Goal: Task Accomplishment & Management: Use online tool/utility

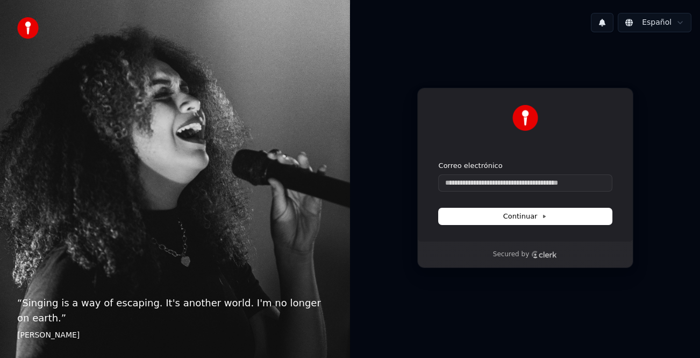
click at [682, 181] on div "Continuar con Google o Correo electrónico Continuar Secured by" at bounding box center [525, 178] width 350 height 274
click at [519, 178] on input "Correo electrónico" at bounding box center [525, 183] width 173 height 16
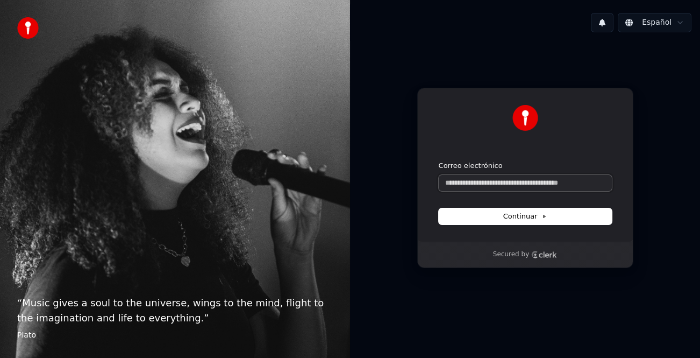
click at [461, 183] on input "Correo electrónico" at bounding box center [525, 183] width 173 height 16
click at [512, 215] on span "Continuar" at bounding box center [525, 216] width 44 height 10
type input "**********"
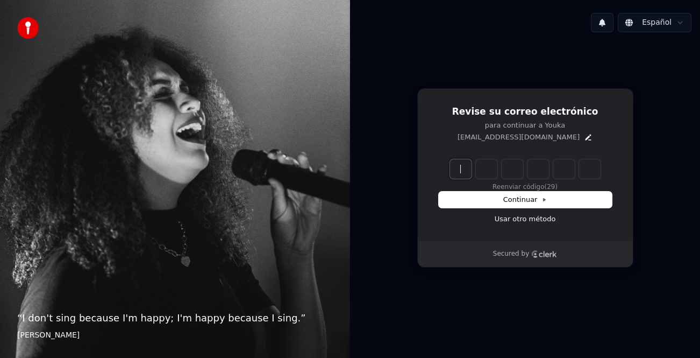
click at [451, 169] on input "Enter verification code" at bounding box center [536, 168] width 172 height 19
type input "******"
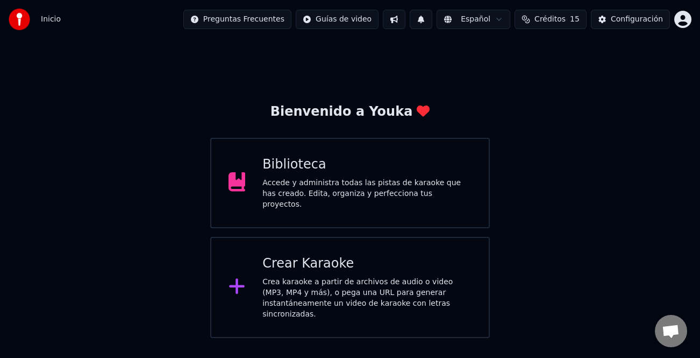
click at [362, 271] on div "Crear Karaoke Crea karaoke a partir de archivos de audio o video (MP3, MP4 y má…" at bounding box center [366, 287] width 209 height 65
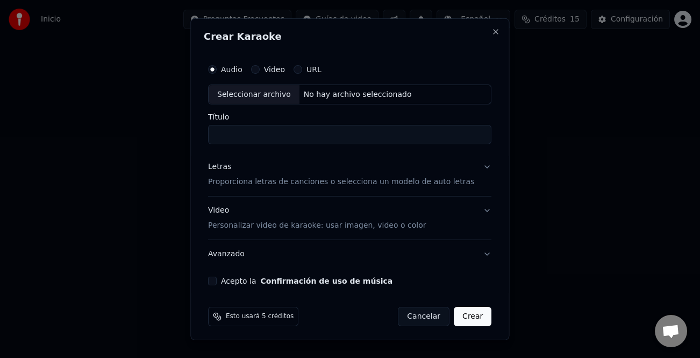
click at [288, 95] on div "Seleccionar archivo" at bounding box center [254, 93] width 91 height 19
type input "**********"
click at [224, 169] on div "Letras" at bounding box center [219, 166] width 23 height 11
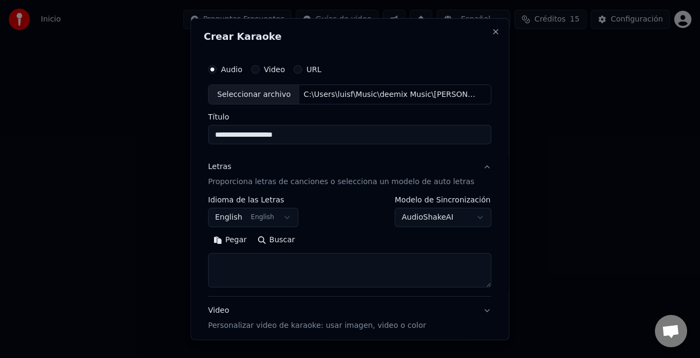
click at [240, 245] on button "Pegar" at bounding box center [230, 239] width 44 height 17
type textarea "**********"
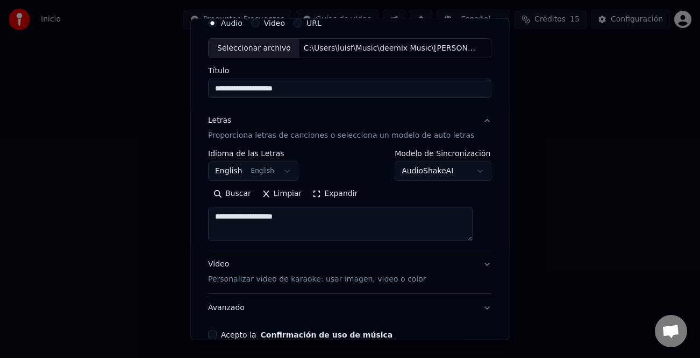
scroll to position [104, 0]
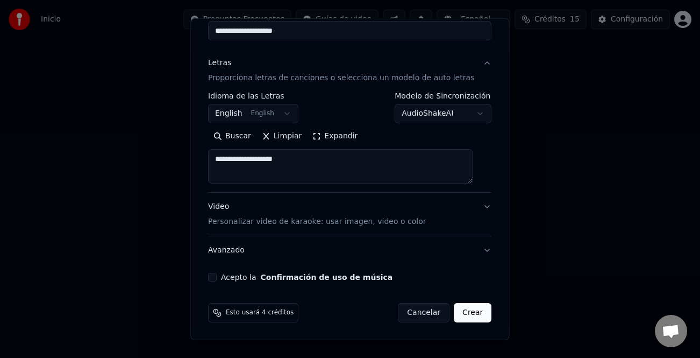
drag, startPoint x: 297, startPoint y: 160, endPoint x: 190, endPoint y: 160, distance: 107.0
click at [190, 160] on body "**********" at bounding box center [350, 169] width 700 height 338
select select
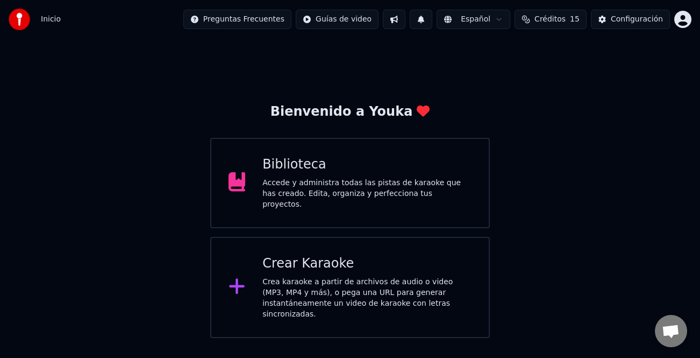
click at [358, 276] on div "Crea karaoke a partir de archivos de audio o video (MP3, MP4 y más), o pega una…" at bounding box center [366, 297] width 209 height 43
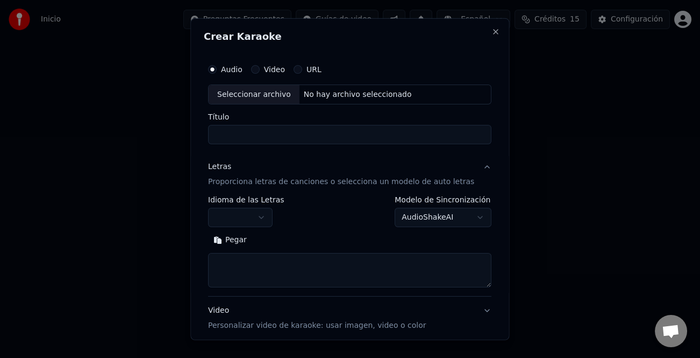
click at [261, 96] on div "Seleccionar archivo" at bounding box center [254, 93] width 91 height 19
type input "**********"
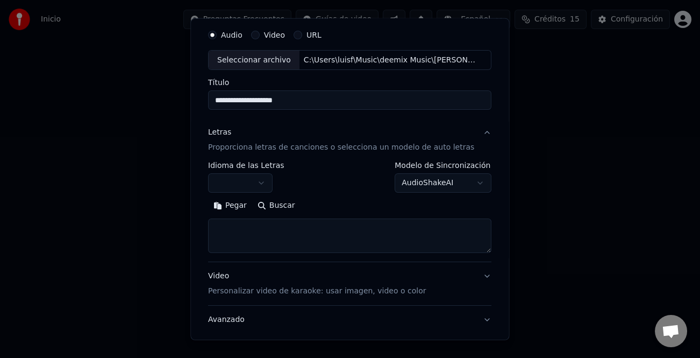
scroll to position [54, 0]
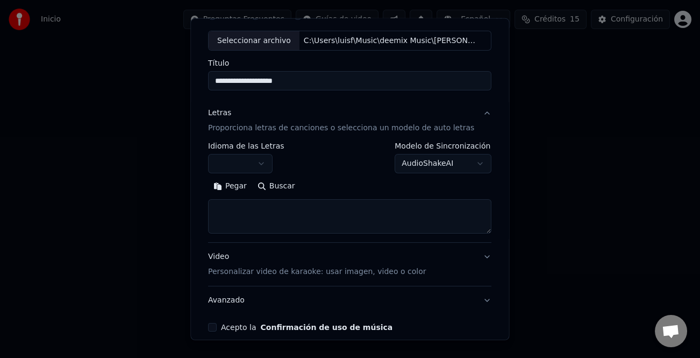
click at [231, 189] on button "Pegar" at bounding box center [230, 185] width 44 height 17
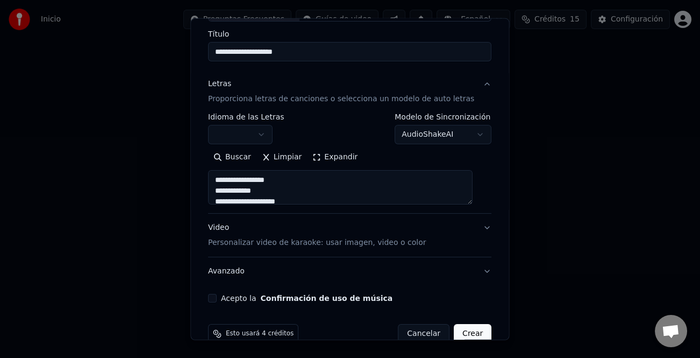
scroll to position [104, 0]
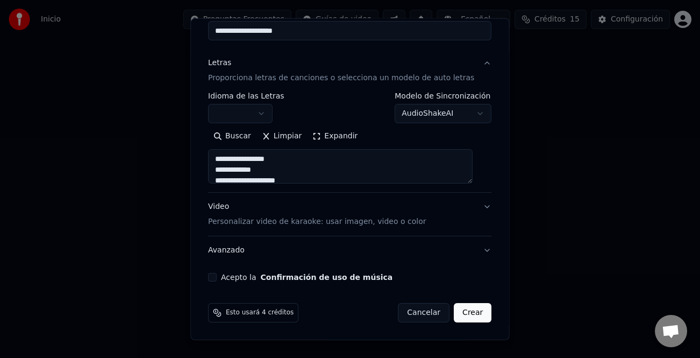
click at [225, 278] on div "Acepto la Confirmación de uso de música" at bounding box center [349, 277] width 283 height 9
click at [217, 278] on button "Acepto la Confirmación de uso de música" at bounding box center [212, 277] width 9 height 9
drag, startPoint x: 482, startPoint y: 311, endPoint x: 463, endPoint y: 312, distance: 18.8
click at [473, 312] on div "Esto usará 4 créditos Cancelar Crear" at bounding box center [350, 312] width 292 height 28
click at [462, 312] on button "Crear" at bounding box center [473, 312] width 38 height 19
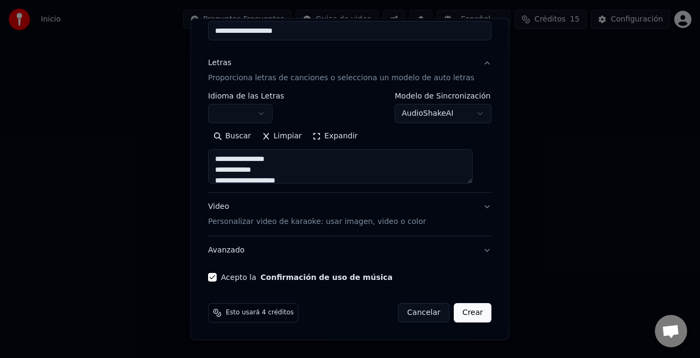
type textarea "**********"
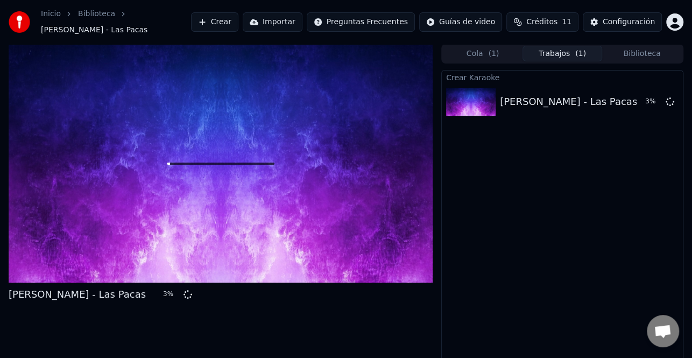
drag, startPoint x: 635, startPoint y: 216, endPoint x: 557, endPoint y: 230, distance: 78.8
click at [633, 217] on div "Crear Karaoke [PERSON_NAME] - Las Pacas 3 %" at bounding box center [562, 222] width 242 height 304
click at [238, 20] on button "Crear" at bounding box center [214, 21] width 47 height 19
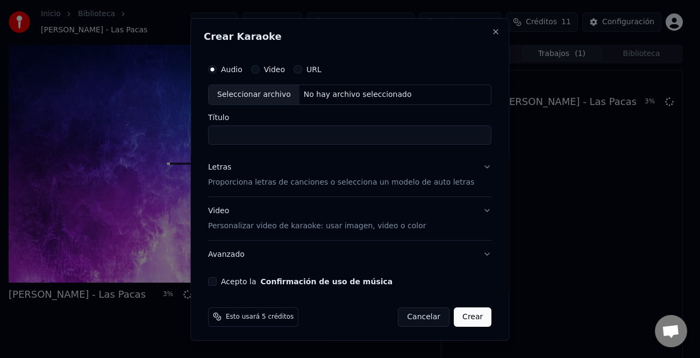
click at [267, 90] on div "Seleccionar archivo" at bounding box center [254, 93] width 91 height 19
type input "**********"
click at [227, 168] on div "Letras" at bounding box center [219, 166] width 23 height 11
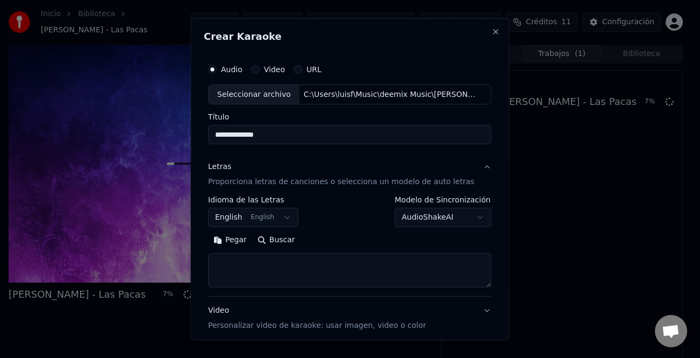
click at [231, 240] on button "Pegar" at bounding box center [230, 239] width 44 height 17
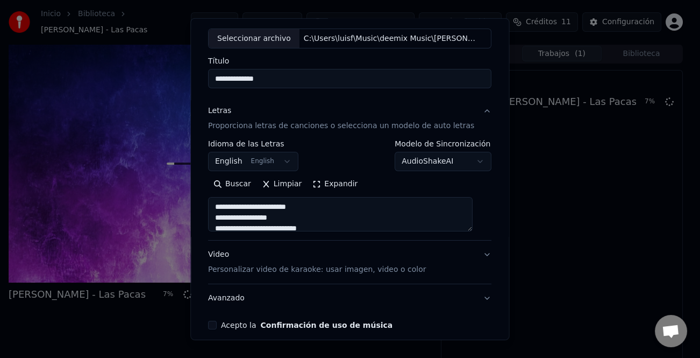
scroll to position [104, 0]
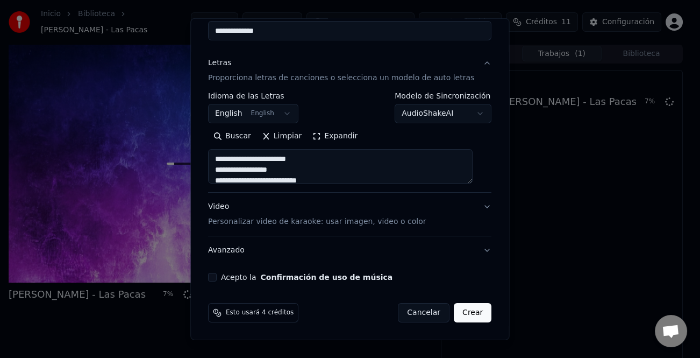
click at [217, 274] on button "Acepto la Confirmación de uso de música" at bounding box center [212, 277] width 9 height 9
click at [458, 311] on button "Crear" at bounding box center [473, 312] width 38 height 19
type textarea "**********"
select select "**"
type textarea "**********"
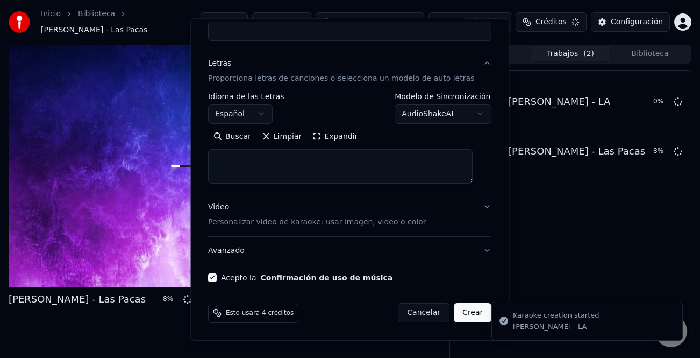
select select
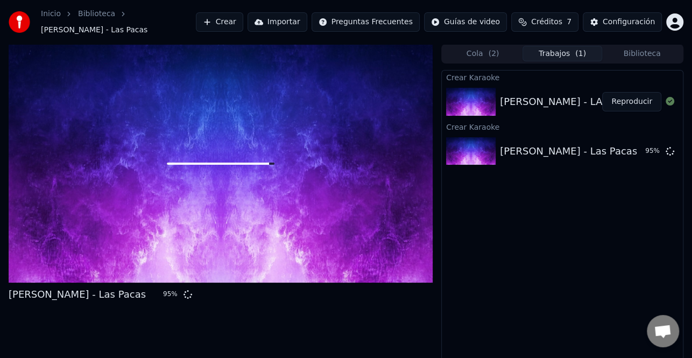
drag, startPoint x: 634, startPoint y: 102, endPoint x: 621, endPoint y: 108, distance: 14.4
click at [634, 102] on button "Reproducir" at bounding box center [631, 101] width 59 height 19
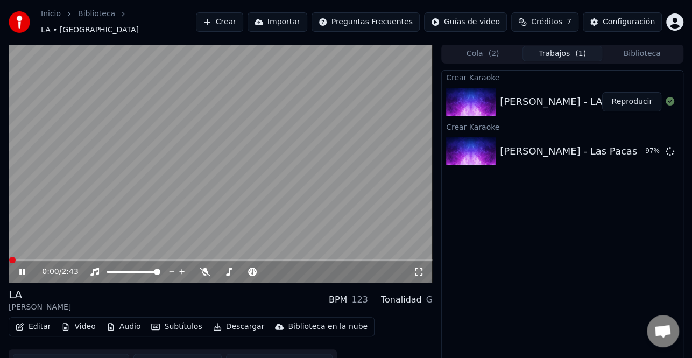
click at [22, 267] on icon at bounding box center [29, 271] width 25 height 9
click at [42, 322] on button "Editar" at bounding box center [33, 326] width 44 height 15
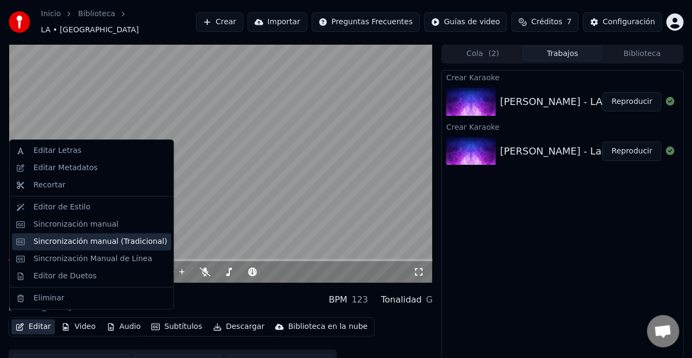
click at [102, 236] on div "Sincronización manual (Tradicional)" at bounding box center [99, 241] width 133 height 11
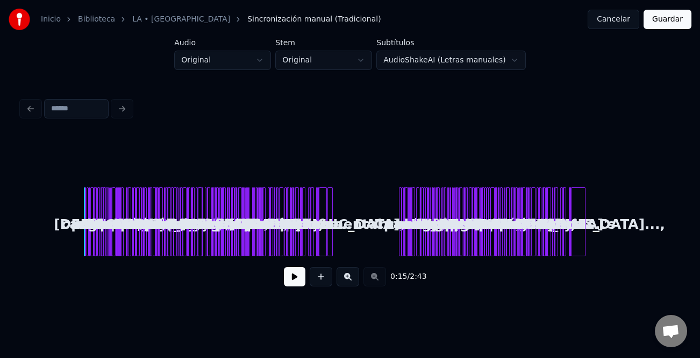
click at [298, 274] on button at bounding box center [295, 276] width 22 height 19
click at [358, 275] on button at bounding box center [348, 276] width 23 height 19
click at [357, 276] on button at bounding box center [348, 276] width 23 height 19
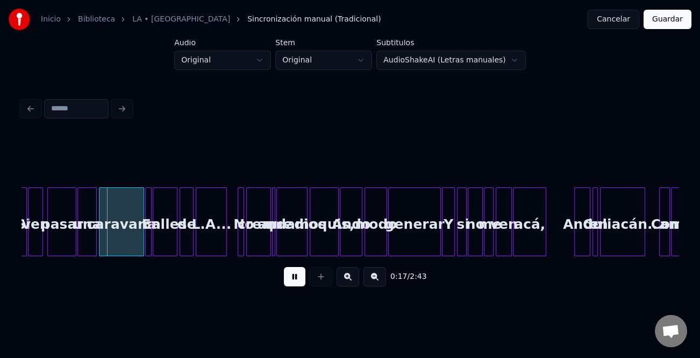
click at [353, 277] on button at bounding box center [348, 276] width 23 height 19
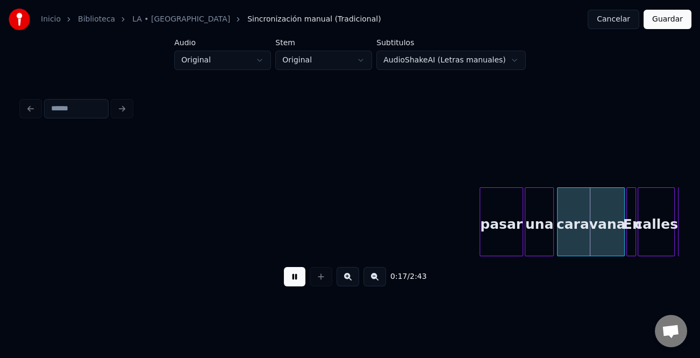
click at [353, 277] on button at bounding box center [348, 276] width 23 height 19
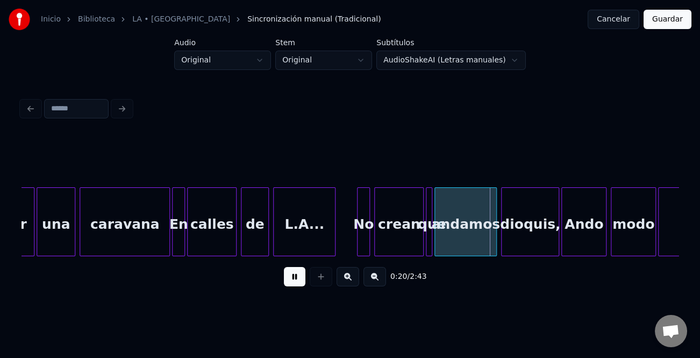
click at [354, 277] on button at bounding box center [348, 276] width 23 height 19
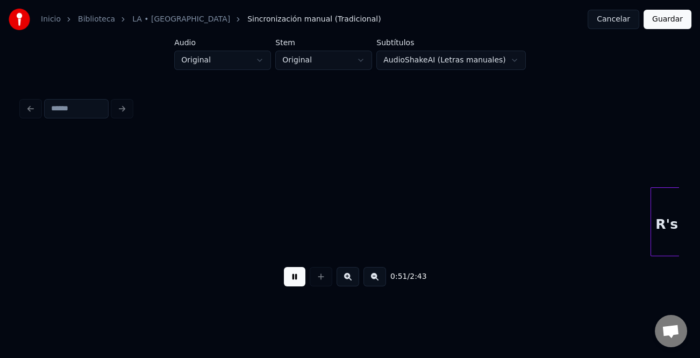
scroll to position [0, 6946]
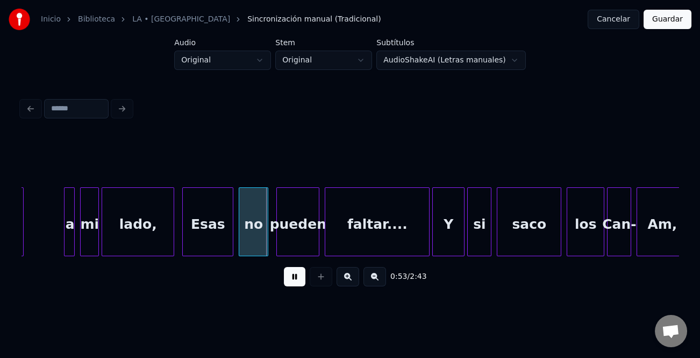
click at [291, 280] on button at bounding box center [295, 276] width 22 height 19
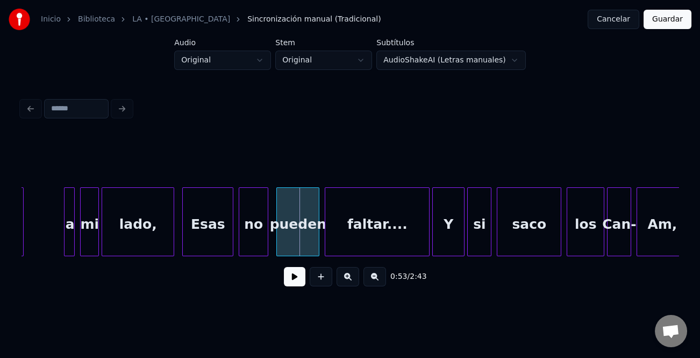
click at [71, 240] on div at bounding box center [72, 222] width 3 height 68
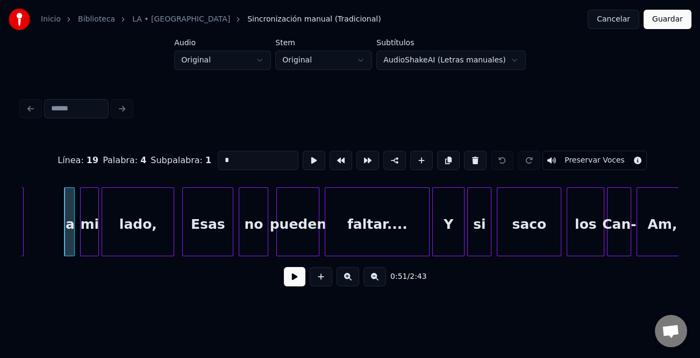
click at [234, 155] on input "*" at bounding box center [258, 160] width 81 height 19
type input "*"
drag, startPoint x: 290, startPoint y: 278, endPoint x: 296, endPoint y: 280, distance: 5.6
click at [291, 278] on button at bounding box center [295, 276] width 22 height 19
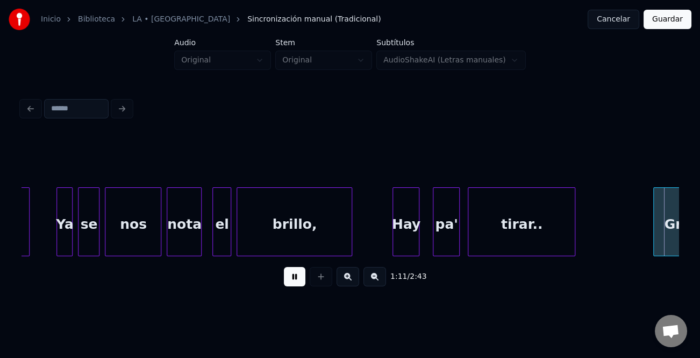
scroll to position [0, 9576]
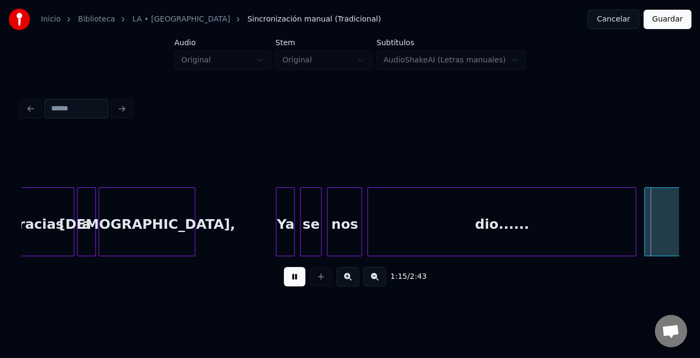
click at [369, 282] on button at bounding box center [375, 276] width 23 height 19
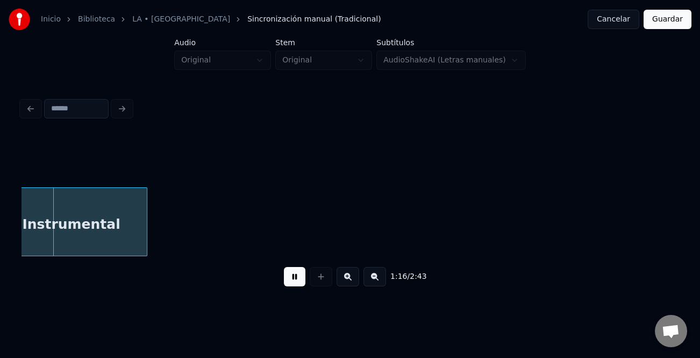
click at [371, 281] on button at bounding box center [375, 276] width 23 height 19
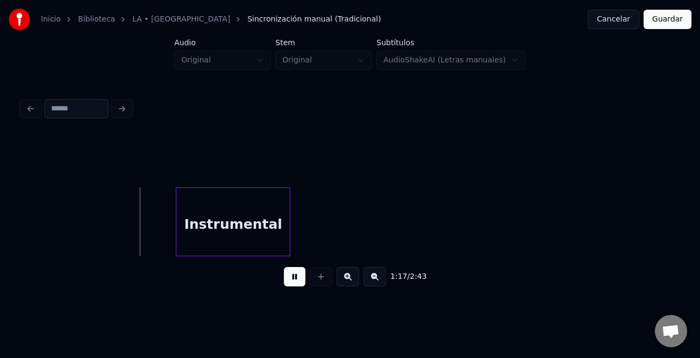
scroll to position [0, 6125]
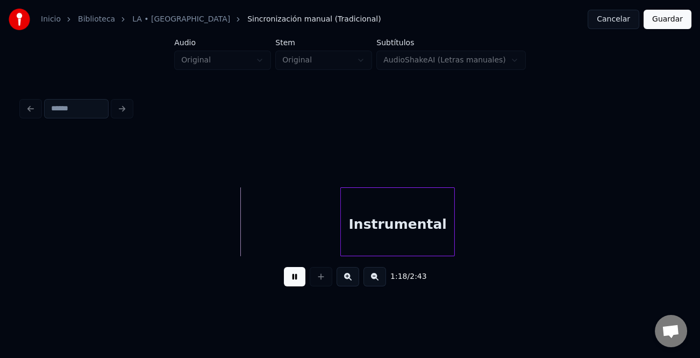
click at [382, 214] on div "Instrumental" at bounding box center [397, 224] width 113 height 73
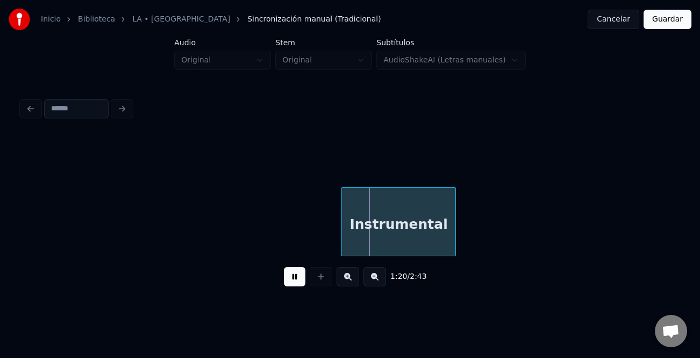
click at [374, 283] on button at bounding box center [375, 276] width 23 height 19
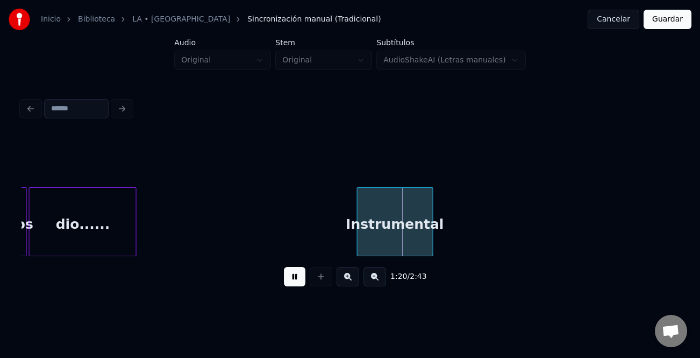
click at [374, 283] on button at bounding box center [375, 276] width 23 height 19
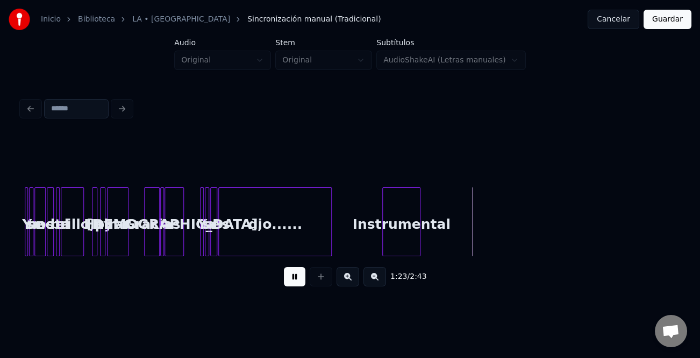
click at [331, 244] on div at bounding box center [329, 222] width 3 height 68
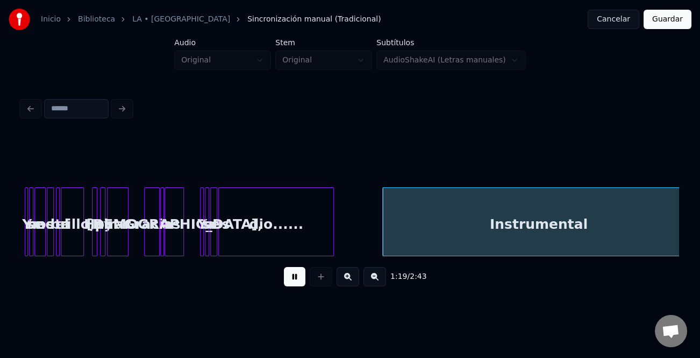
click at [700, 241] on html "Inicio Biblioteca LA • [PERSON_NAME] Sincronización manual (Tradicional) Cancel…" at bounding box center [350, 159] width 700 height 319
drag, startPoint x: 310, startPoint y: 276, endPoint x: 300, endPoint y: 276, distance: 9.7
click at [307, 276] on div "1:20 / 2:43" at bounding box center [350, 277] width 640 height 24
click at [300, 276] on button at bounding box center [295, 276] width 22 height 19
drag, startPoint x: 343, startPoint y: 253, endPoint x: 376, endPoint y: 260, distance: 34.7
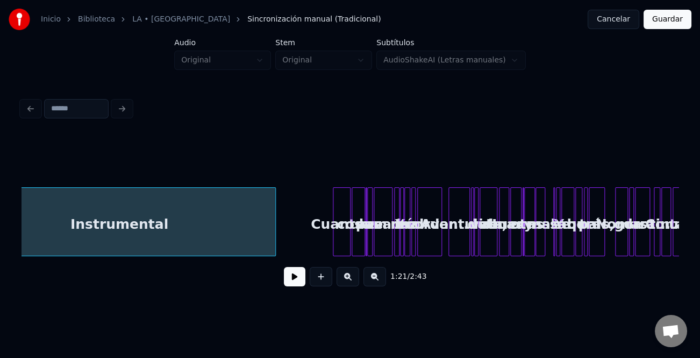
scroll to position [0, 2151]
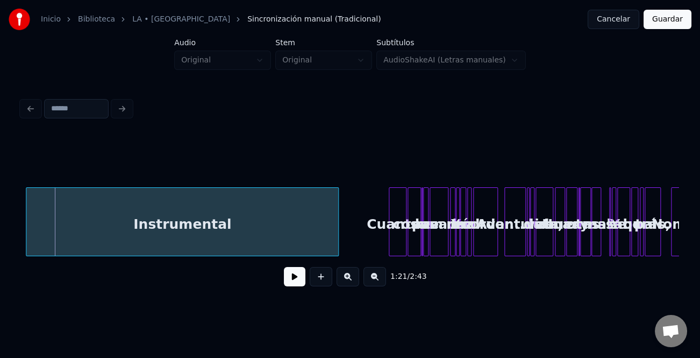
click at [282, 236] on div "Instrumental" at bounding box center [182, 221] width 313 height 69
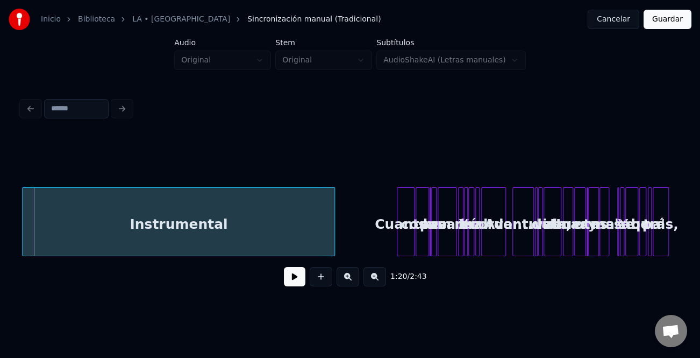
click at [292, 240] on div "Instrumental" at bounding box center [179, 224] width 312 height 73
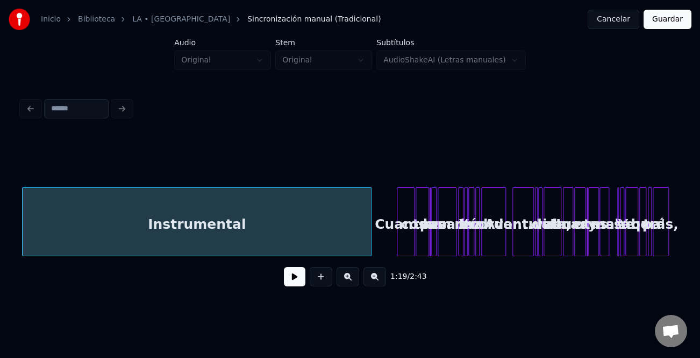
click at [368, 239] on div at bounding box center [369, 222] width 3 height 68
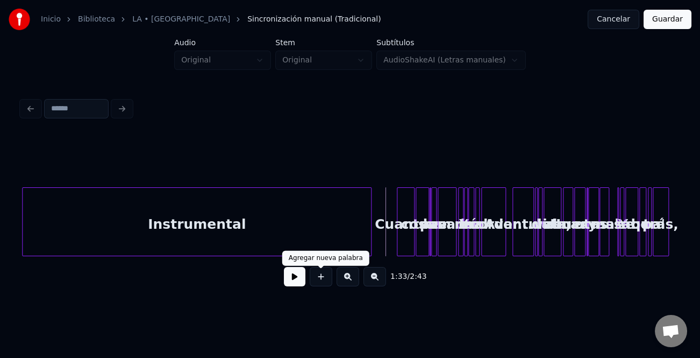
click at [301, 280] on button at bounding box center [295, 276] width 22 height 19
click at [349, 280] on button at bounding box center [348, 276] width 23 height 19
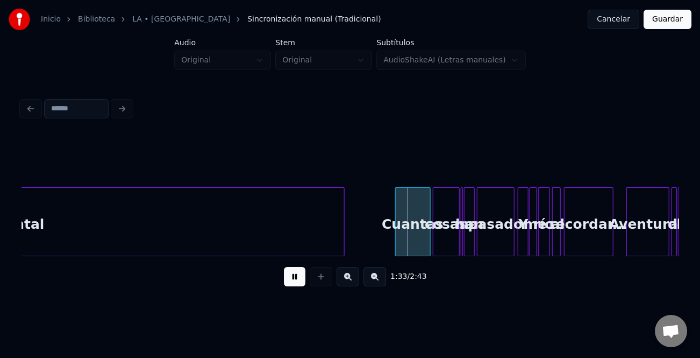
click at [349, 280] on button at bounding box center [348, 276] width 23 height 19
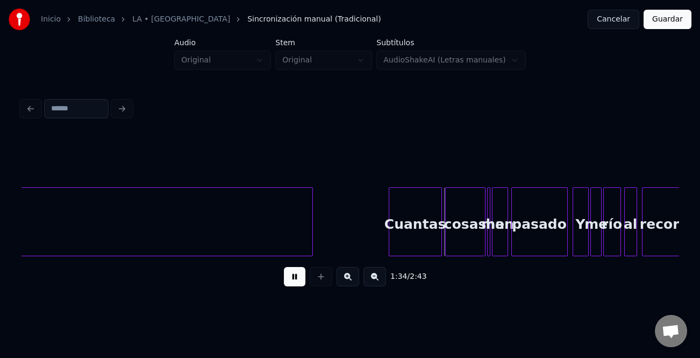
click at [349, 280] on button at bounding box center [348, 276] width 23 height 19
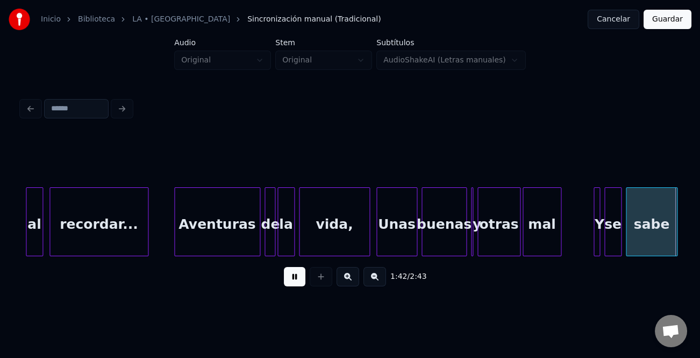
scroll to position [0, 11040]
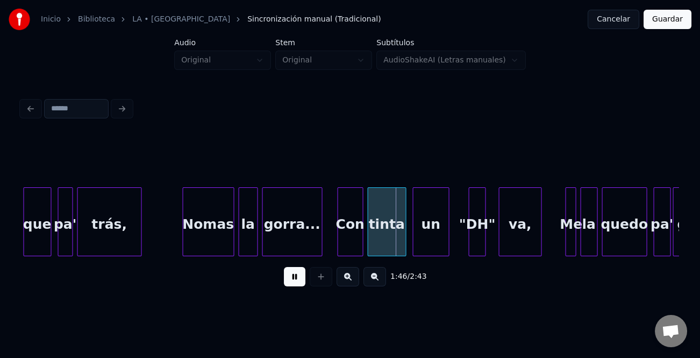
click at [469, 238] on div at bounding box center [470, 222] width 3 height 68
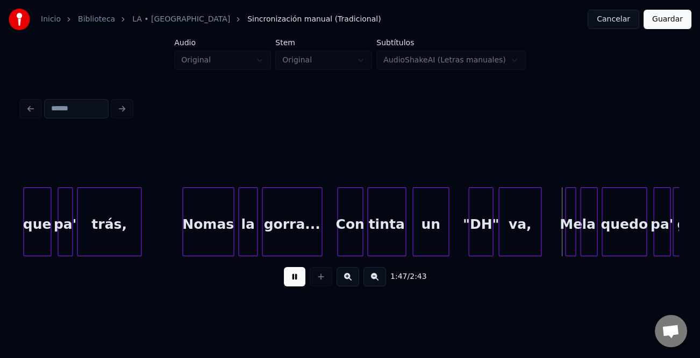
click at [491, 237] on div at bounding box center [491, 222] width 3 height 68
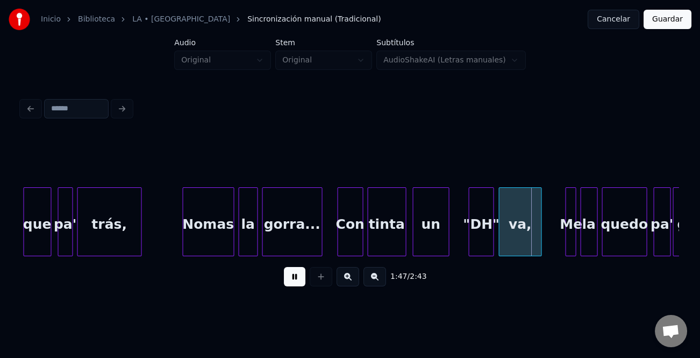
click at [347, 236] on div "Con" at bounding box center [350, 224] width 25 height 73
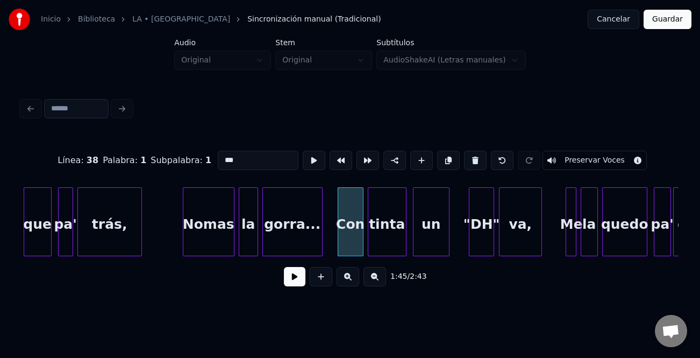
click at [301, 282] on button at bounding box center [295, 276] width 22 height 19
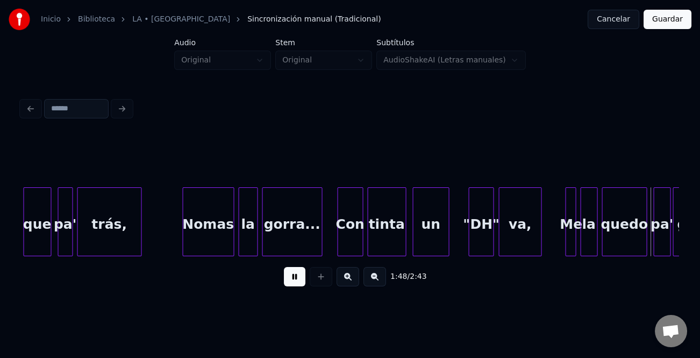
click at [471, 235] on div at bounding box center [470, 222] width 3 height 68
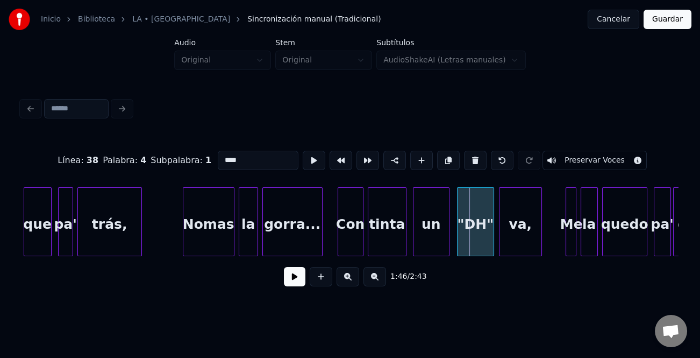
click at [458, 241] on div at bounding box center [459, 222] width 3 height 68
click at [426, 243] on div "un" at bounding box center [431, 224] width 35 height 73
type input "**"
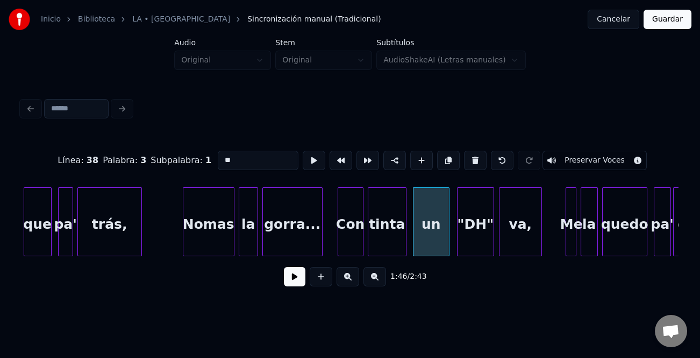
click at [298, 277] on button at bounding box center [295, 276] width 22 height 19
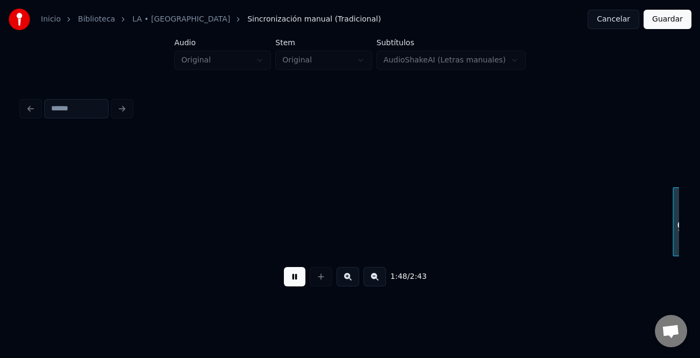
scroll to position [0, 11698]
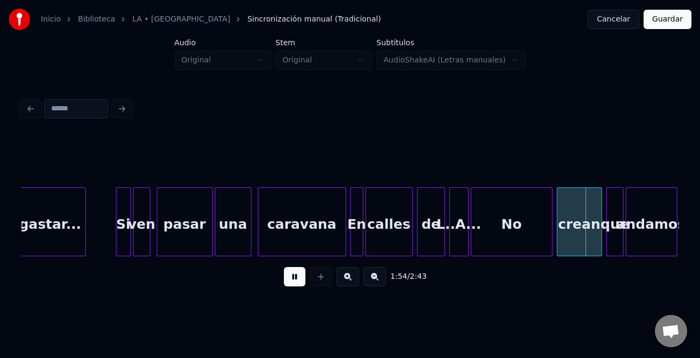
click at [471, 241] on div "No" at bounding box center [512, 221] width 82 height 69
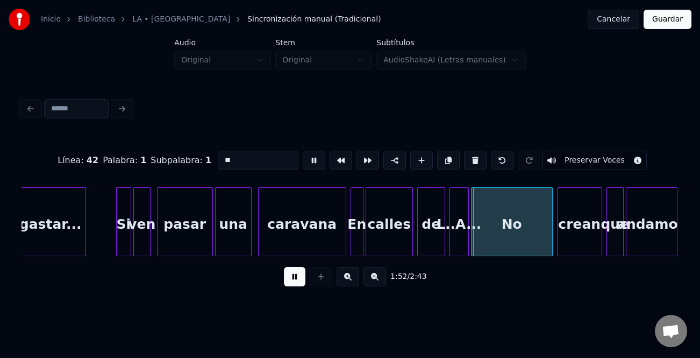
type input "**"
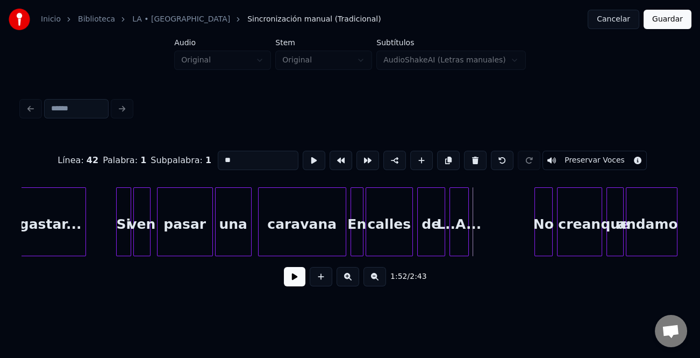
click at [536, 239] on div at bounding box center [536, 222] width 3 height 68
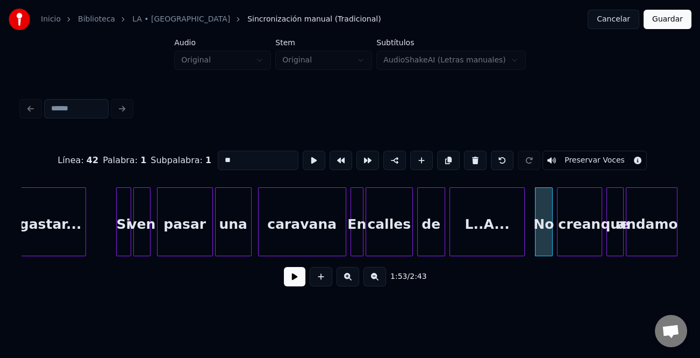
click at [523, 245] on div at bounding box center [522, 222] width 3 height 68
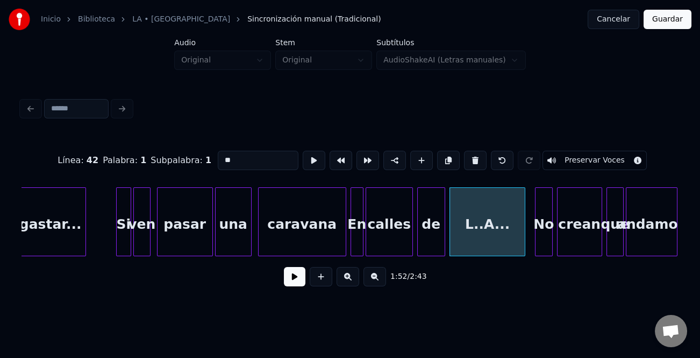
click at [302, 277] on button at bounding box center [295, 276] width 22 height 19
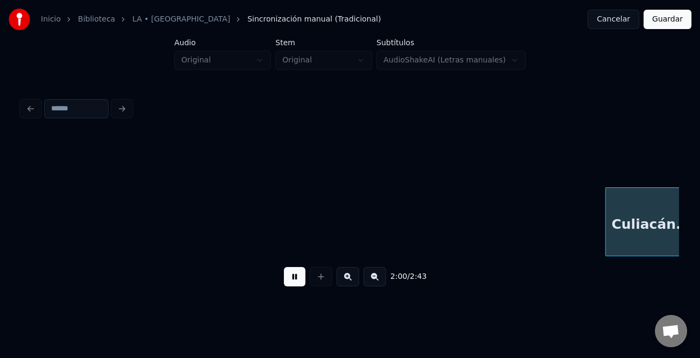
scroll to position [0, 13013]
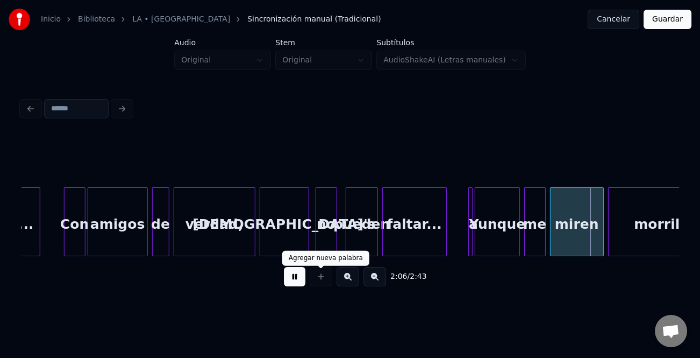
click at [348, 280] on button at bounding box center [348, 276] width 23 height 19
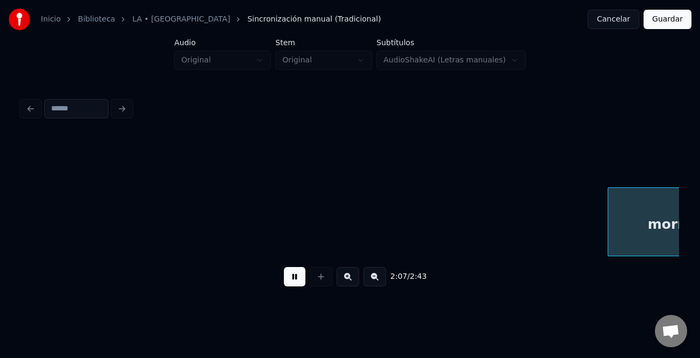
click at [348, 280] on button at bounding box center [348, 276] width 23 height 19
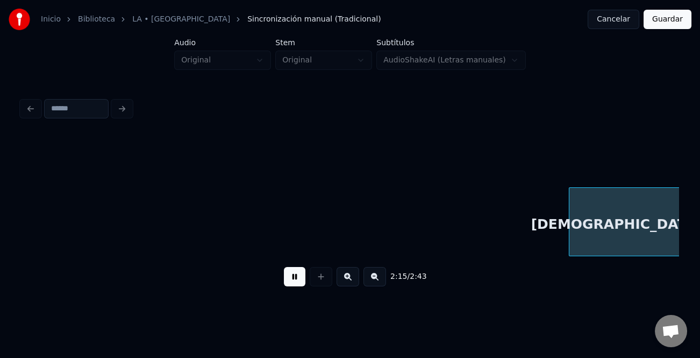
scroll to position [0, 21805]
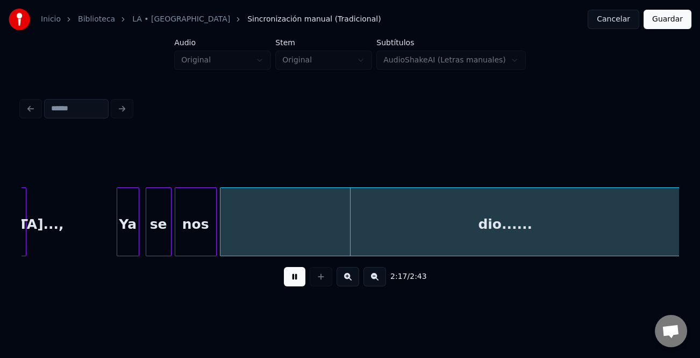
click at [380, 286] on button at bounding box center [375, 276] width 23 height 19
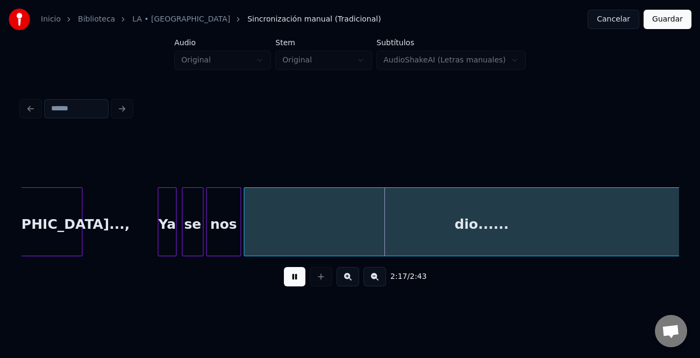
click at [380, 286] on button at bounding box center [375, 276] width 23 height 19
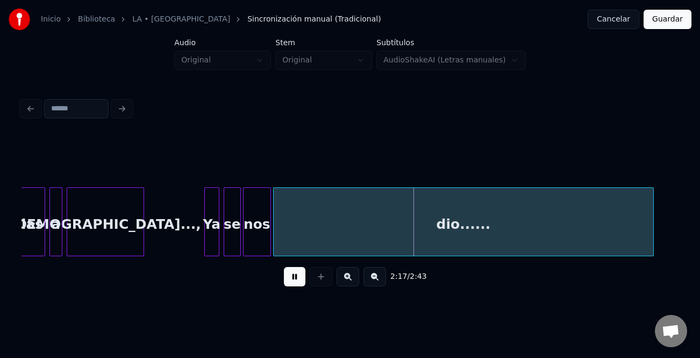
click at [380, 286] on button at bounding box center [375, 276] width 23 height 19
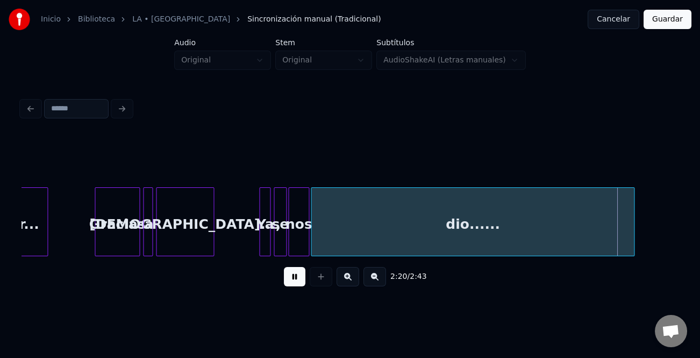
click at [634, 229] on div at bounding box center [632, 222] width 3 height 68
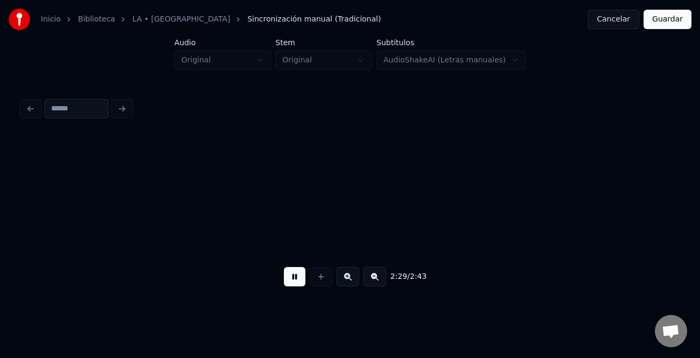
scroll to position [0, 12027]
click at [678, 19] on button "Guardar" at bounding box center [668, 19] width 48 height 19
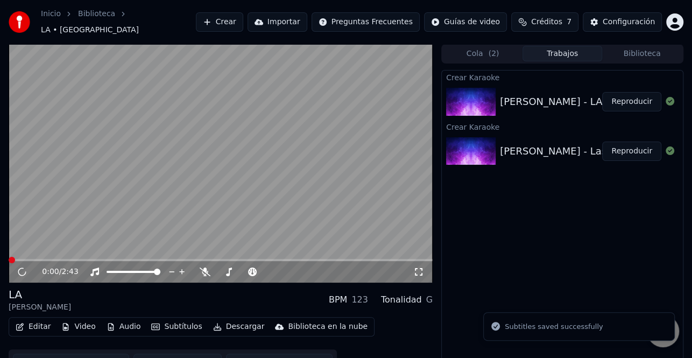
click at [42, 323] on button "Editar" at bounding box center [33, 326] width 44 height 15
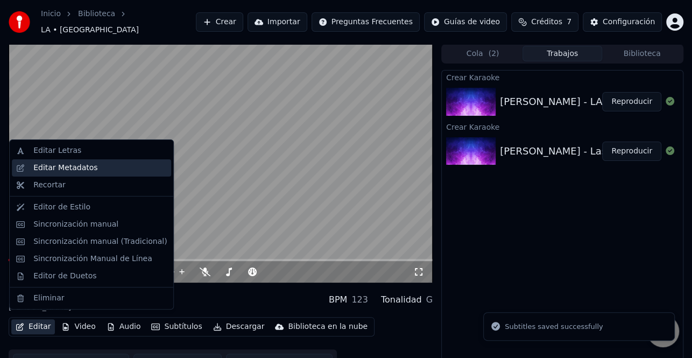
click at [84, 171] on div "Editar Metadatos" at bounding box center [65, 167] width 64 height 11
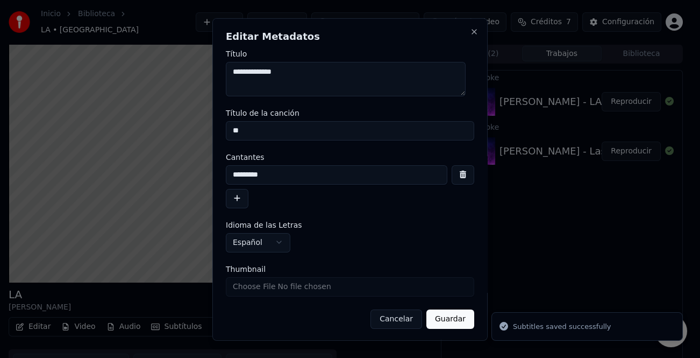
click at [236, 200] on button "button" at bounding box center [237, 197] width 23 height 19
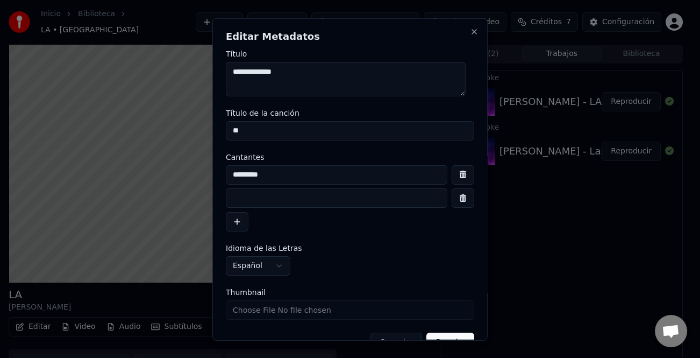
click at [276, 203] on input at bounding box center [337, 197] width 222 height 19
click at [268, 200] on input "**********" at bounding box center [337, 197] width 222 height 19
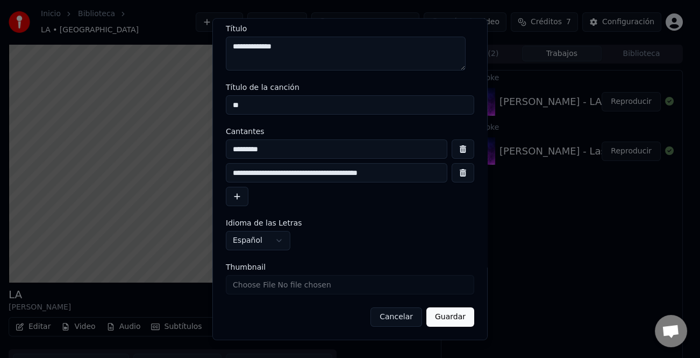
type input "**********"
click at [438, 306] on form "**********" at bounding box center [350, 175] width 248 height 302
click at [438, 314] on button "Guardar" at bounding box center [450, 316] width 48 height 19
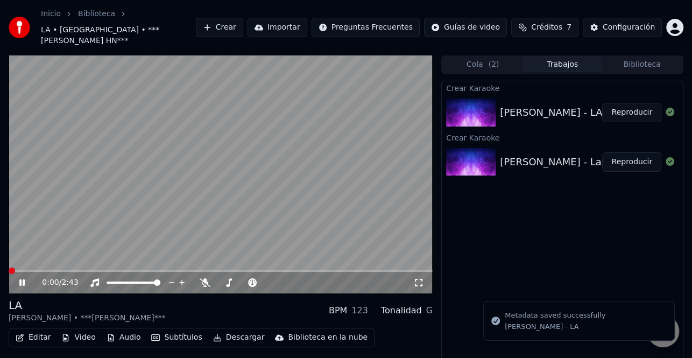
click at [20, 279] on icon at bounding box center [21, 282] width 5 height 6
click at [26, 278] on icon at bounding box center [29, 282] width 25 height 9
click at [9, 269] on span at bounding box center [9, 270] width 0 height 2
click at [23, 279] on icon at bounding box center [21, 282] width 5 height 6
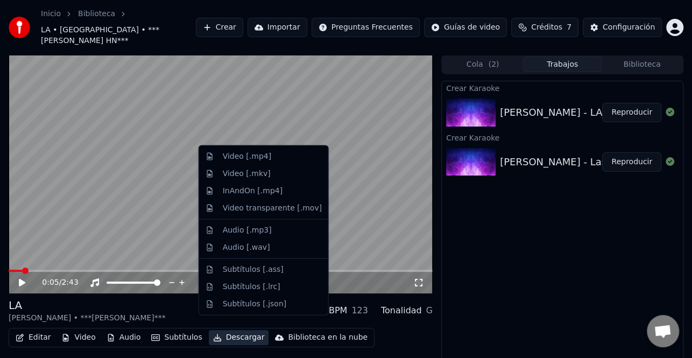
click at [243, 330] on button "Descargar" at bounding box center [239, 337] width 60 height 15
click at [271, 154] on div "Video [.mp4]" at bounding box center [272, 156] width 99 height 11
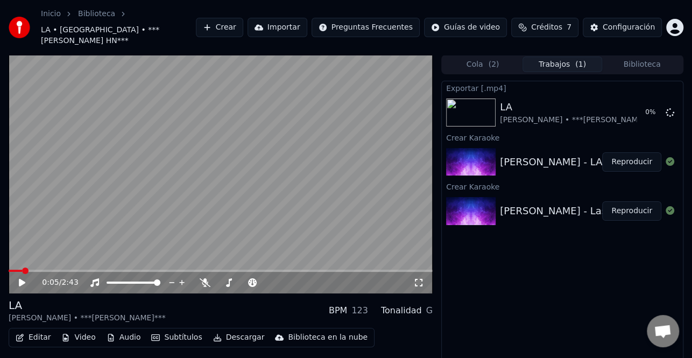
click at [630, 201] on button "Reproducir" at bounding box center [631, 210] width 59 height 19
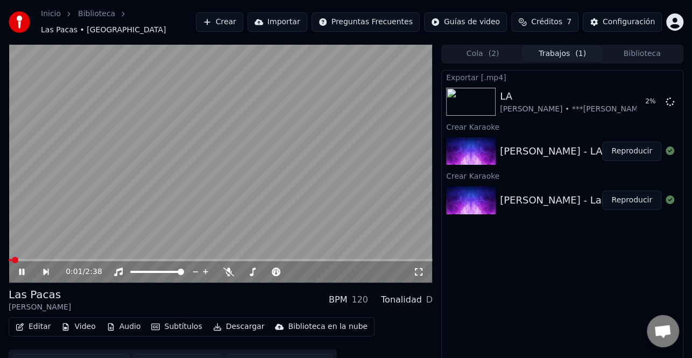
click at [24, 267] on icon at bounding box center [29, 271] width 24 height 9
click at [40, 321] on button "Editar" at bounding box center [33, 326] width 44 height 15
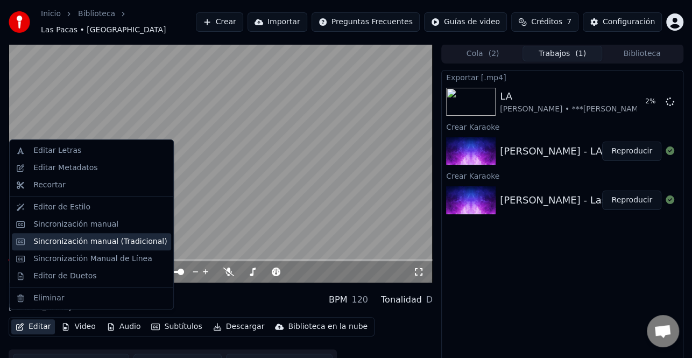
click at [97, 246] on div "Sincronización manual (Tradicional)" at bounding box center [99, 241] width 133 height 11
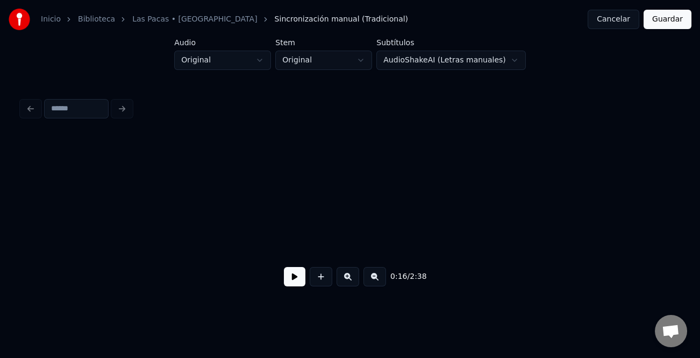
scroll to position [0, 1293]
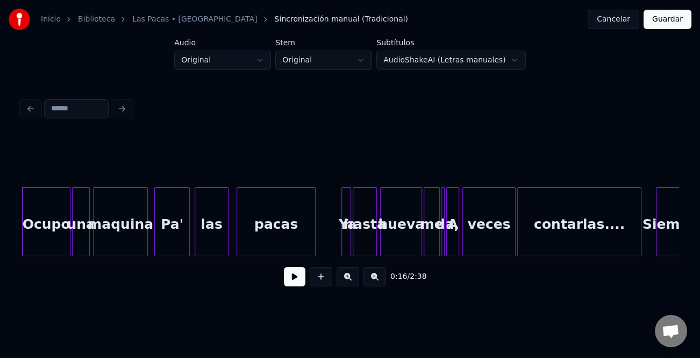
click at [301, 273] on button at bounding box center [295, 276] width 22 height 19
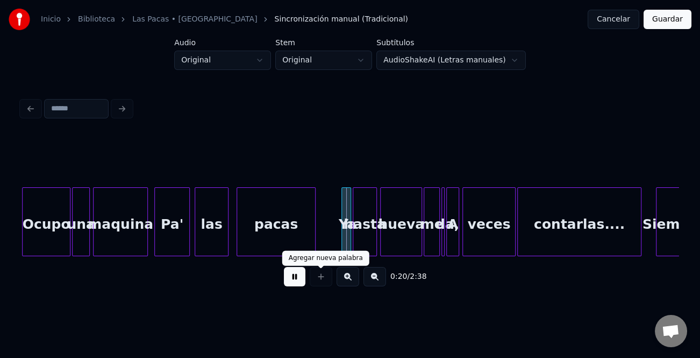
click at [345, 277] on button at bounding box center [348, 276] width 23 height 19
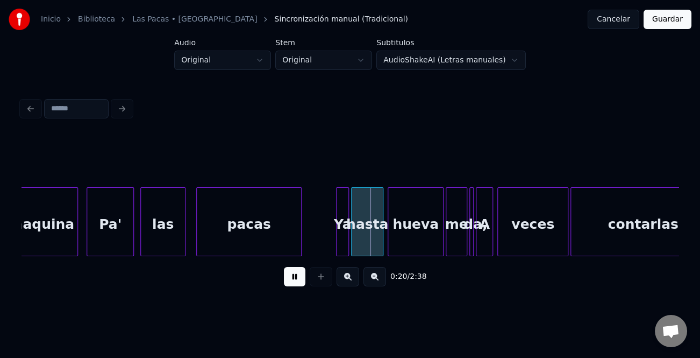
click at [345, 277] on button at bounding box center [348, 276] width 23 height 19
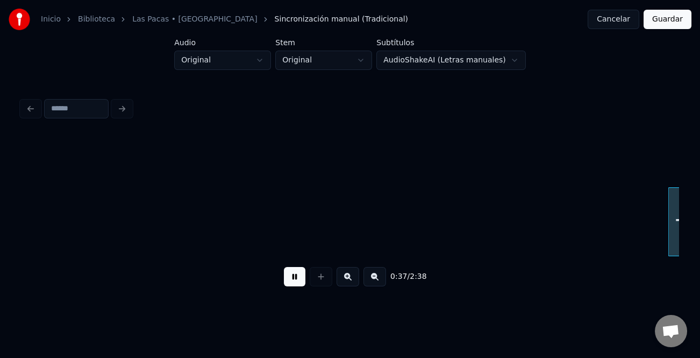
scroll to position [0, 5019]
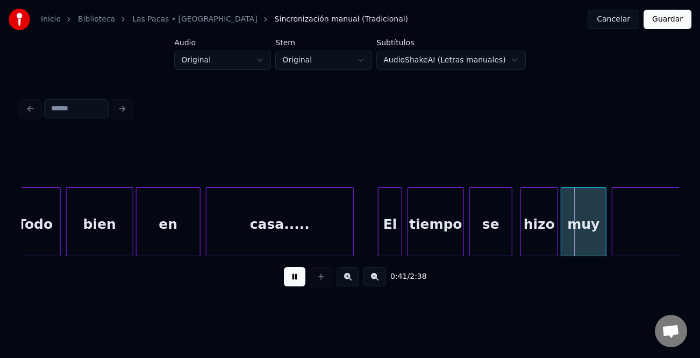
click at [380, 231] on div at bounding box center [380, 222] width 3 height 68
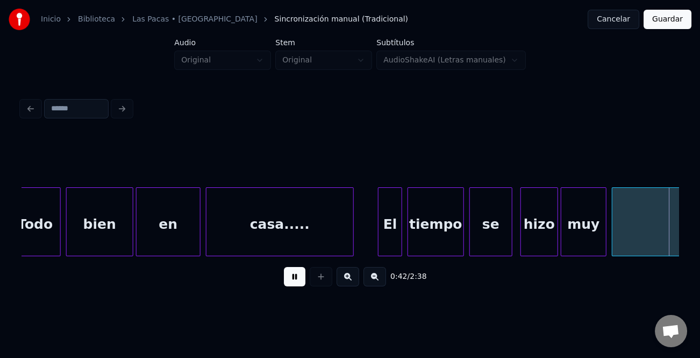
scroll to position [0, 5677]
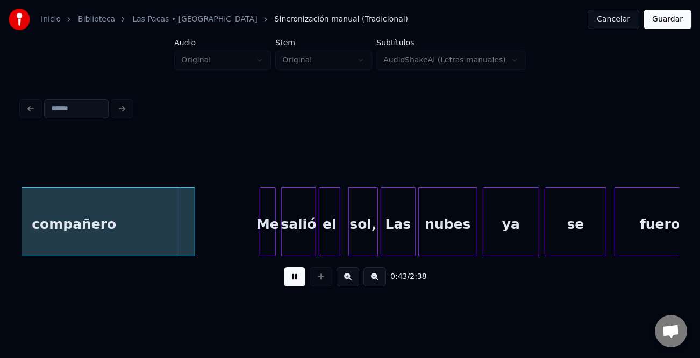
click at [260, 226] on div "Me" at bounding box center [267, 224] width 15 height 73
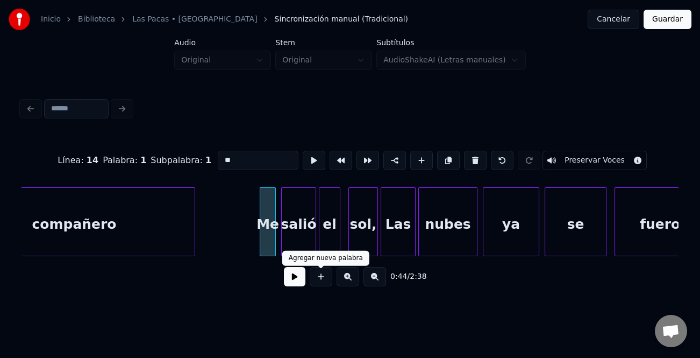
click at [295, 281] on button at bounding box center [295, 276] width 22 height 19
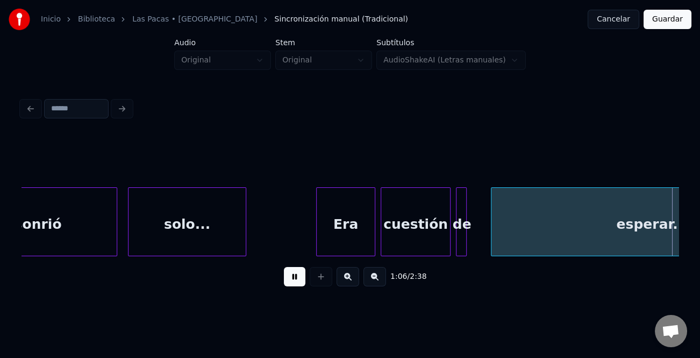
scroll to position [0, 8967]
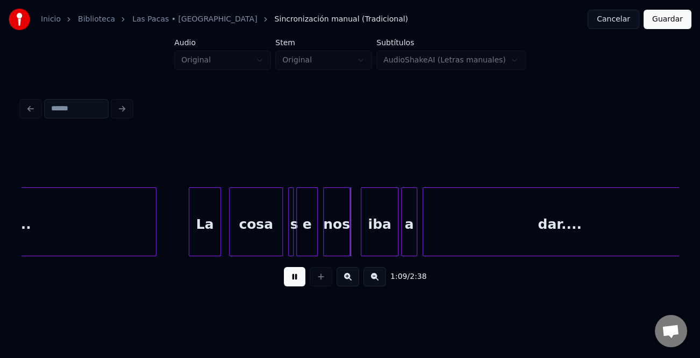
click at [190, 234] on div at bounding box center [190, 222] width 3 height 68
click at [291, 271] on button at bounding box center [295, 276] width 22 height 19
click at [291, 233] on div at bounding box center [291, 222] width 3 height 68
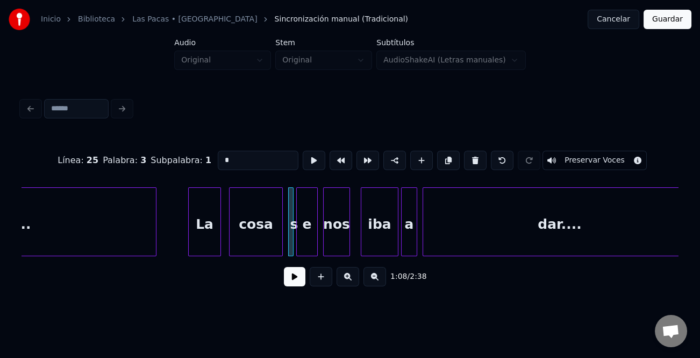
click at [301, 230] on div "е" at bounding box center [307, 224] width 20 height 73
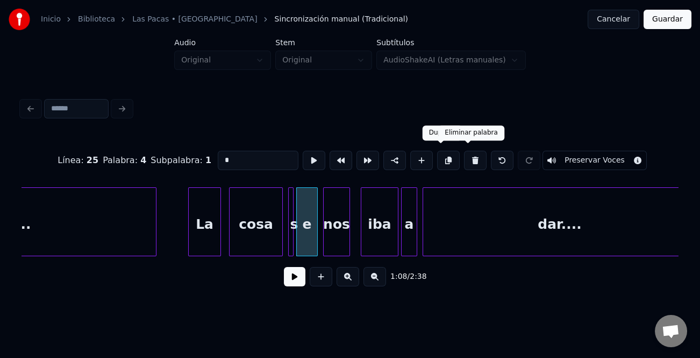
click at [464, 161] on button at bounding box center [475, 160] width 23 height 19
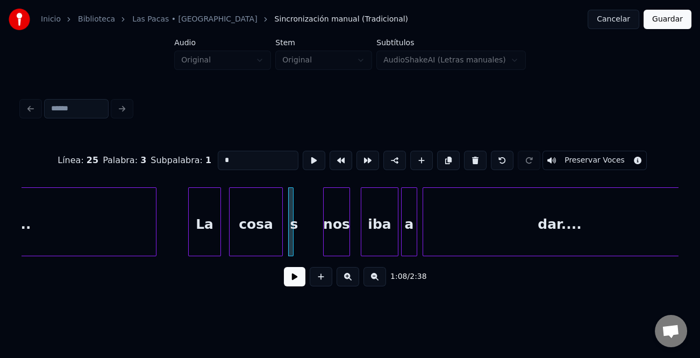
click at [247, 157] on input "*" at bounding box center [258, 160] width 81 height 19
click at [297, 237] on div "se" at bounding box center [299, 224] width 11 height 73
click at [315, 250] on div at bounding box center [316, 222] width 3 height 68
type input "**"
click at [297, 281] on button at bounding box center [295, 276] width 22 height 19
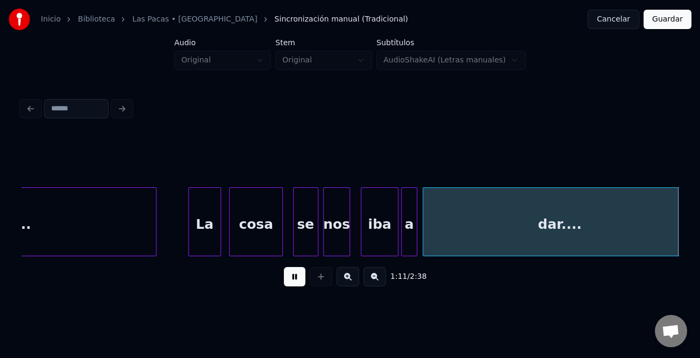
scroll to position [0, 9625]
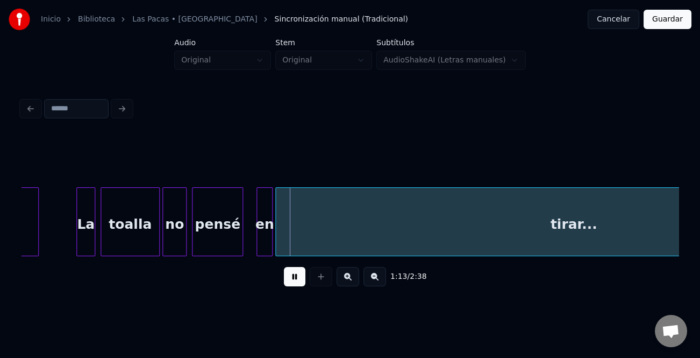
click at [377, 283] on button at bounding box center [375, 276] width 23 height 19
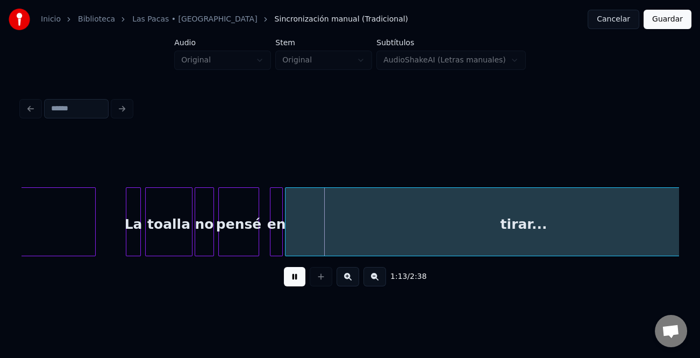
click at [377, 283] on button at bounding box center [375, 276] width 23 height 19
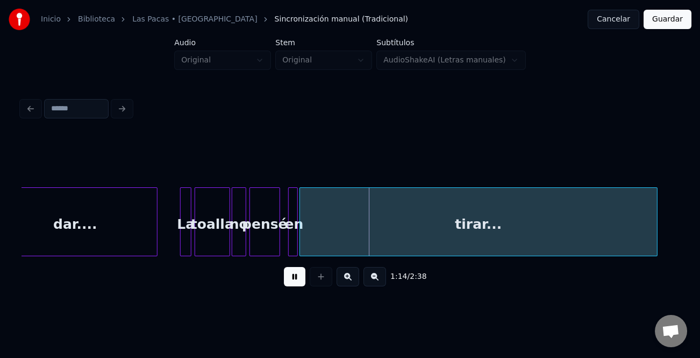
click at [377, 283] on button at bounding box center [375, 276] width 23 height 19
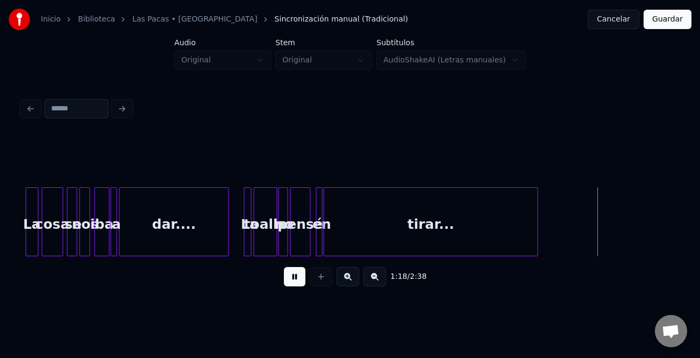
click at [537, 250] on div at bounding box center [535, 222] width 3 height 68
click at [380, 284] on button at bounding box center [375, 276] width 23 height 19
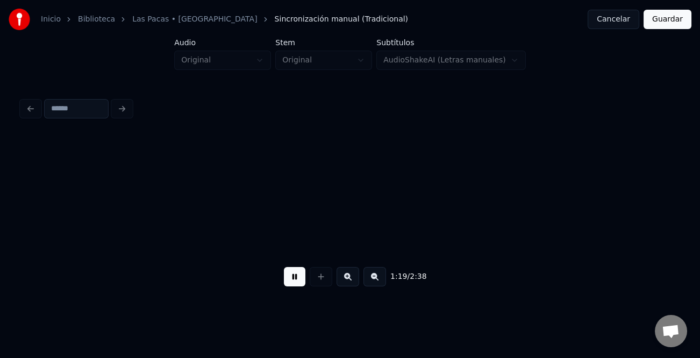
click at [380, 284] on button at bounding box center [375, 276] width 23 height 19
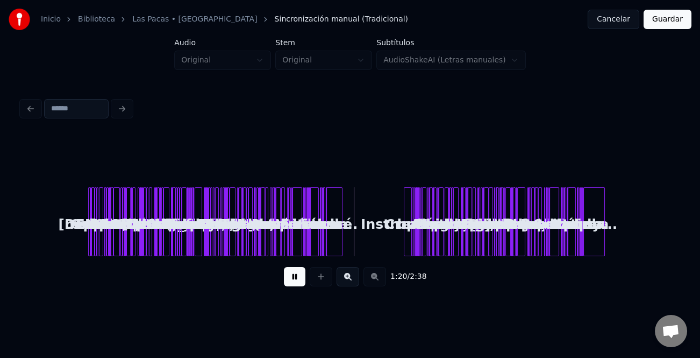
scroll to position [0, 0]
click at [348, 279] on button at bounding box center [348, 276] width 23 height 19
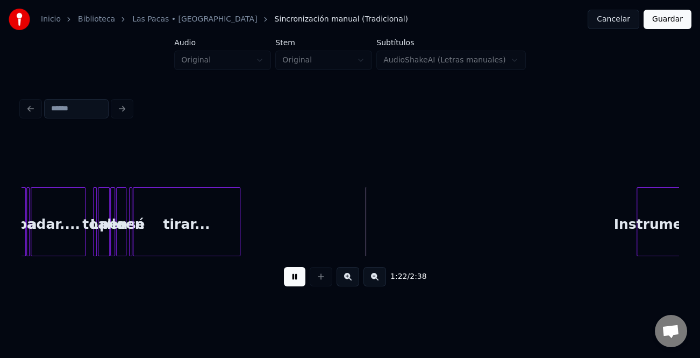
click at [348, 279] on button at bounding box center [348, 276] width 23 height 19
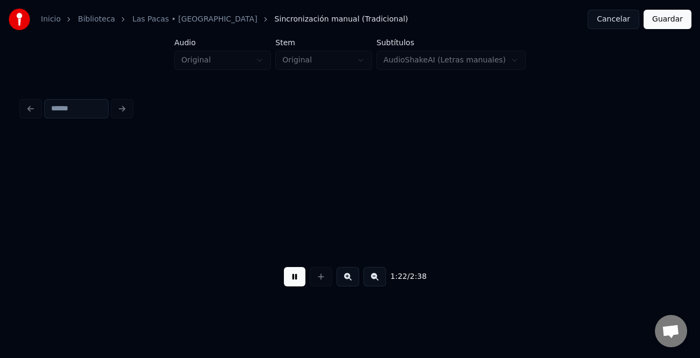
scroll to position [0, 4076]
click at [372, 277] on button at bounding box center [375, 276] width 23 height 19
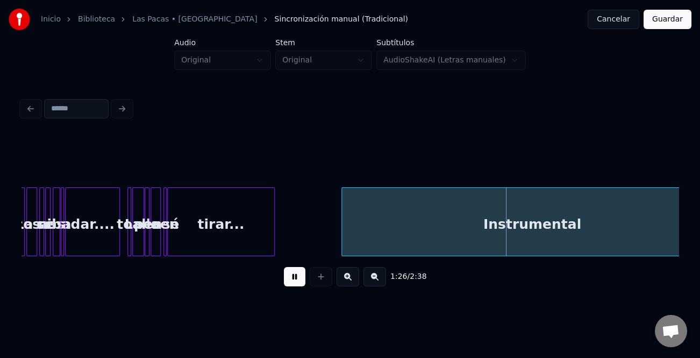
click at [342, 240] on div at bounding box center [343, 222] width 3 height 68
drag, startPoint x: 290, startPoint y: 286, endPoint x: 313, endPoint y: 275, distance: 25.5
click at [290, 285] on button at bounding box center [295, 276] width 22 height 19
drag, startPoint x: 313, startPoint y: 275, endPoint x: 378, endPoint y: 262, distance: 66.3
click at [341, 260] on div "Agregar nueva palabra" at bounding box center [326, 258] width 74 height 9
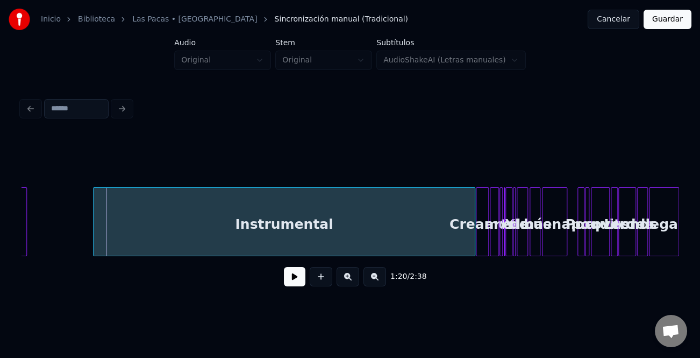
scroll to position [0, 2123]
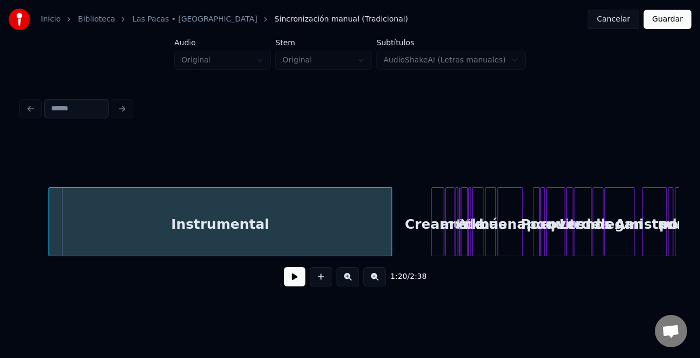
click at [390, 246] on div at bounding box center [389, 222] width 3 height 68
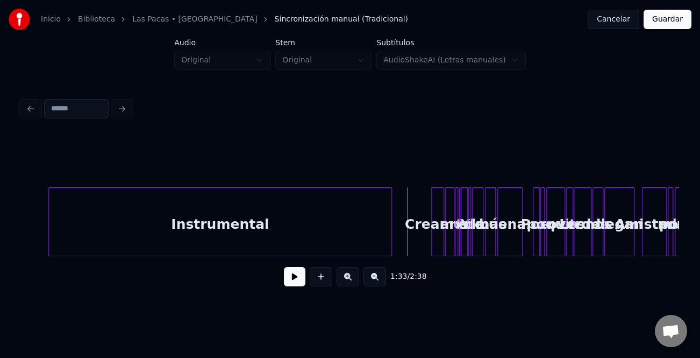
drag, startPoint x: 294, startPoint y: 281, endPoint x: 352, endPoint y: 286, distance: 58.8
click at [298, 281] on button at bounding box center [295, 276] width 22 height 19
click at [348, 282] on button at bounding box center [348, 276] width 23 height 19
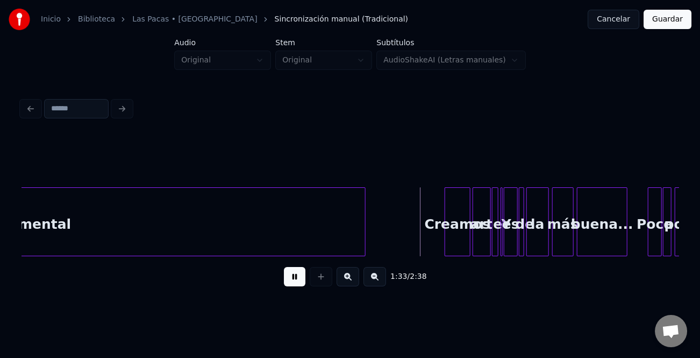
click at [348, 282] on button at bounding box center [348, 276] width 23 height 19
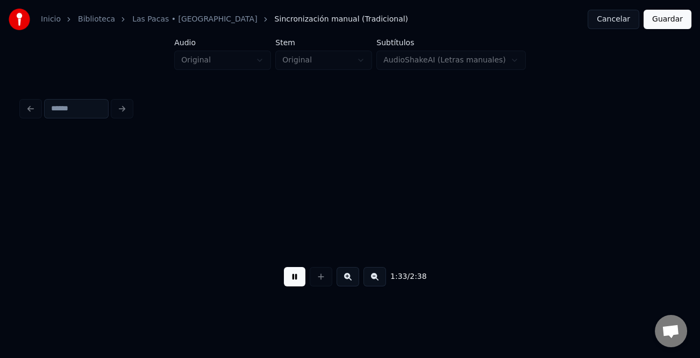
scroll to position [0, 7166]
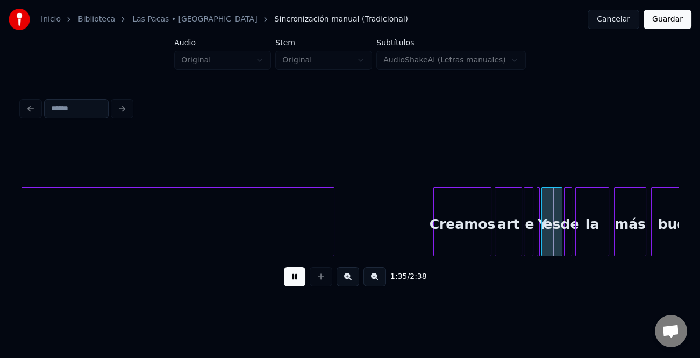
click at [436, 243] on div at bounding box center [435, 222] width 3 height 68
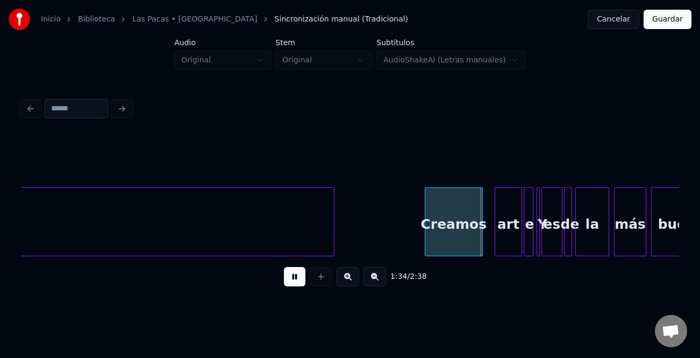
click at [441, 245] on div "Creamos" at bounding box center [453, 224] width 57 height 73
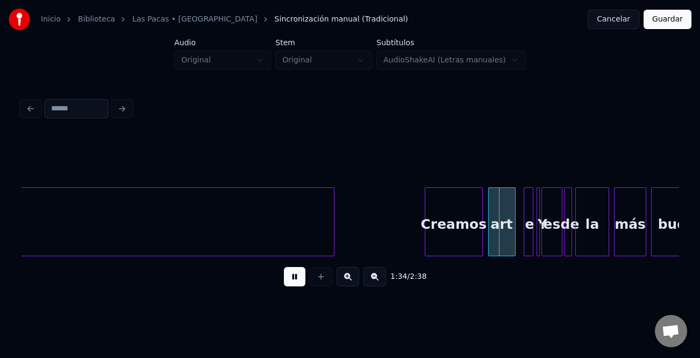
click at [506, 247] on div "art" at bounding box center [502, 224] width 26 height 73
click at [506, 246] on div "art" at bounding box center [501, 224] width 26 height 73
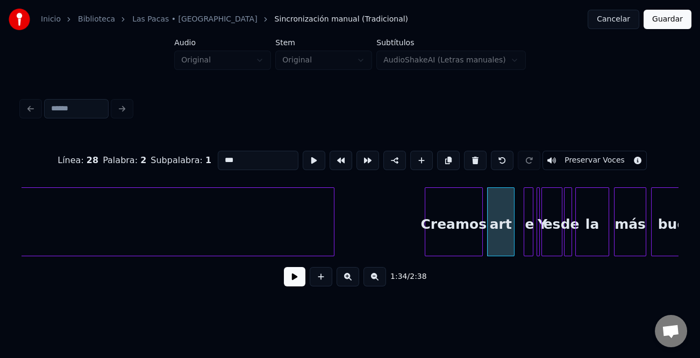
click at [238, 151] on input "***" at bounding box center [258, 160] width 81 height 19
click at [530, 229] on div at bounding box center [531, 222] width 3 height 68
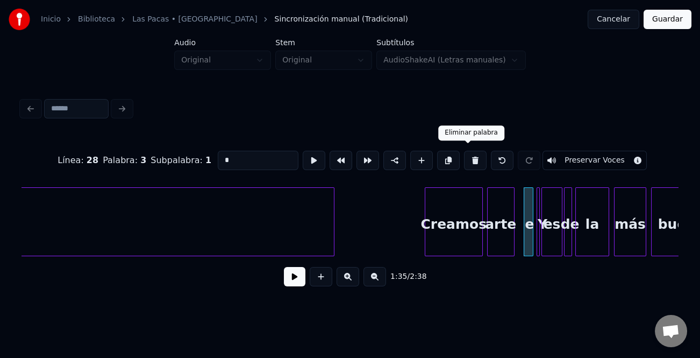
click at [468, 160] on button at bounding box center [475, 160] width 23 height 19
type input "****"
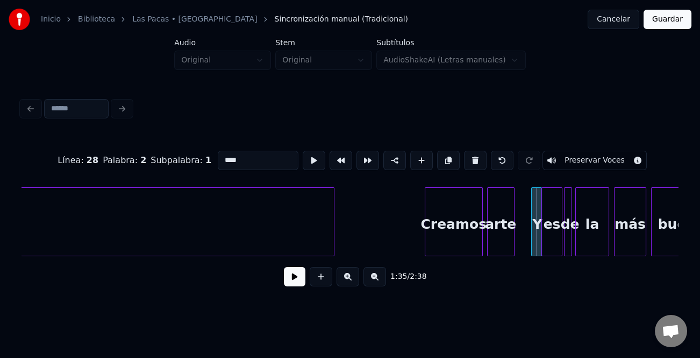
click at [532, 231] on div at bounding box center [533, 222] width 3 height 68
click at [529, 234] on div "Y" at bounding box center [531, 224] width 11 height 73
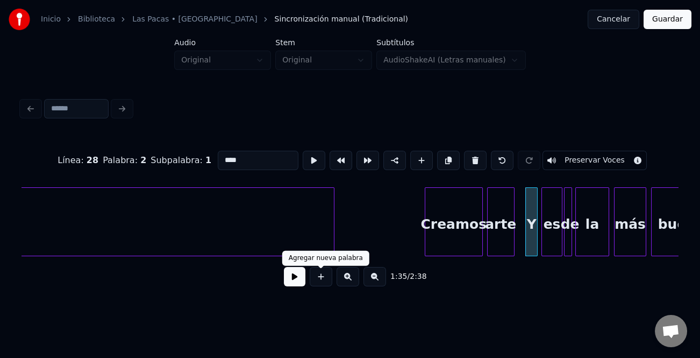
click at [294, 279] on button at bounding box center [295, 276] width 22 height 19
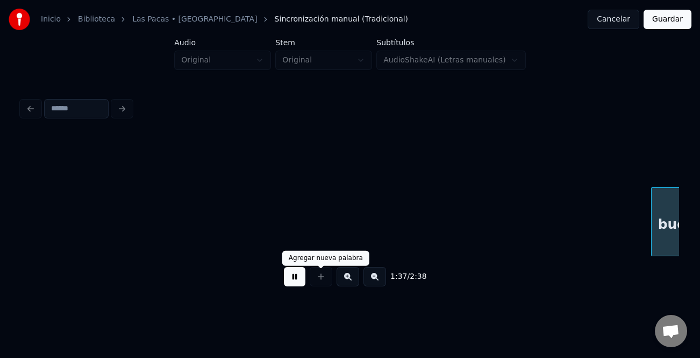
scroll to position [0, 7824]
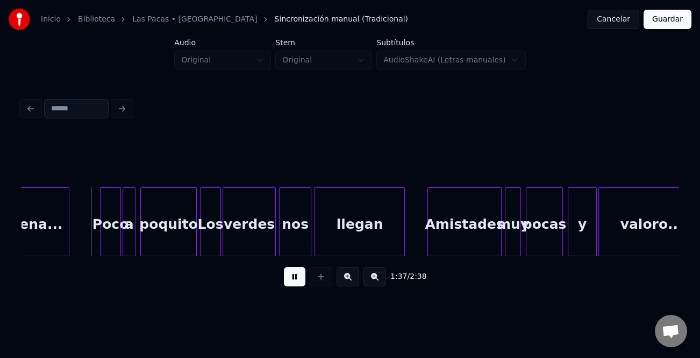
click at [357, 279] on button at bounding box center [348, 276] width 23 height 19
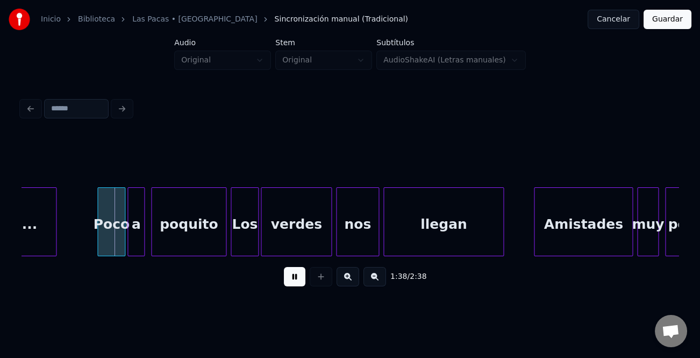
click at [357, 279] on button at bounding box center [348, 276] width 23 height 19
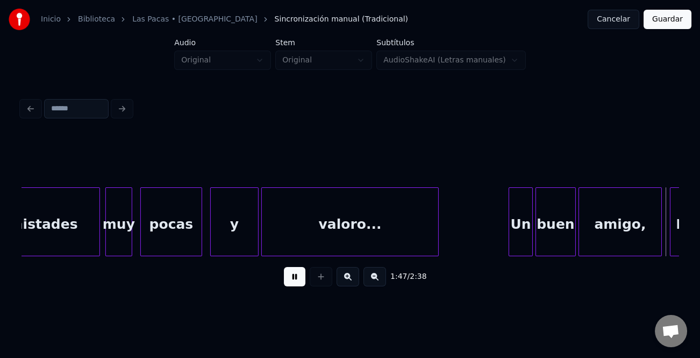
scroll to position [0, 14420]
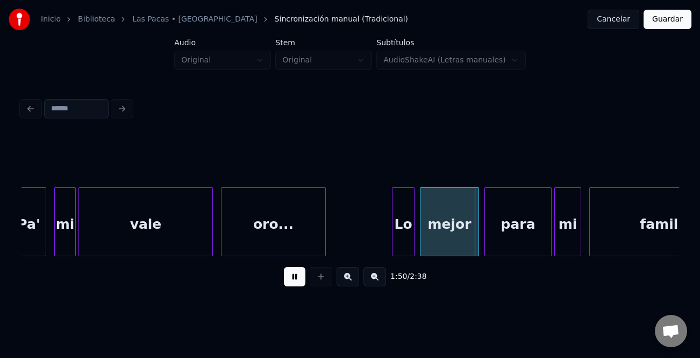
click at [393, 228] on div at bounding box center [394, 222] width 3 height 68
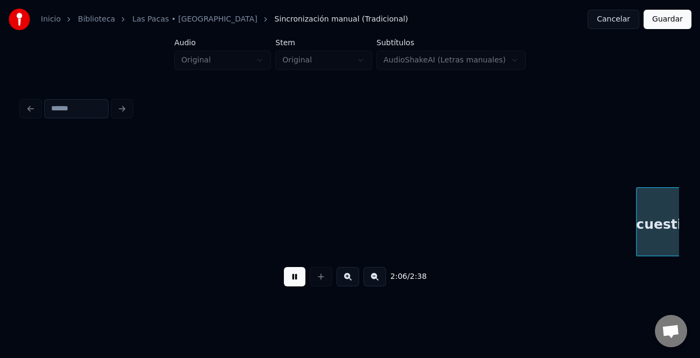
scroll to position [0, 17050]
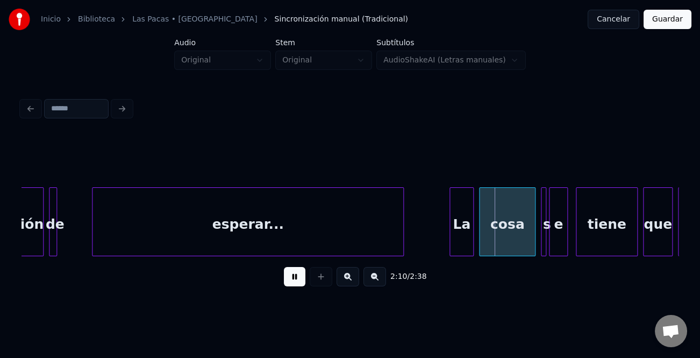
click at [453, 222] on div "La" at bounding box center [461, 224] width 23 height 73
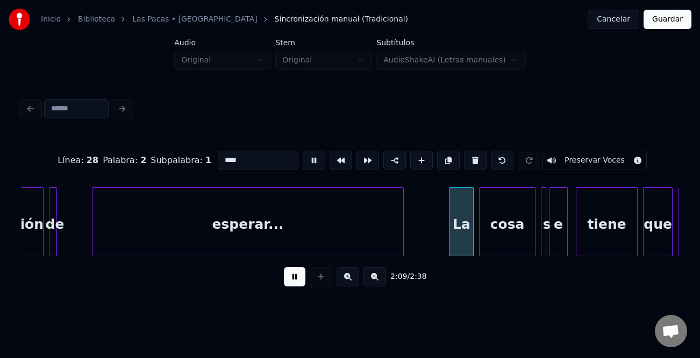
type input "**"
click at [449, 229] on div at bounding box center [450, 222] width 3 height 68
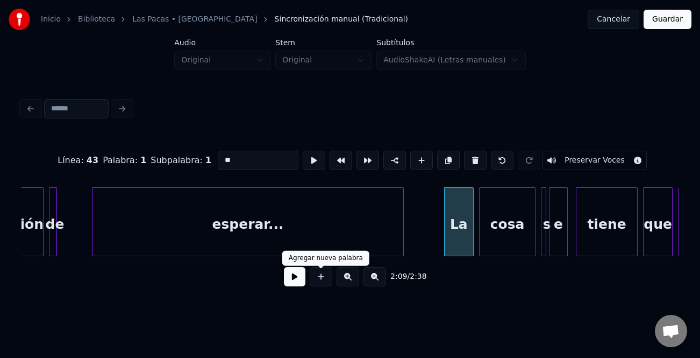
click at [306, 277] on div "2:09 / 2:38" at bounding box center [350, 277] width 640 height 24
click at [296, 278] on button at bounding box center [295, 276] width 22 height 19
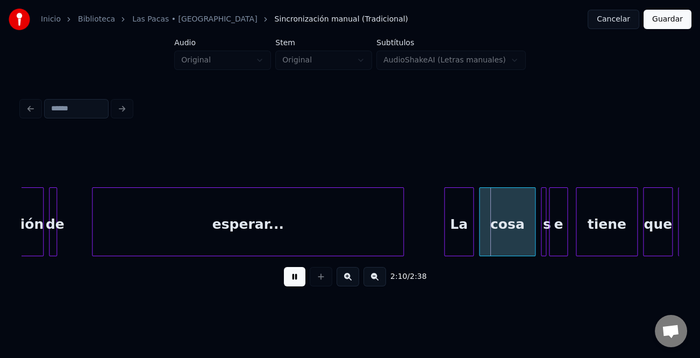
click at [296, 278] on button at bounding box center [295, 276] width 22 height 19
click at [550, 231] on div at bounding box center [551, 222] width 3 height 68
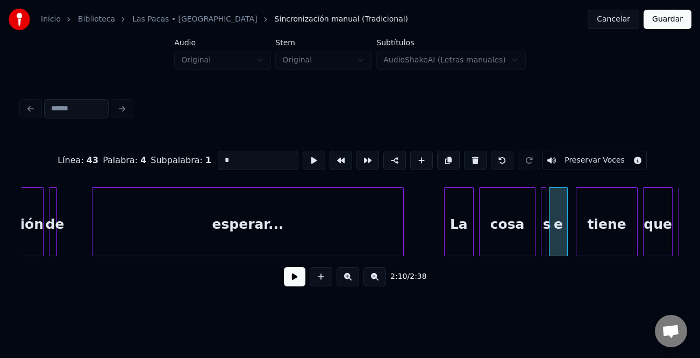
click at [465, 159] on button at bounding box center [475, 160] width 23 height 19
click at [565, 238] on div at bounding box center [564, 222] width 3 height 68
click at [237, 151] on input "*" at bounding box center [258, 160] width 81 height 19
type input "**"
click at [301, 276] on button at bounding box center [295, 276] width 22 height 19
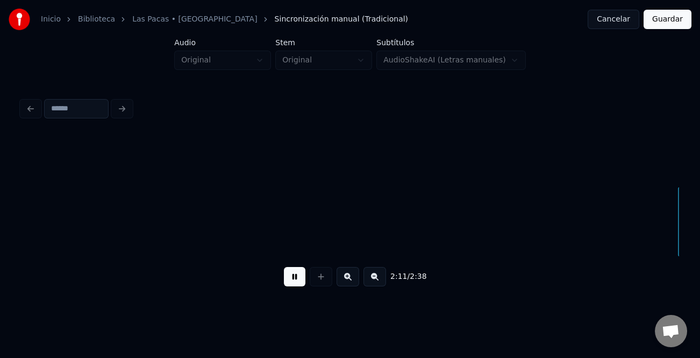
scroll to position [0, 17707]
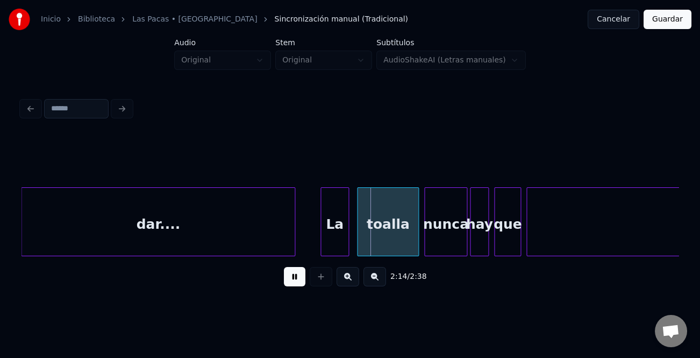
click at [322, 243] on div at bounding box center [322, 222] width 3 height 68
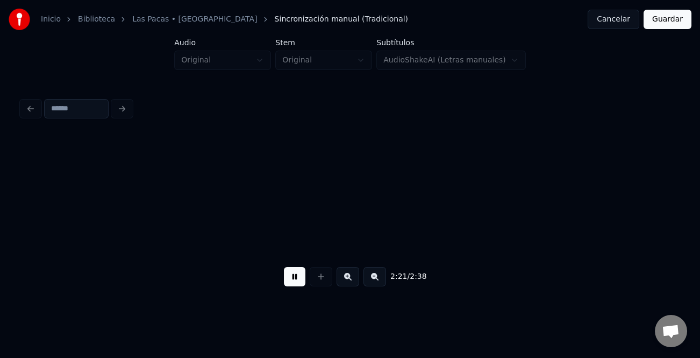
scroll to position [0, 19023]
click at [673, 23] on button "Guardar" at bounding box center [668, 19] width 48 height 19
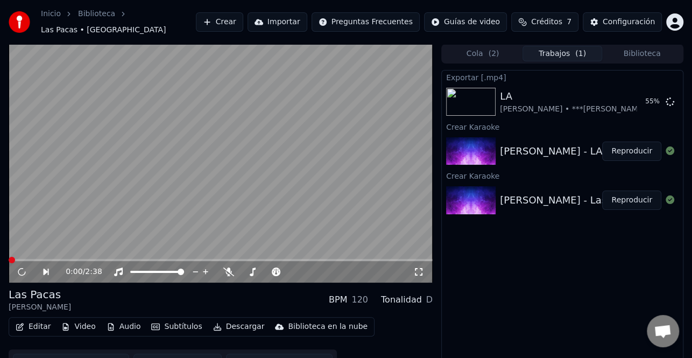
click at [30, 322] on button "Editar" at bounding box center [33, 326] width 44 height 15
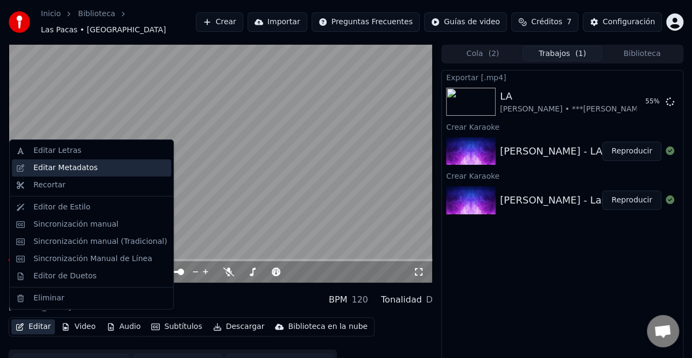
click at [64, 173] on div "Editar Metadatos" at bounding box center [91, 167] width 159 height 17
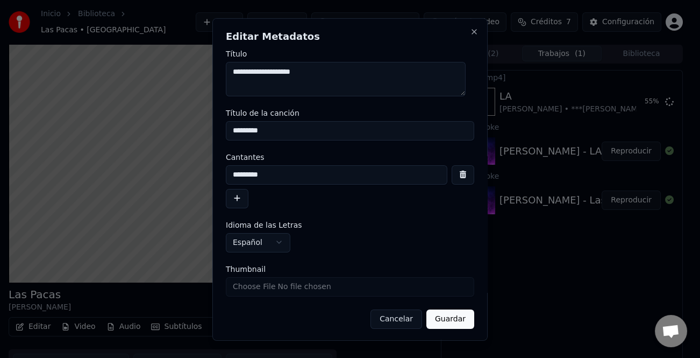
click at [246, 200] on button "button" at bounding box center [237, 197] width 23 height 19
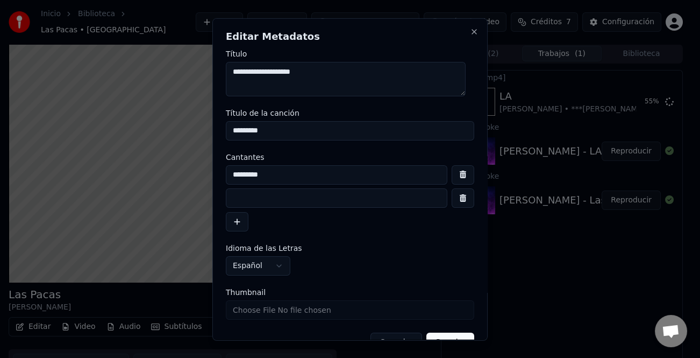
click at [273, 201] on input at bounding box center [337, 197] width 222 height 19
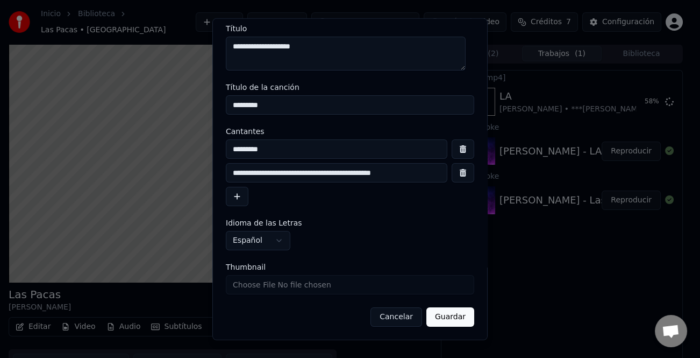
type input "**********"
click at [442, 318] on button "Guardar" at bounding box center [450, 316] width 48 height 19
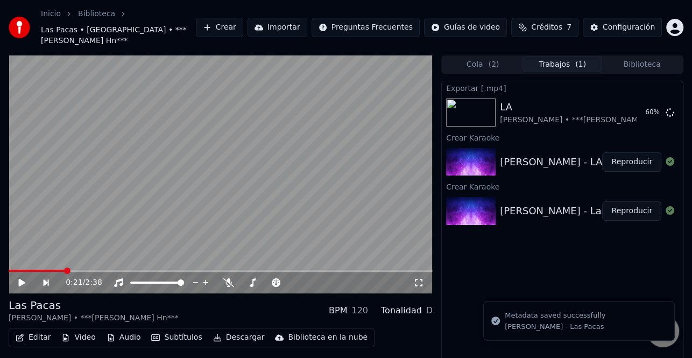
drag, startPoint x: 636, startPoint y: 204, endPoint x: 415, endPoint y: 197, distance: 220.6
click at [636, 204] on button "Reproducir" at bounding box center [631, 210] width 59 height 19
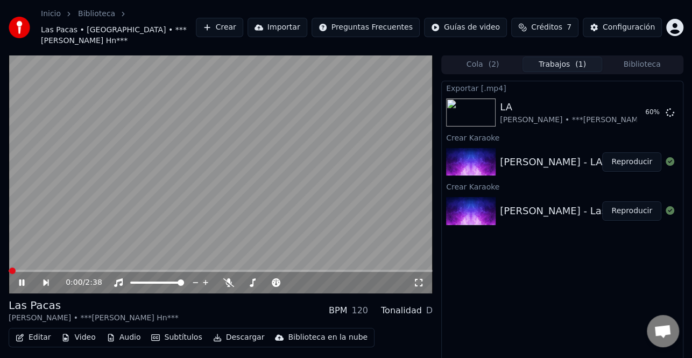
click at [23, 279] on icon at bounding box center [21, 282] width 5 height 6
click at [245, 330] on button "Descargar" at bounding box center [239, 337] width 60 height 15
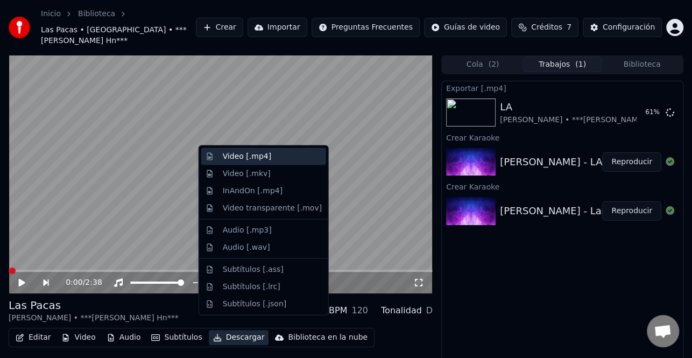
click at [260, 160] on div "Video [.mp4]" at bounding box center [247, 156] width 48 height 11
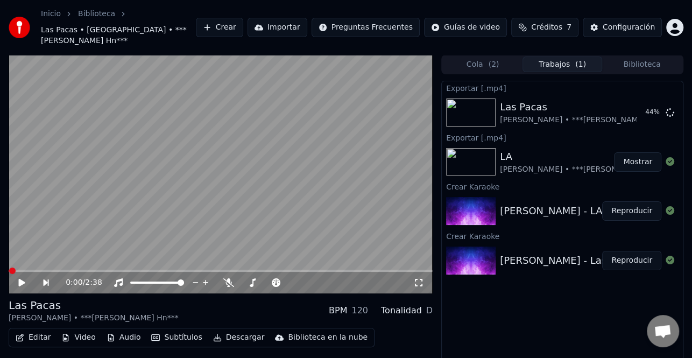
click at [243, 23] on button "Crear" at bounding box center [219, 27] width 47 height 19
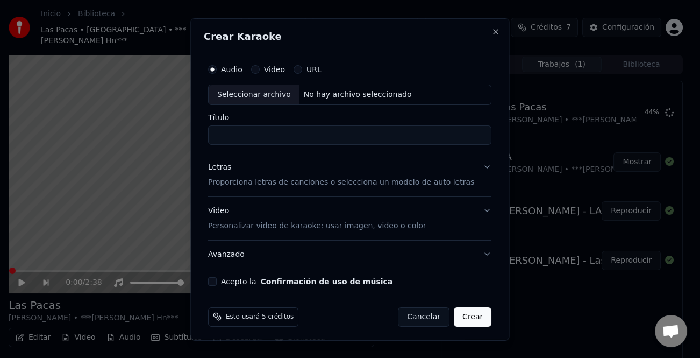
click at [273, 96] on div "Seleccionar archivo" at bounding box center [254, 93] width 91 height 19
type input "**********"
click at [226, 160] on button "Letras Proporciona letras de canciones o selecciona un modelo de auto letras" at bounding box center [349, 174] width 283 height 43
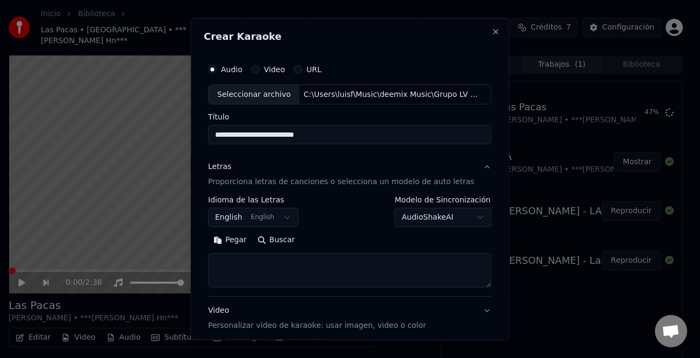
click at [247, 246] on button "Pegar" at bounding box center [230, 239] width 44 height 17
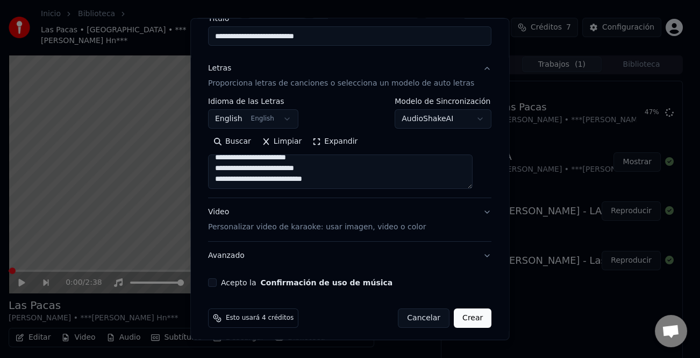
scroll to position [104, 0]
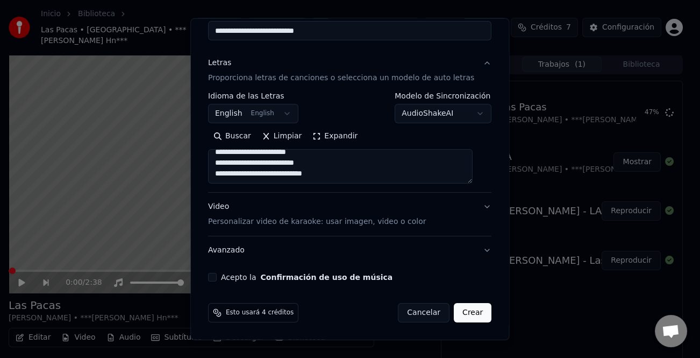
click at [225, 274] on div "Acepto la Confirmación de uso de música" at bounding box center [349, 277] width 283 height 9
type textarea "**********"
click at [217, 278] on button "Acepto la Confirmación de uso de música" at bounding box center [212, 277] width 9 height 9
click at [463, 312] on button "Crear" at bounding box center [473, 312] width 38 height 19
select select "**"
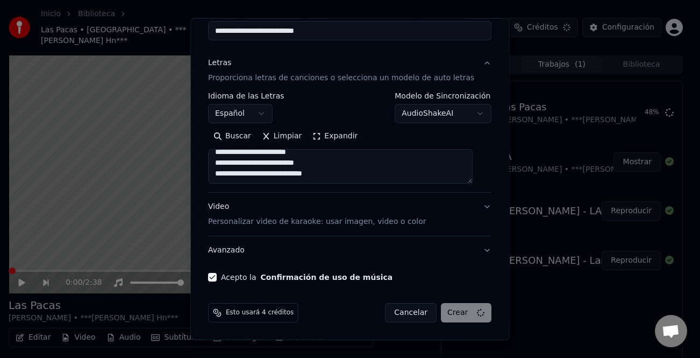
type textarea "**********"
select select
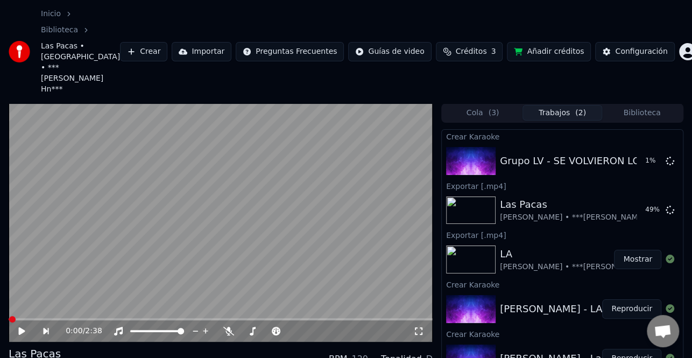
click at [643, 250] on button "Mostrar" at bounding box center [637, 259] width 47 height 19
click at [641, 200] on button "Mostrar" at bounding box center [637, 209] width 47 height 19
click at [628, 151] on button "Reproducir" at bounding box center [631, 160] width 59 height 19
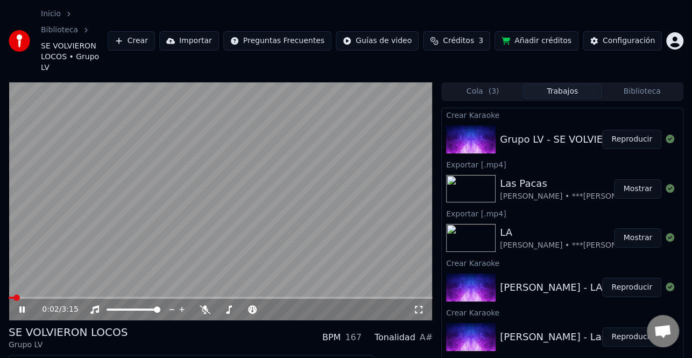
click at [23, 306] on icon at bounding box center [21, 309] width 5 height 6
click at [35, 357] on button "Editar" at bounding box center [33, 364] width 44 height 15
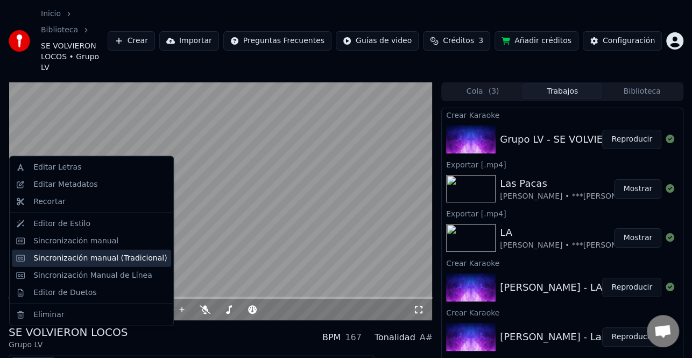
click at [98, 263] on div "Sincronización manual (Tradicional)" at bounding box center [91, 257] width 159 height 17
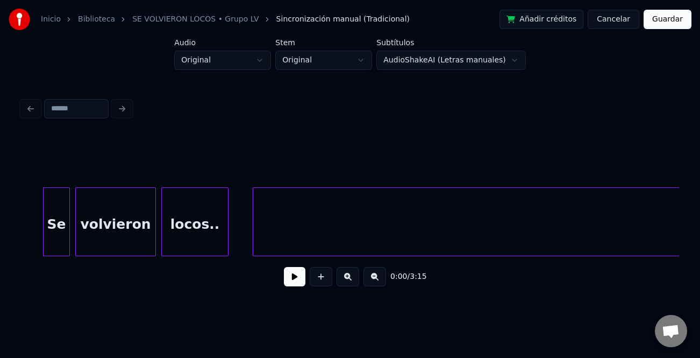
click at [301, 277] on button at bounding box center [295, 276] width 22 height 19
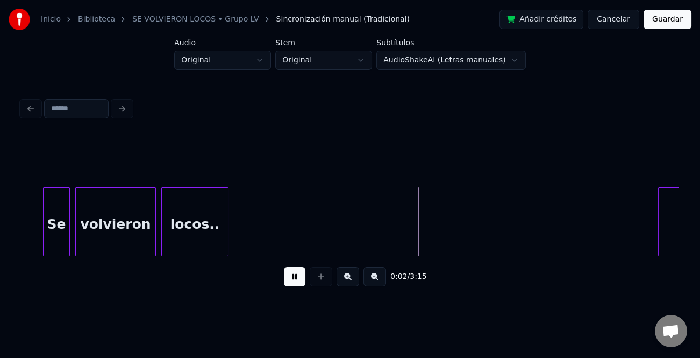
click at [661, 237] on div at bounding box center [660, 222] width 3 height 68
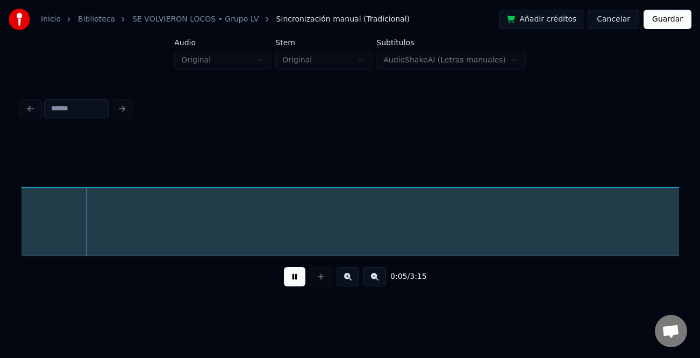
click at [372, 277] on button at bounding box center [375, 276] width 23 height 19
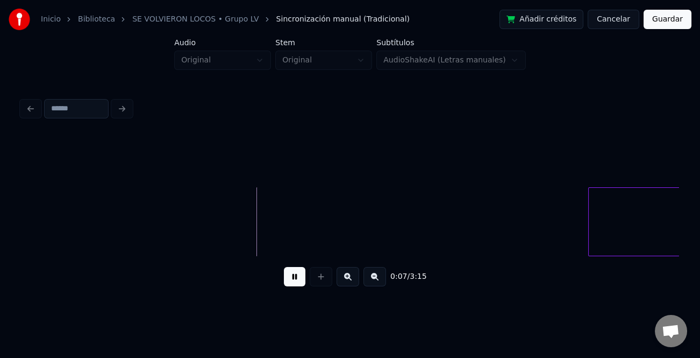
click at [592, 226] on div at bounding box center [590, 222] width 3 height 68
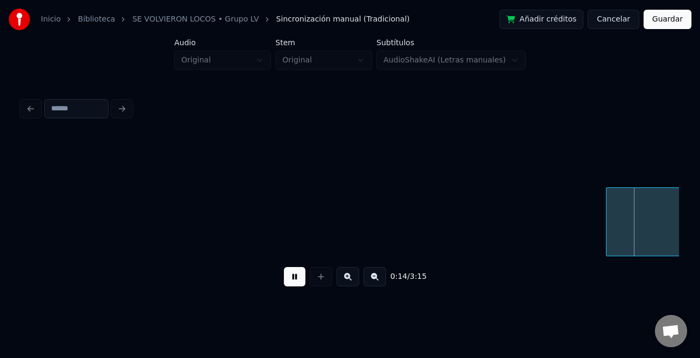
click at [368, 276] on button at bounding box center [375, 276] width 23 height 19
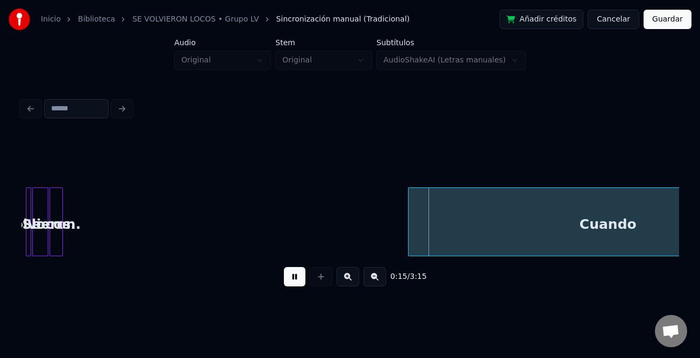
click at [368, 276] on button at bounding box center [375, 276] width 23 height 19
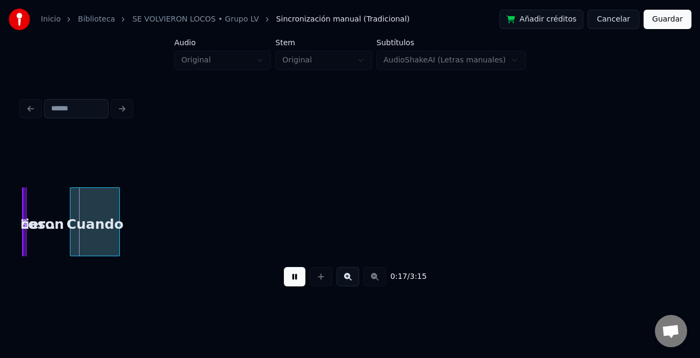
click at [292, 272] on button at bounding box center [295, 276] width 22 height 19
click at [353, 277] on button at bounding box center [348, 276] width 23 height 19
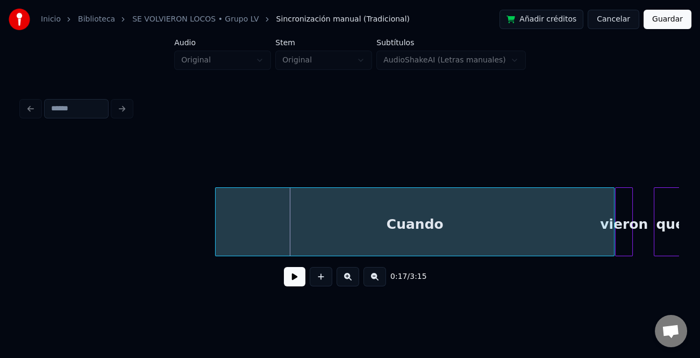
scroll to position [0, 180]
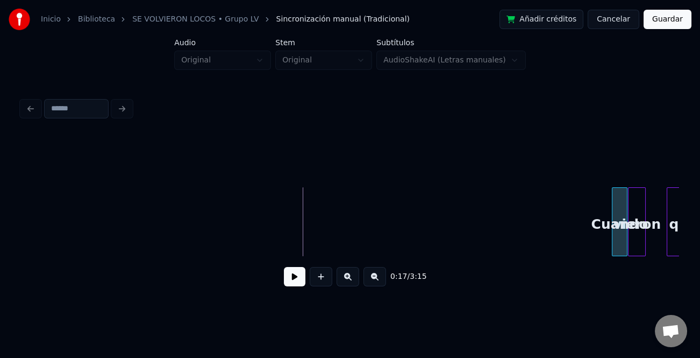
click at [613, 244] on div at bounding box center [614, 222] width 3 height 68
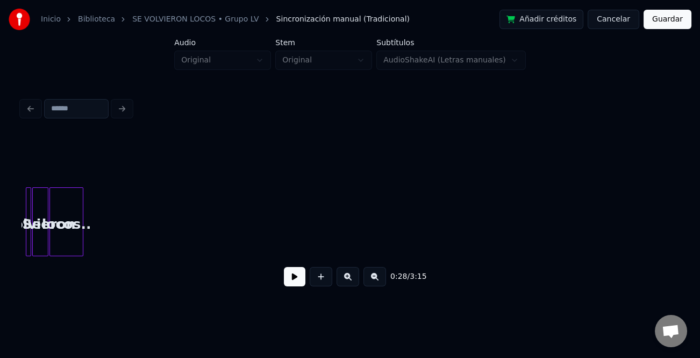
click at [81, 236] on div at bounding box center [81, 222] width 3 height 68
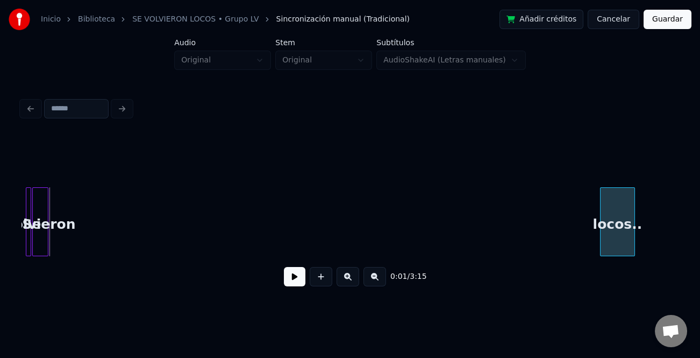
click at [628, 247] on div "locos.." at bounding box center [618, 224] width 34 height 73
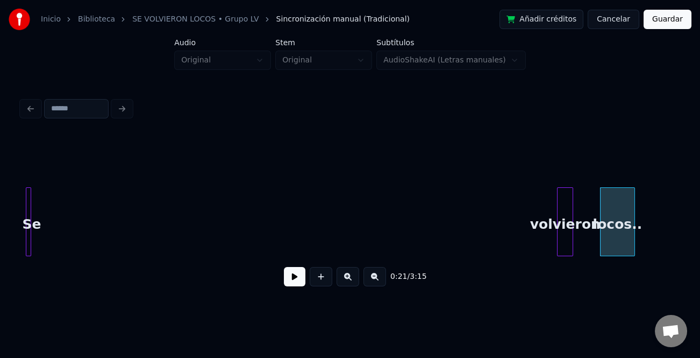
click at [568, 250] on div "volvieron" at bounding box center [565, 224] width 15 height 73
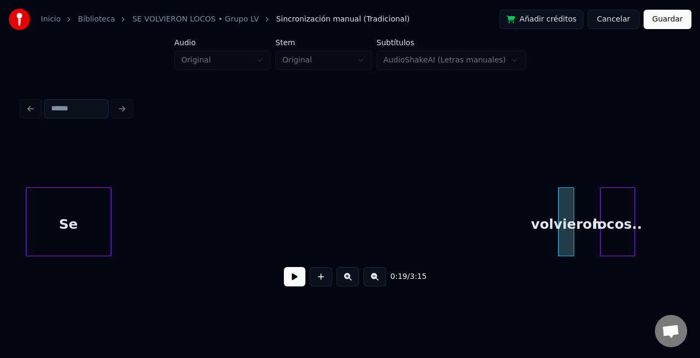
click at [111, 243] on div at bounding box center [109, 222] width 3 height 68
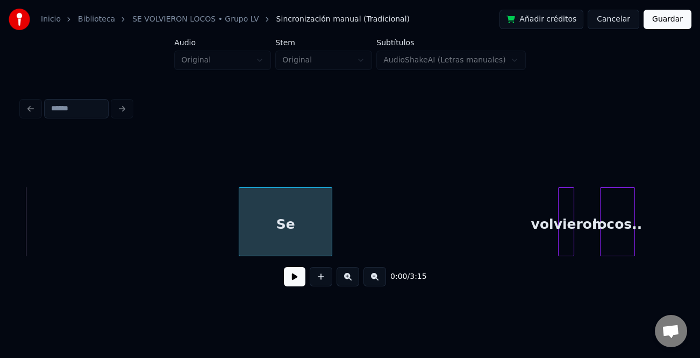
click at [287, 248] on div "Se" at bounding box center [285, 224] width 92 height 73
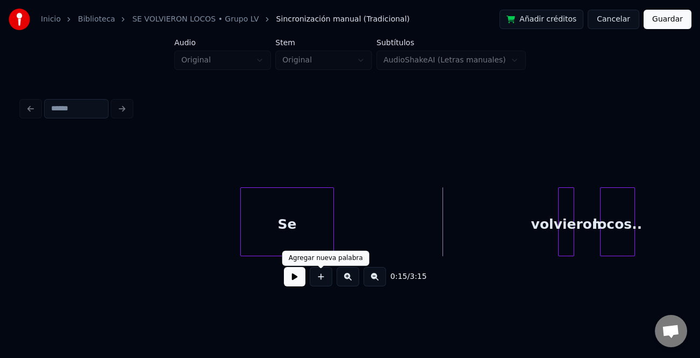
click at [290, 283] on button at bounding box center [295, 276] width 22 height 19
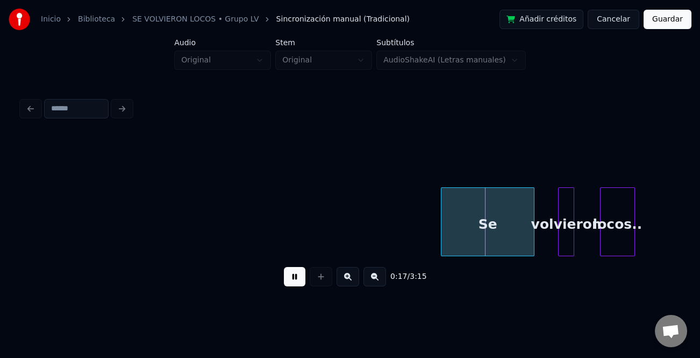
click at [489, 238] on div "Se" at bounding box center [488, 224] width 92 height 73
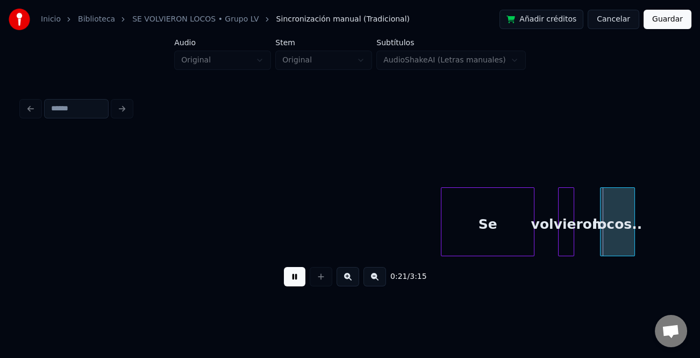
click at [372, 282] on button at bounding box center [375, 276] width 23 height 19
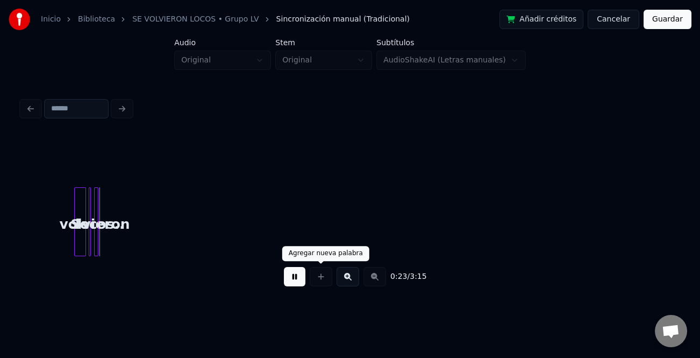
click at [300, 279] on button at bounding box center [295, 276] width 22 height 19
click at [345, 275] on button at bounding box center [348, 276] width 23 height 19
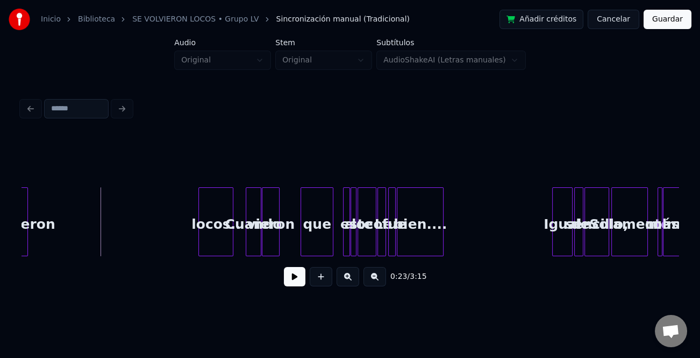
click at [220, 235] on div "locos.." at bounding box center [216, 224] width 34 height 73
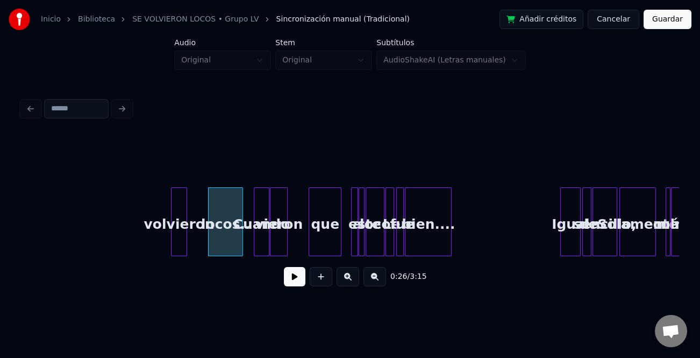
click at [177, 239] on div "volvieron" at bounding box center [179, 221] width 16 height 69
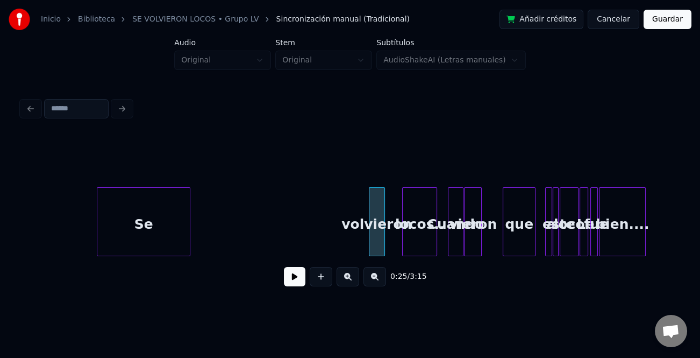
scroll to position [0, 328]
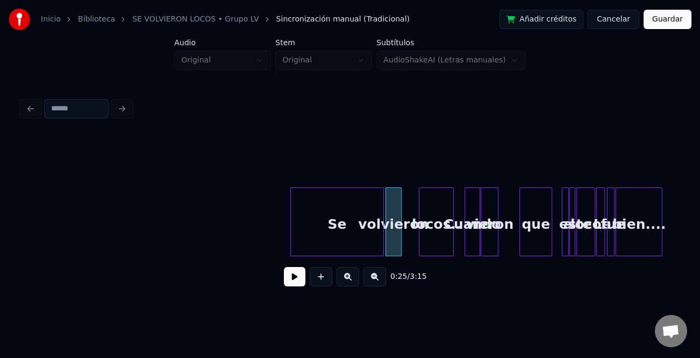
click at [303, 256] on div "volvieron locos.. Cuando vieron que a este loco Le fue bien.... Se" at bounding box center [350, 221] width 657 height 69
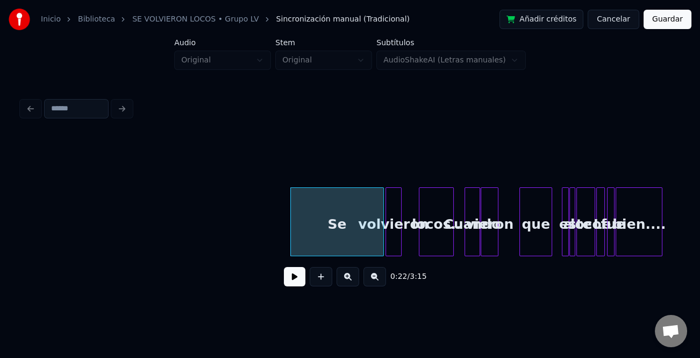
click at [355, 280] on button at bounding box center [348, 276] width 23 height 19
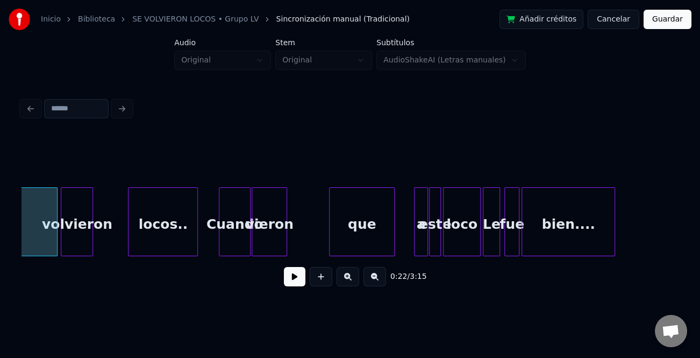
scroll to position [0, 1368]
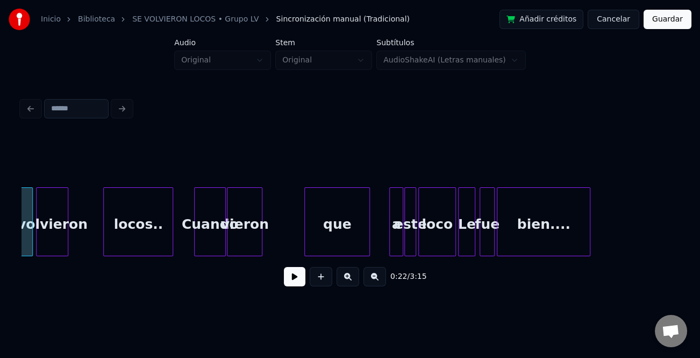
click at [158, 237] on div "locos.." at bounding box center [138, 224] width 69 height 73
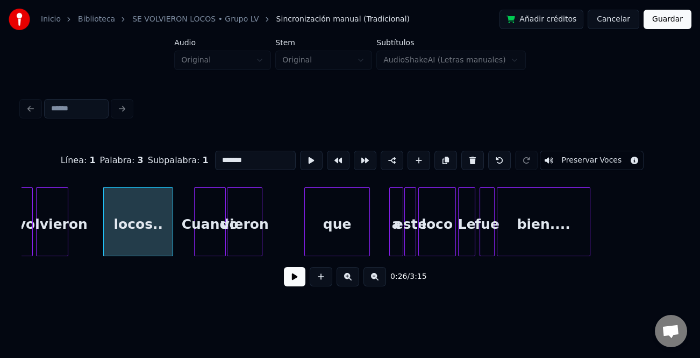
click at [302, 286] on button at bounding box center [295, 276] width 22 height 19
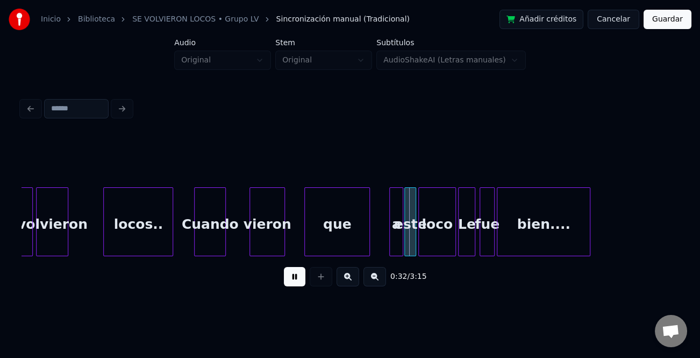
click at [279, 244] on div "vieron" at bounding box center [267, 224] width 34 height 73
click at [195, 229] on div "Cuando" at bounding box center [210, 224] width 31 height 73
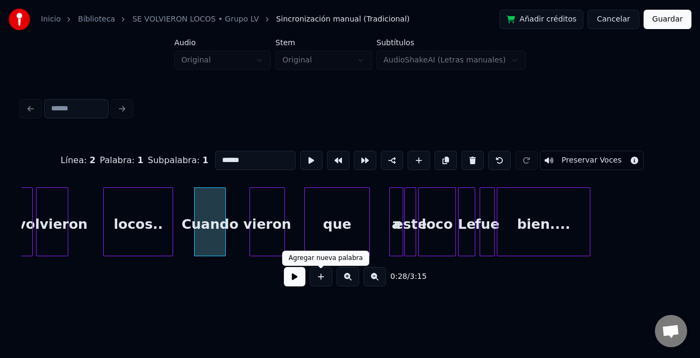
click at [303, 279] on button at bounding box center [295, 276] width 22 height 19
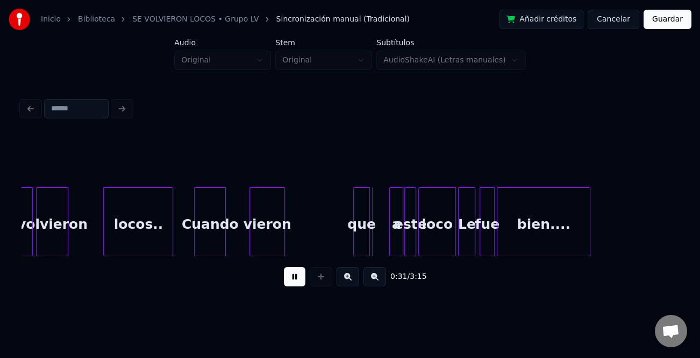
click at [357, 244] on div at bounding box center [355, 222] width 3 height 68
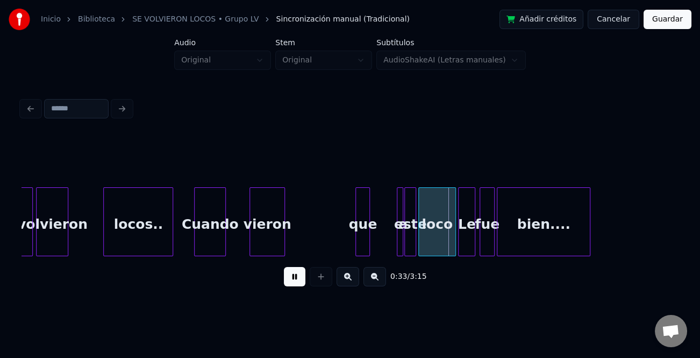
click at [398, 237] on div "a" at bounding box center [400, 221] width 6 height 69
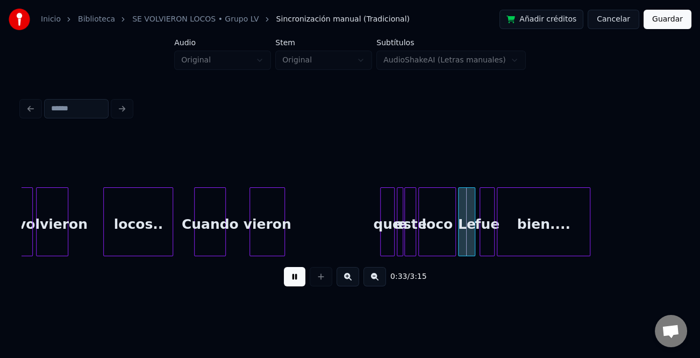
click at [389, 237] on div "que" at bounding box center [387, 224] width 13 height 73
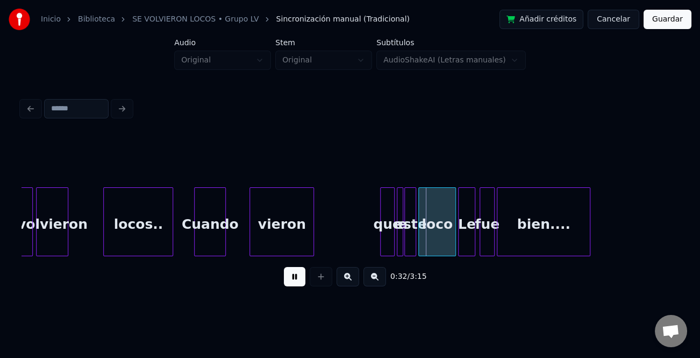
click at [311, 244] on div at bounding box center [311, 222] width 3 height 68
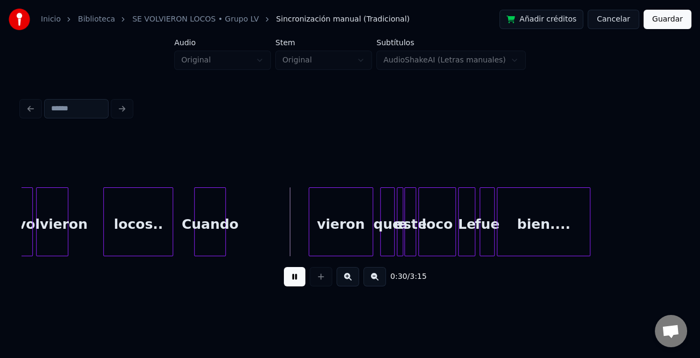
click at [343, 239] on div "vieron" at bounding box center [340, 224] width 63 height 73
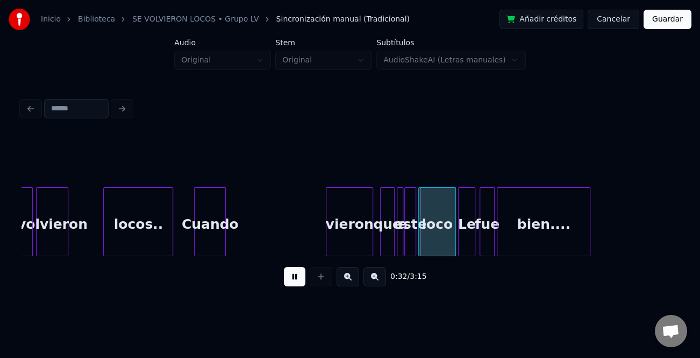
click at [329, 237] on div at bounding box center [327, 222] width 3 height 68
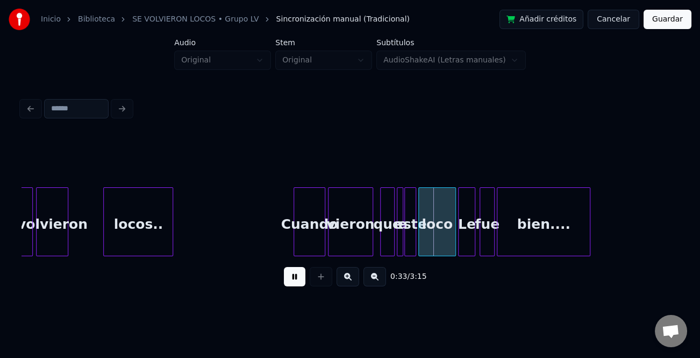
click at [315, 245] on div "Cuando" at bounding box center [309, 224] width 31 height 73
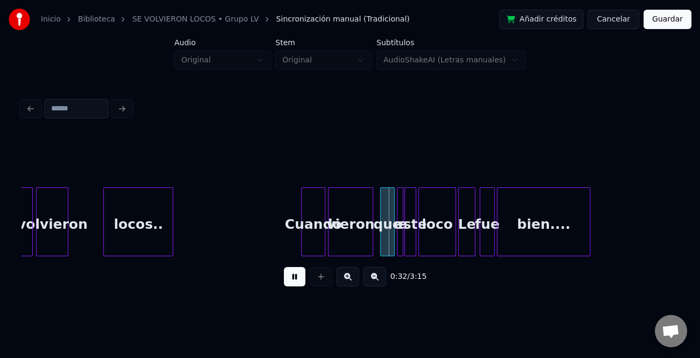
click at [303, 245] on div at bounding box center [303, 222] width 3 height 68
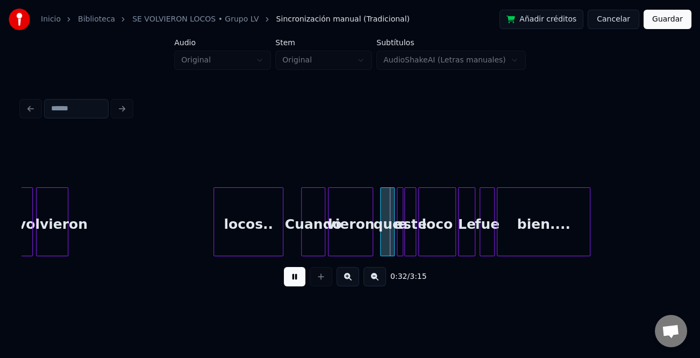
click at [266, 256] on div "volvieron locos.. Cuando vieron Se que a este loco Le fue bien...." at bounding box center [350, 221] width 657 height 69
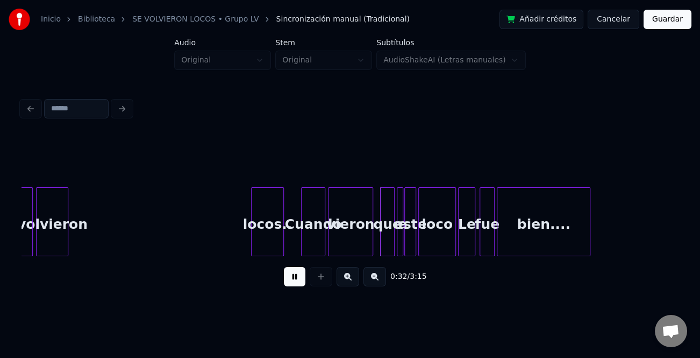
click at [255, 243] on div at bounding box center [253, 222] width 3 height 68
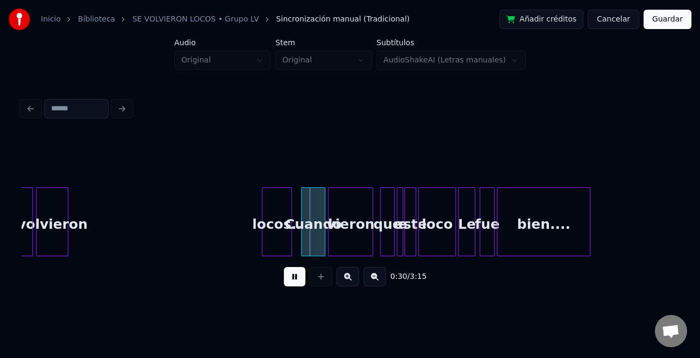
click at [272, 245] on div "locos.." at bounding box center [277, 224] width 30 height 73
click at [258, 247] on div at bounding box center [257, 222] width 3 height 68
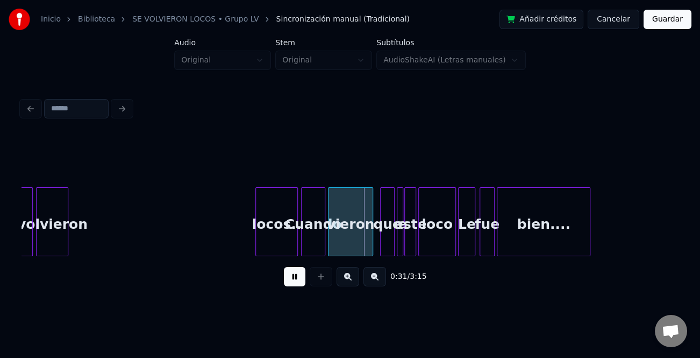
click at [295, 244] on div at bounding box center [295, 222] width 3 height 68
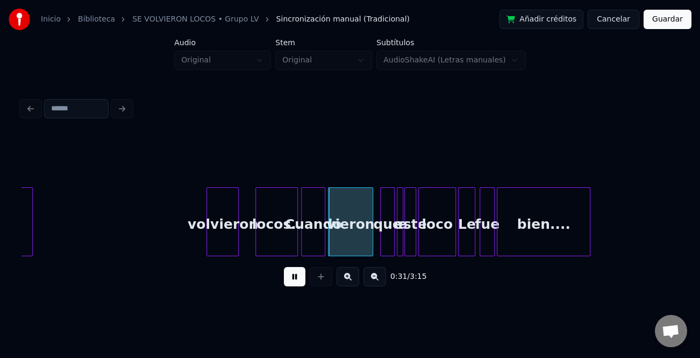
click at [234, 245] on div "volvieron" at bounding box center [222, 224] width 31 height 73
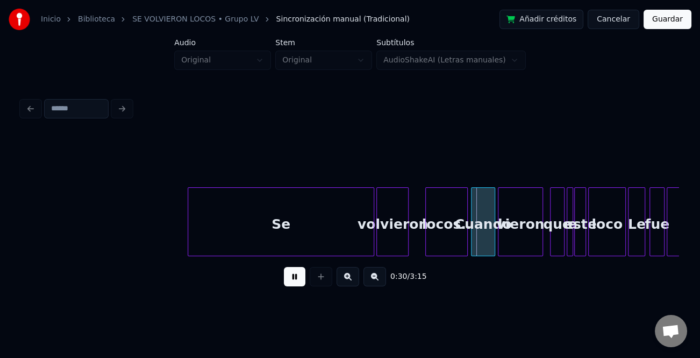
click at [198, 254] on div "volvieron locos.. Cuando vieron Se que a este loco Le fue bien...." at bounding box center [350, 221] width 657 height 69
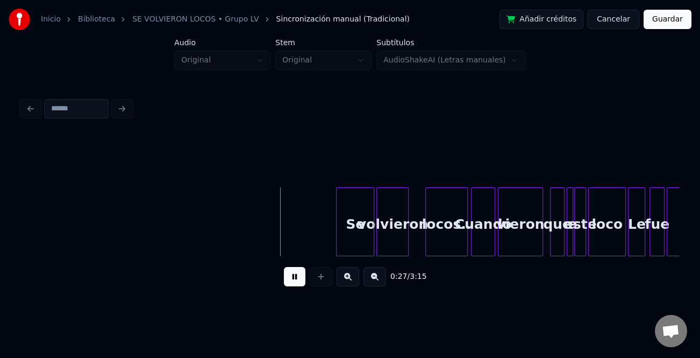
click at [338, 255] on div "volvieron locos.. Cuando vieron Se que a este loco Le fue bien...." at bounding box center [350, 221] width 657 height 69
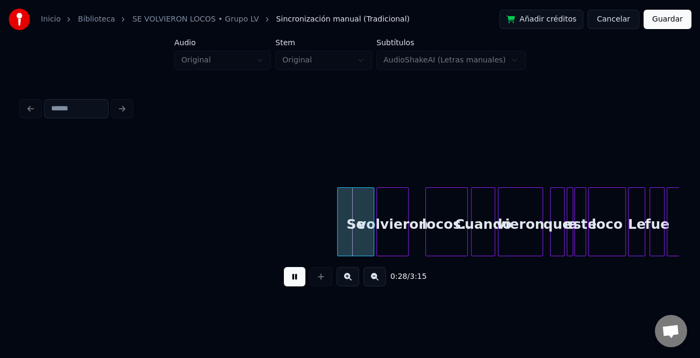
click at [345, 280] on button at bounding box center [348, 276] width 23 height 19
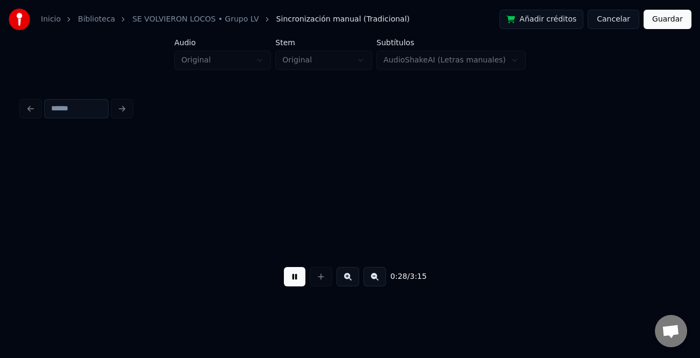
scroll to position [0, 1968]
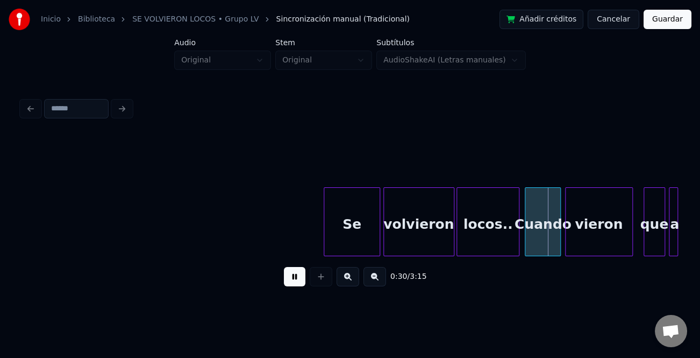
click at [452, 242] on div at bounding box center [452, 222] width 3 height 68
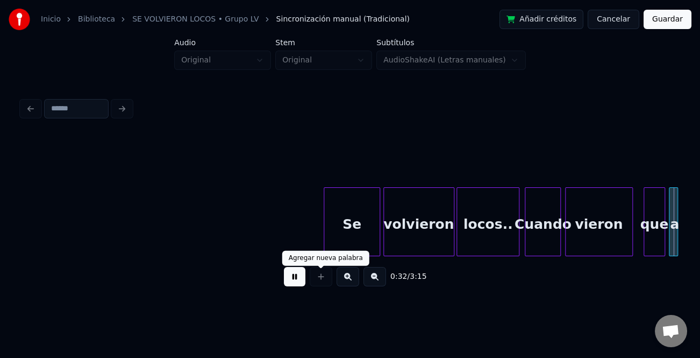
scroll to position [0, 2625]
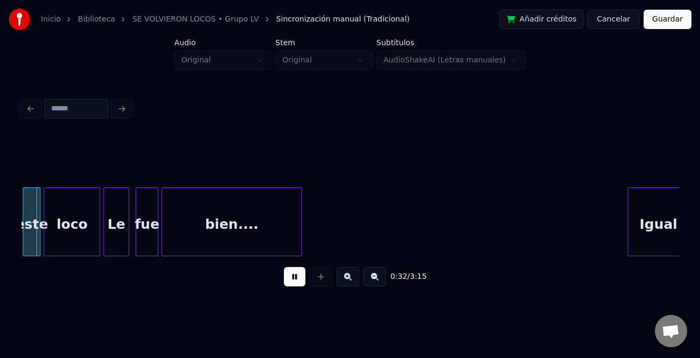
click at [301, 282] on button at bounding box center [295, 276] width 22 height 19
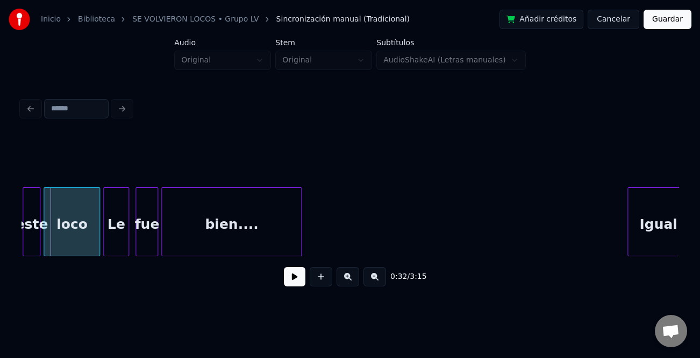
scroll to position [0, 2507]
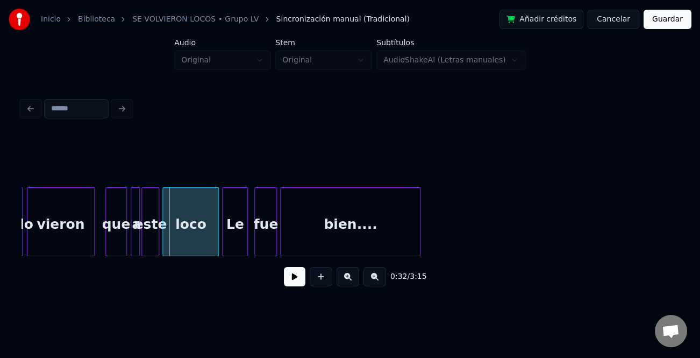
click at [118, 228] on div "que" at bounding box center [116, 224] width 20 height 73
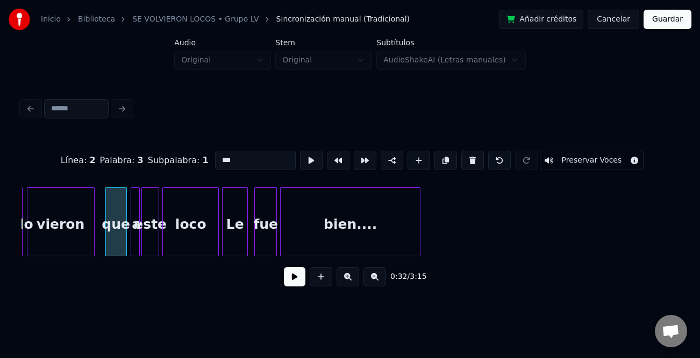
click at [219, 157] on input "***" at bounding box center [255, 160] width 81 height 19
type input "***"
click at [302, 284] on button at bounding box center [295, 276] width 22 height 19
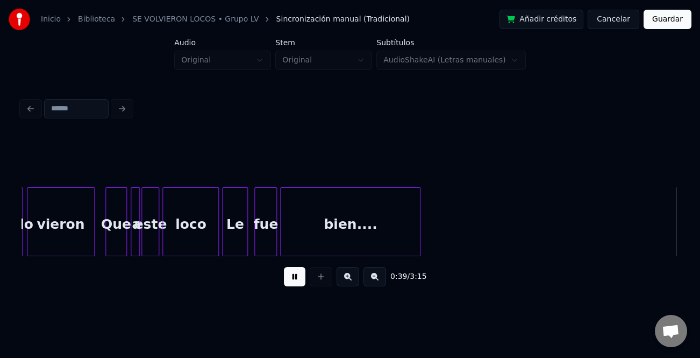
scroll to position [0, 3164]
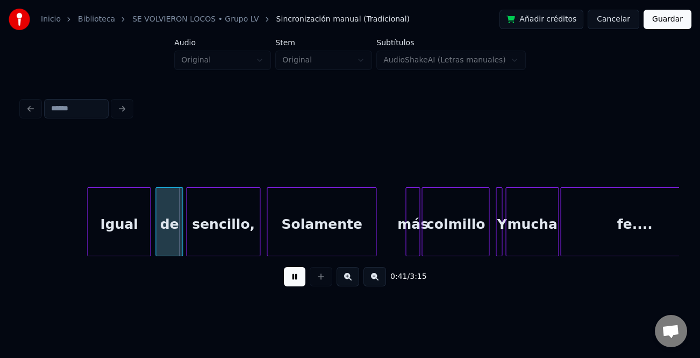
click at [88, 230] on div at bounding box center [89, 222] width 3 height 68
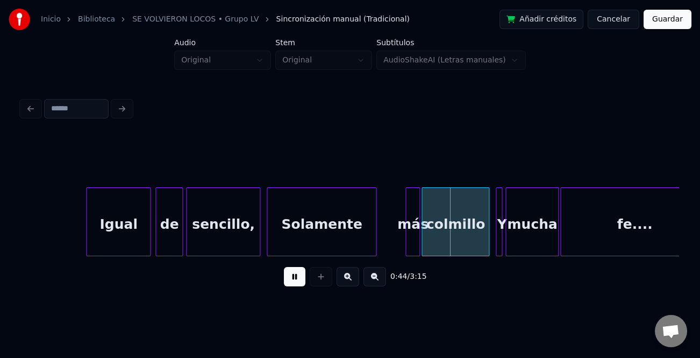
click at [293, 277] on button at bounding box center [295, 276] width 22 height 19
click at [407, 229] on div at bounding box center [407, 222] width 3 height 68
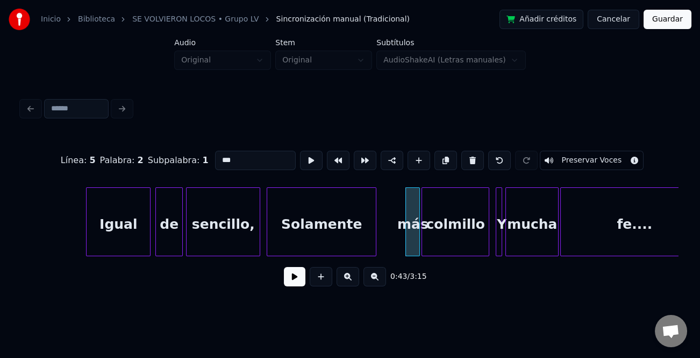
click at [219, 156] on input "***" at bounding box center [255, 160] width 81 height 19
type input "***"
click at [300, 276] on button at bounding box center [295, 276] width 22 height 19
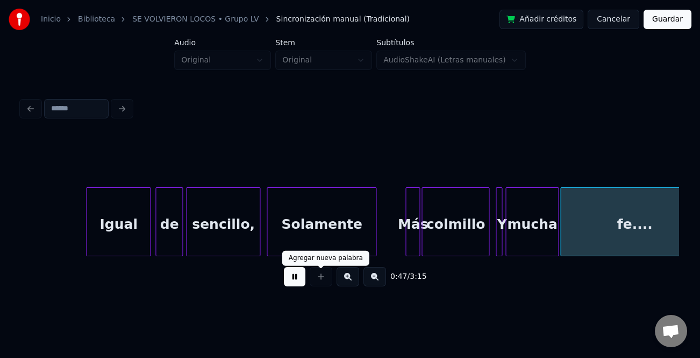
scroll to position [0, 3821]
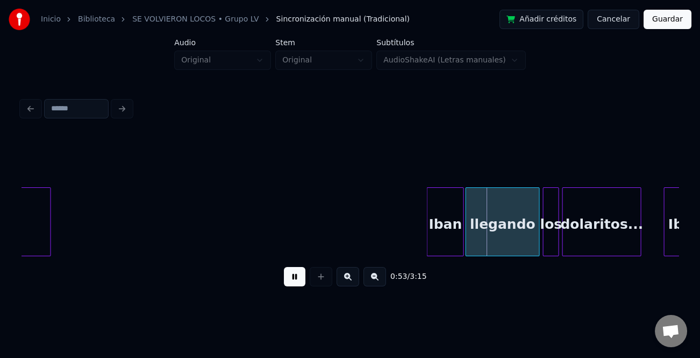
click at [428, 238] on div at bounding box center [429, 222] width 3 height 68
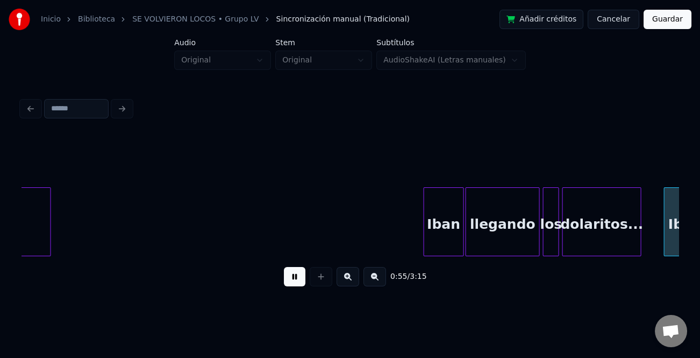
scroll to position [0, 4480]
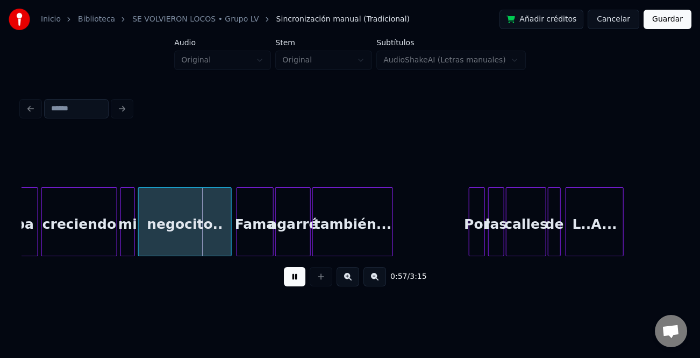
click at [354, 278] on button at bounding box center [348, 276] width 23 height 19
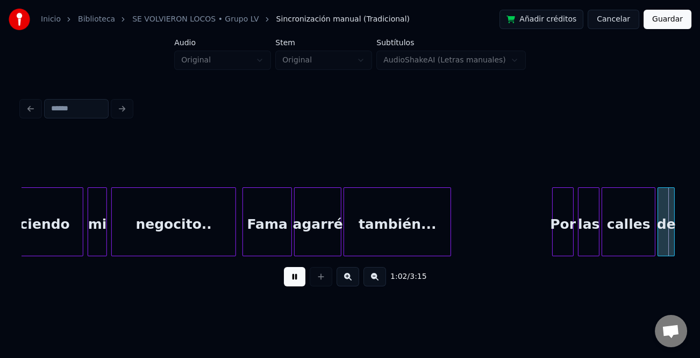
scroll to position [0, 6696]
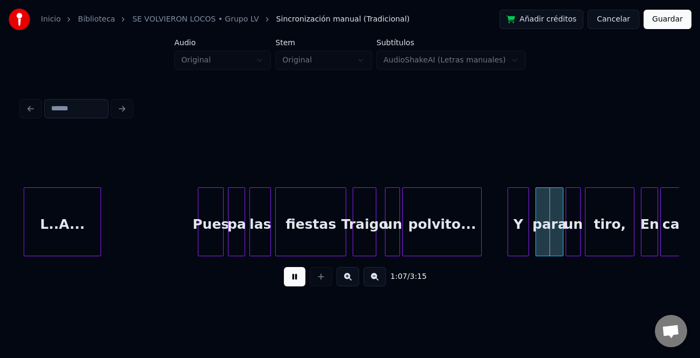
click at [509, 233] on div at bounding box center [509, 222] width 3 height 68
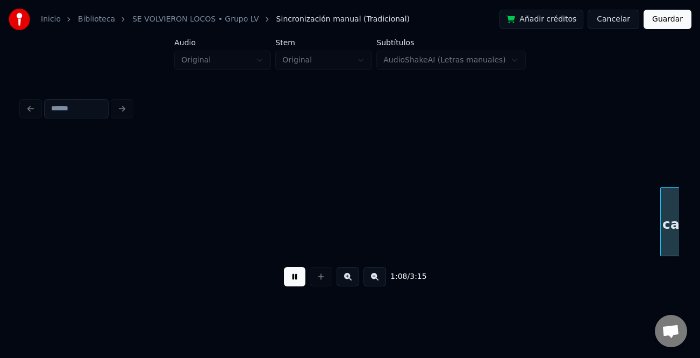
scroll to position [0, 7354]
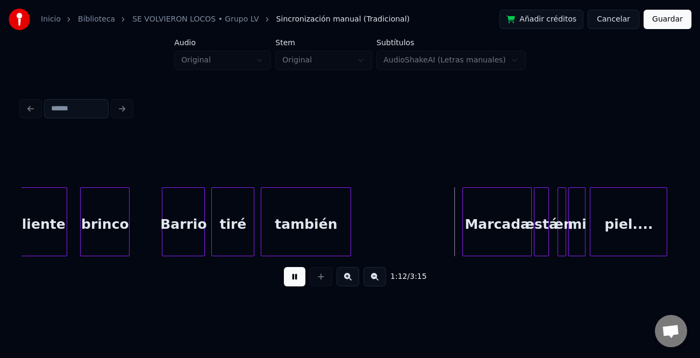
click at [463, 227] on div at bounding box center [464, 222] width 3 height 68
click at [350, 280] on button at bounding box center [348, 276] width 23 height 19
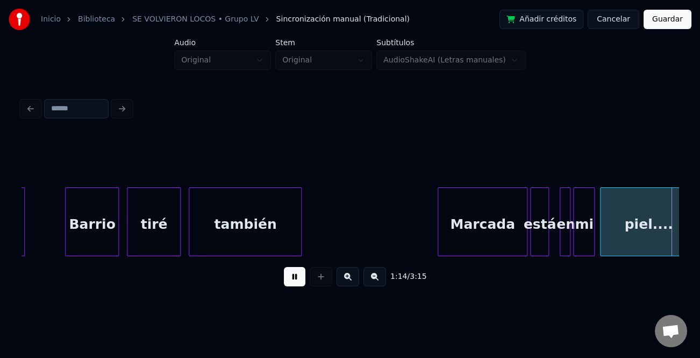
scroll to position [0, 9982]
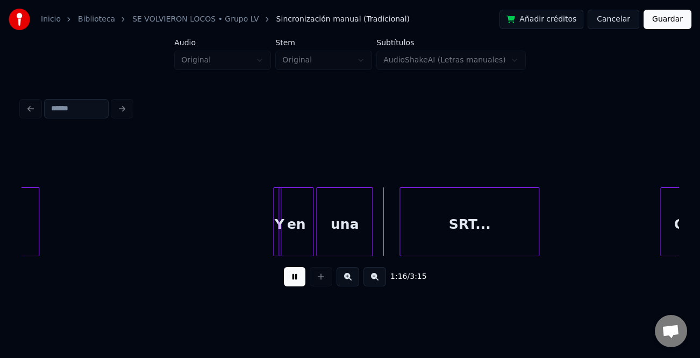
click at [271, 232] on div at bounding box center [270, 222] width 3 height 68
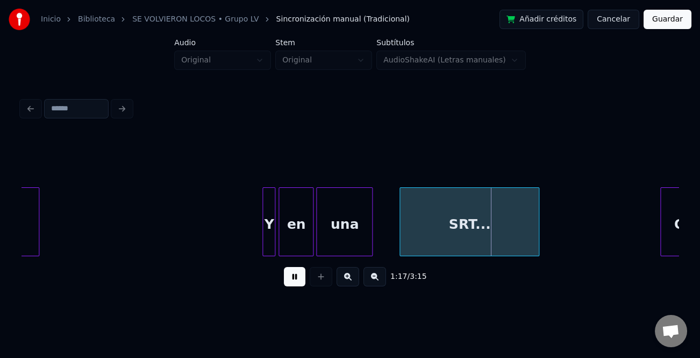
click at [272, 237] on div "Y" at bounding box center [269, 224] width 12 height 73
click at [366, 237] on div "una" at bounding box center [344, 224] width 55 height 73
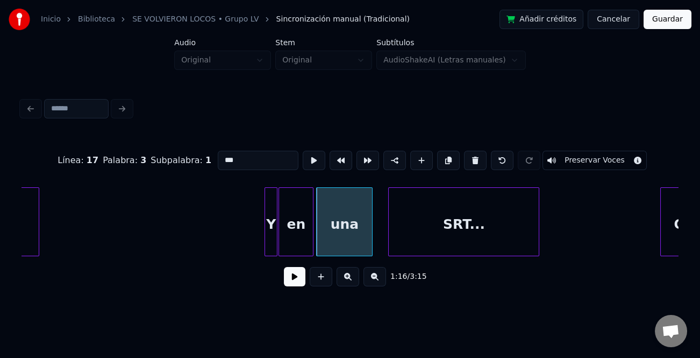
click at [389, 238] on div at bounding box center [390, 222] width 3 height 68
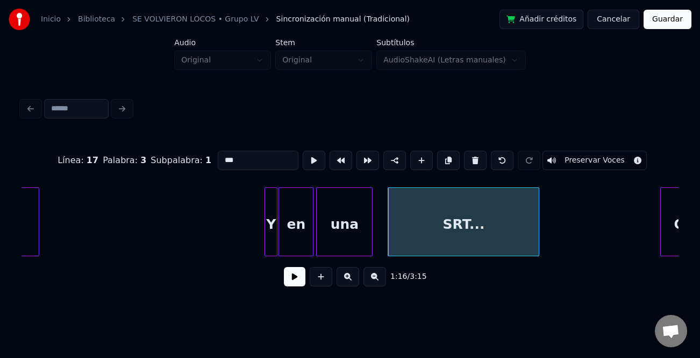
click at [297, 276] on button at bounding box center [295, 276] width 22 height 19
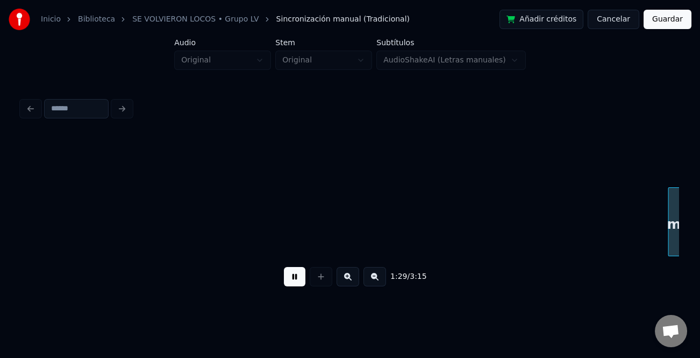
scroll to position [0, 11957]
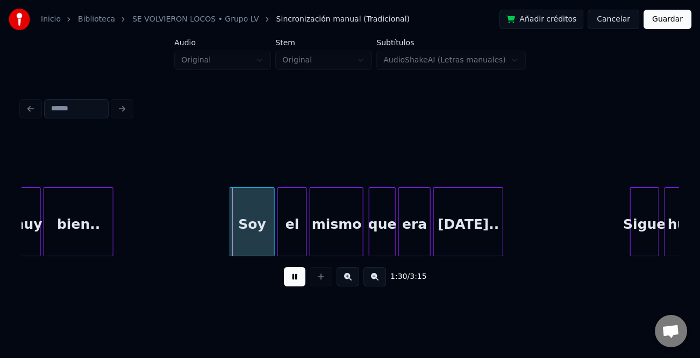
click at [230, 215] on div at bounding box center [231, 222] width 3 height 68
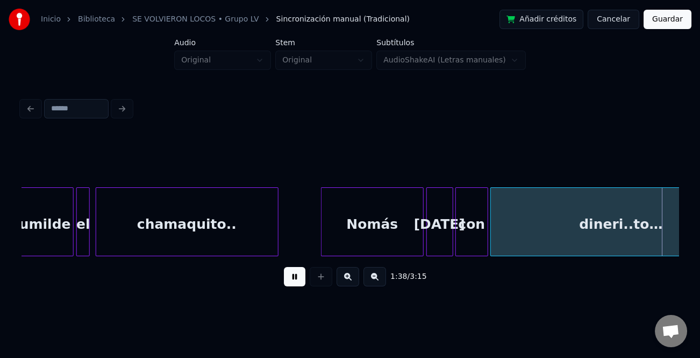
scroll to position [0, 13272]
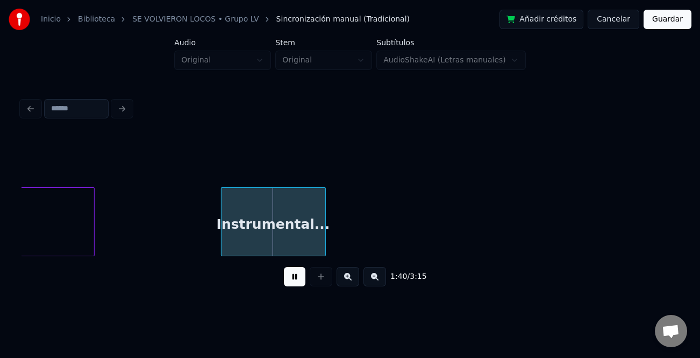
click at [222, 242] on div at bounding box center [223, 222] width 3 height 68
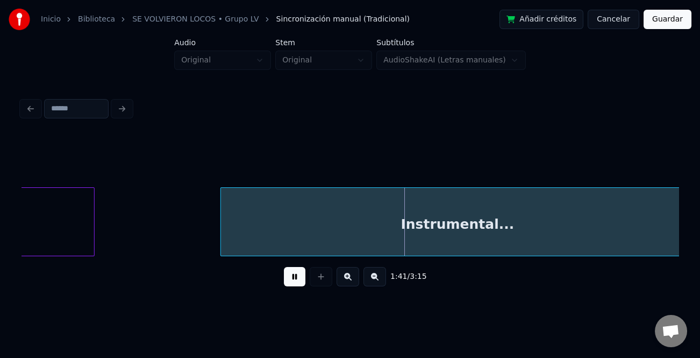
click at [692, 251] on div "Inicio Biblioteca SE VOLVIERON LOCOS • Grupo LV Sincronización manual (Tradicio…" at bounding box center [350, 151] width 700 height 302
drag, startPoint x: 281, startPoint y: 283, endPoint x: 295, endPoint y: 281, distance: 14.1
click at [282, 283] on div "1:40 / 3:15" at bounding box center [350, 277] width 640 height 24
drag, startPoint x: 297, startPoint y: 280, endPoint x: 343, endPoint y: 268, distance: 47.1
click at [297, 280] on button at bounding box center [295, 276] width 22 height 19
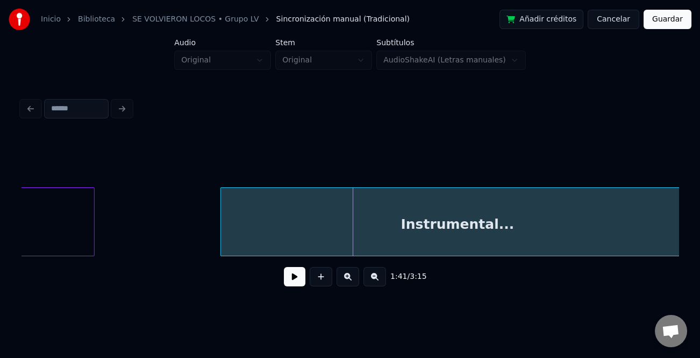
click at [375, 280] on button at bounding box center [375, 276] width 23 height 19
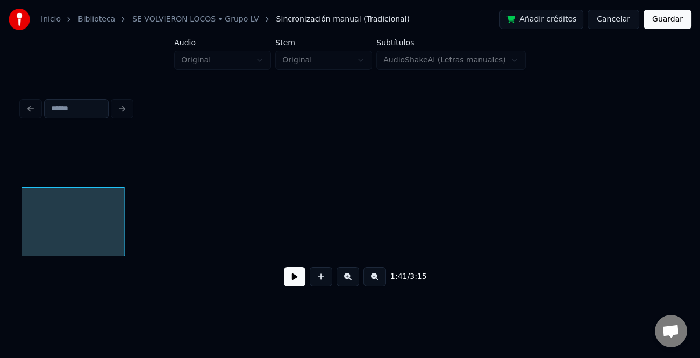
scroll to position [0, 11070]
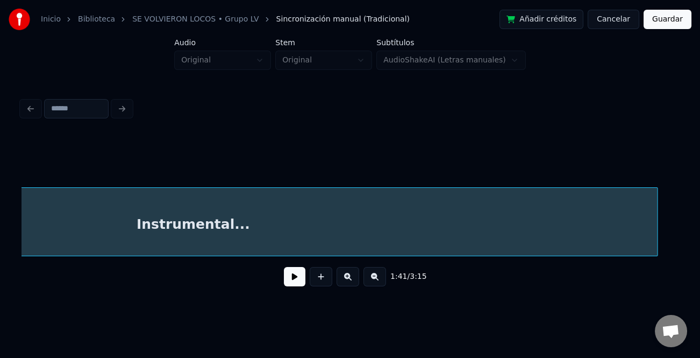
click at [655, 251] on div "Instrumental..." at bounding box center [350, 221] width 657 height 69
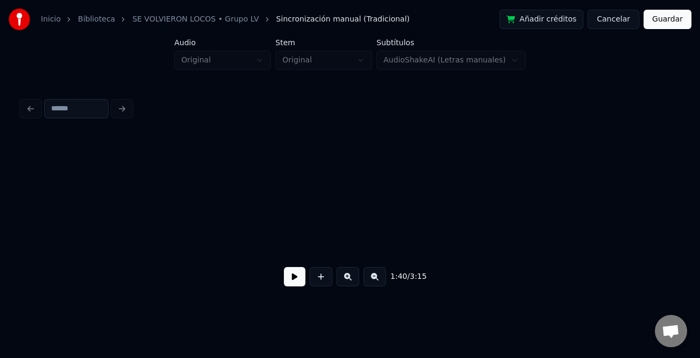
scroll to position [0, 11607]
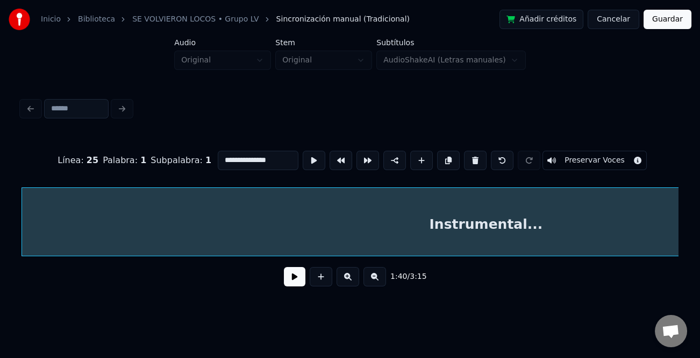
scroll to position [0, 11556]
click at [663, 245] on div at bounding box center [662, 222] width 3 height 68
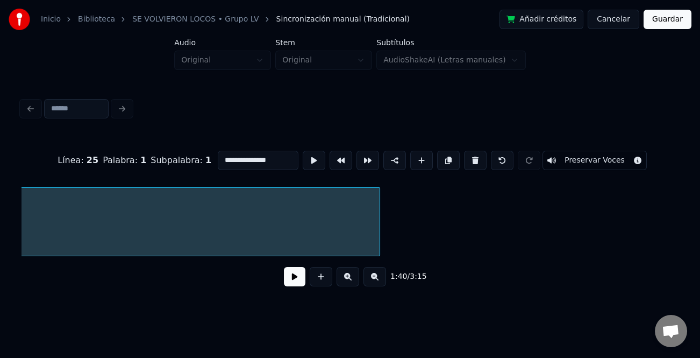
click at [376, 276] on button at bounding box center [375, 276] width 23 height 19
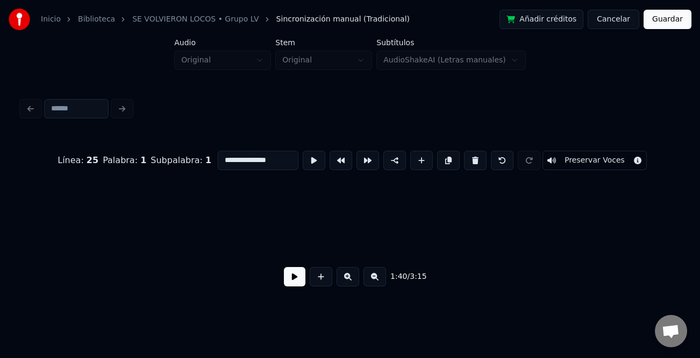
scroll to position [0, 9148]
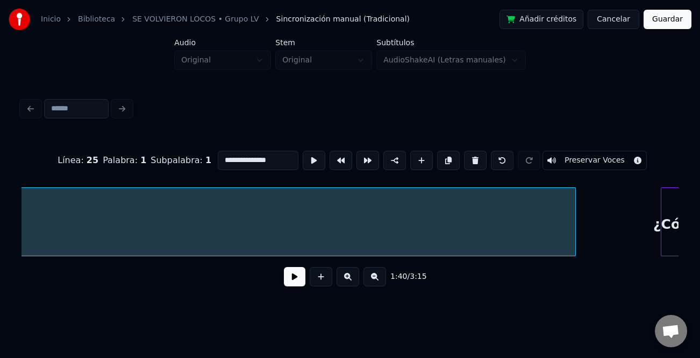
click at [573, 274] on div "**********" at bounding box center [350, 214] width 657 height 163
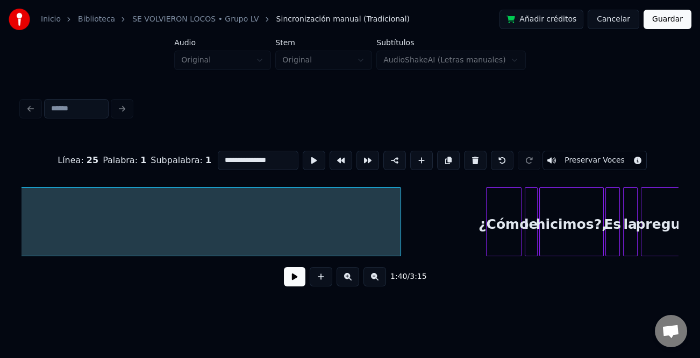
scroll to position [0, 9486]
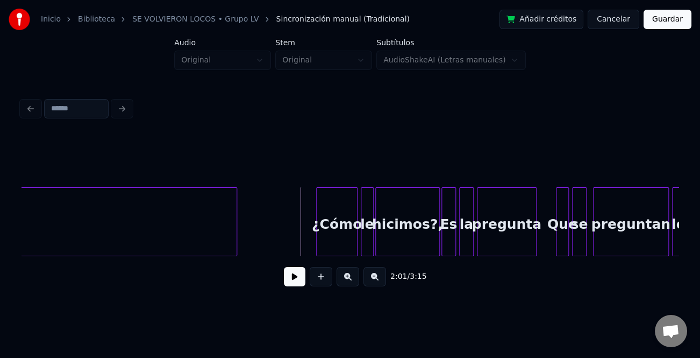
click at [317, 230] on div at bounding box center [318, 222] width 3 height 68
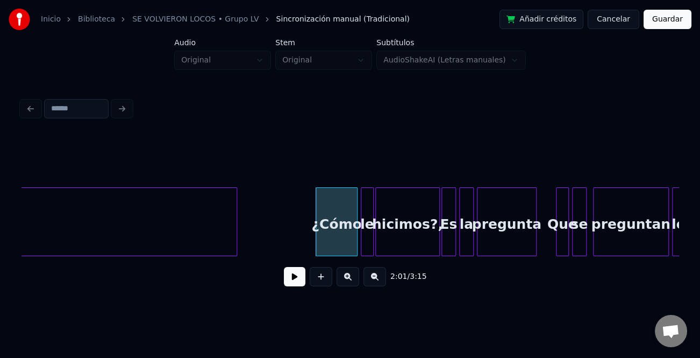
click at [297, 274] on button at bounding box center [295, 276] width 22 height 19
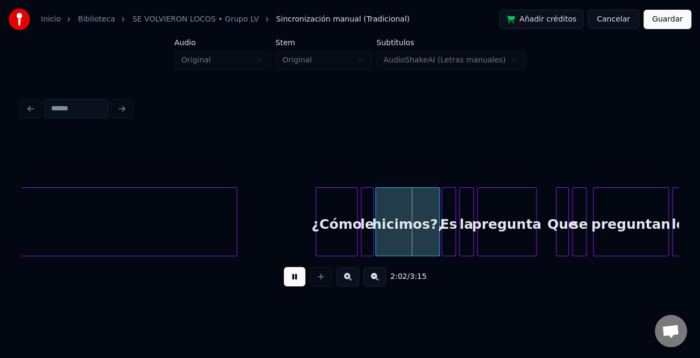
click at [346, 276] on button at bounding box center [348, 276] width 23 height 19
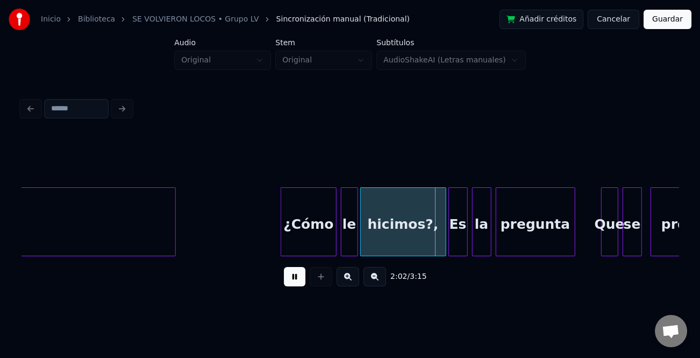
click at [346, 276] on button at bounding box center [348, 276] width 23 height 19
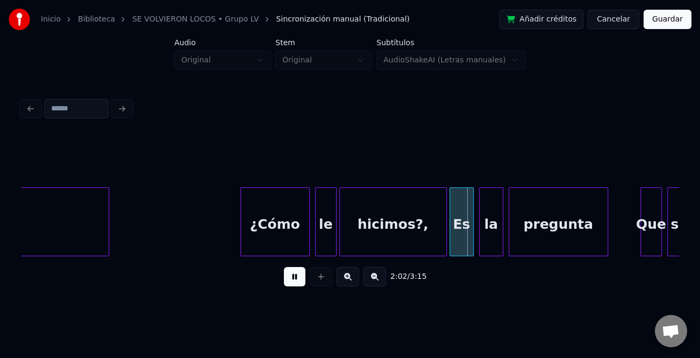
click at [346, 276] on button at bounding box center [348, 276] width 23 height 19
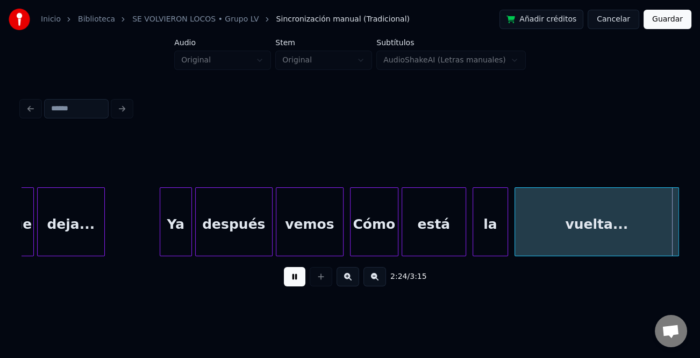
scroll to position [0, 23335]
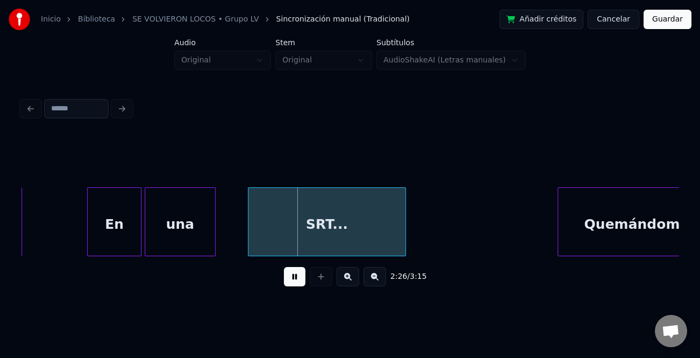
click at [88, 237] on div at bounding box center [89, 222] width 3 height 68
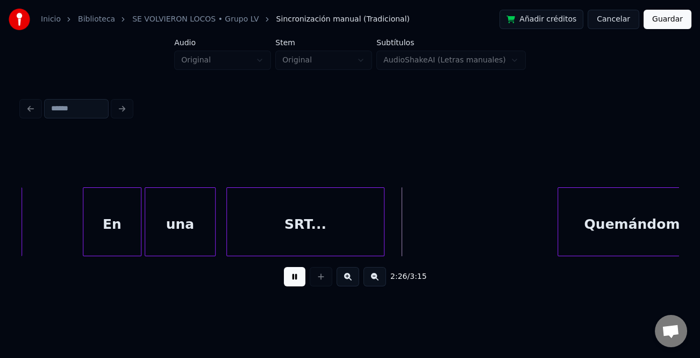
click at [230, 245] on div "SRT..." at bounding box center [305, 224] width 157 height 73
click at [387, 242] on div at bounding box center [385, 222] width 3 height 68
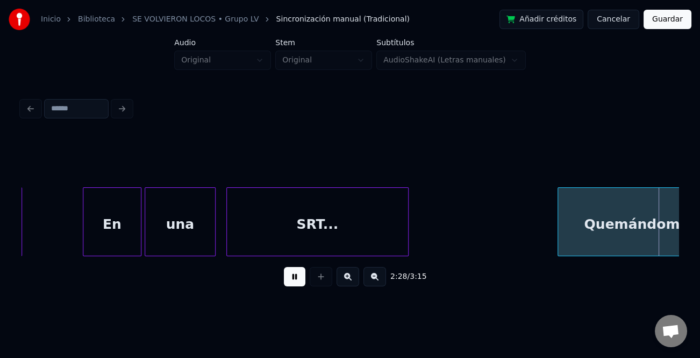
scroll to position [0, 23993]
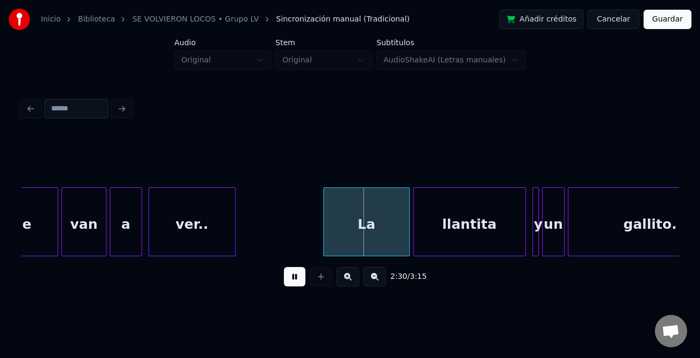
click at [324, 233] on div at bounding box center [325, 222] width 3 height 68
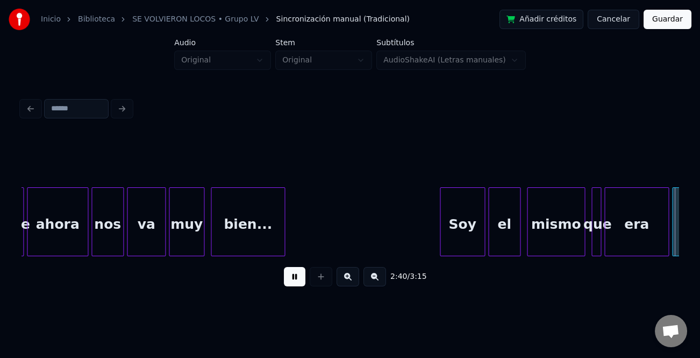
scroll to position [0, 25966]
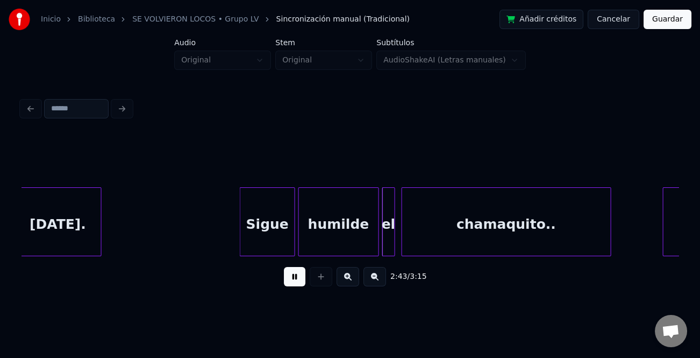
click at [240, 220] on div at bounding box center [241, 222] width 3 height 68
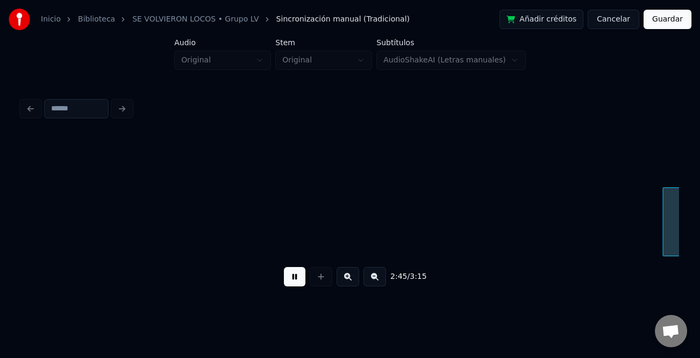
scroll to position [0, 26624]
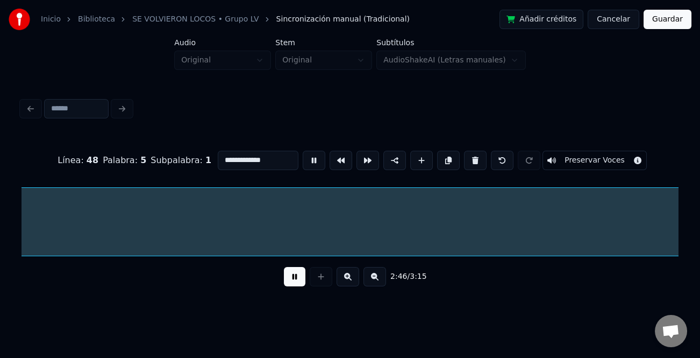
scroll to position [0, 26804]
drag, startPoint x: 290, startPoint y: 280, endPoint x: 517, endPoint y: 276, distance: 227.5
click at [294, 279] on button at bounding box center [295, 276] width 22 height 19
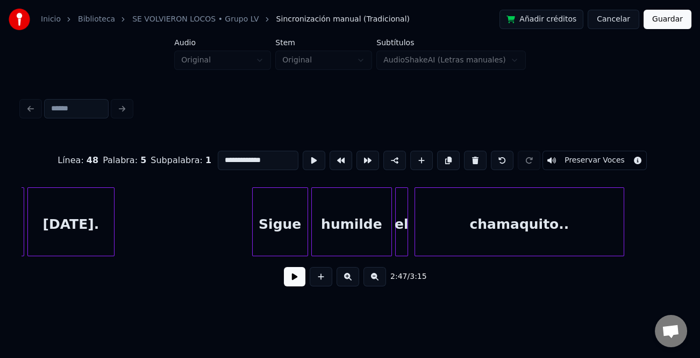
scroll to position [0, 25852]
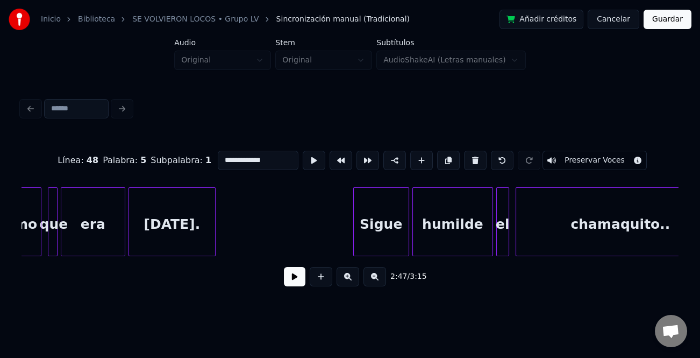
click at [384, 237] on div "Sigue" at bounding box center [381, 224] width 55 height 73
type input "*****"
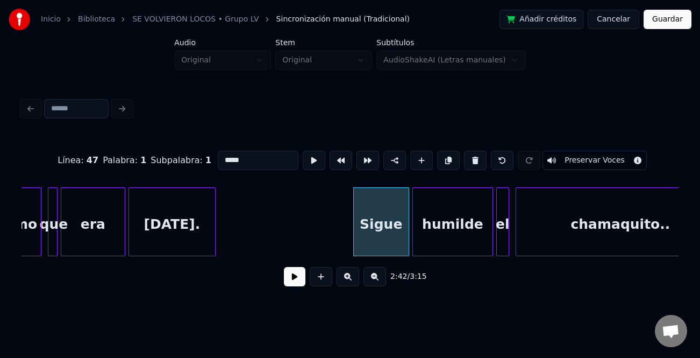
click at [289, 280] on button at bounding box center [295, 276] width 22 height 19
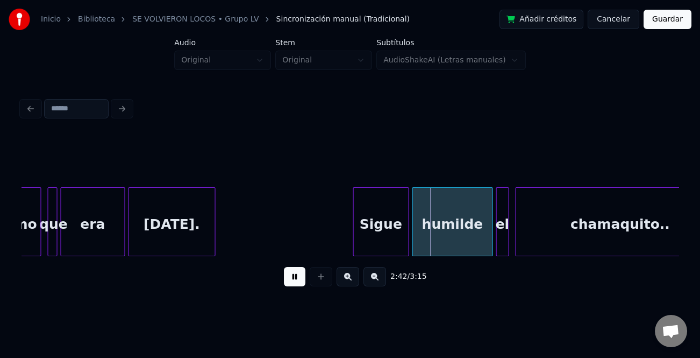
click at [345, 283] on button at bounding box center [348, 276] width 23 height 19
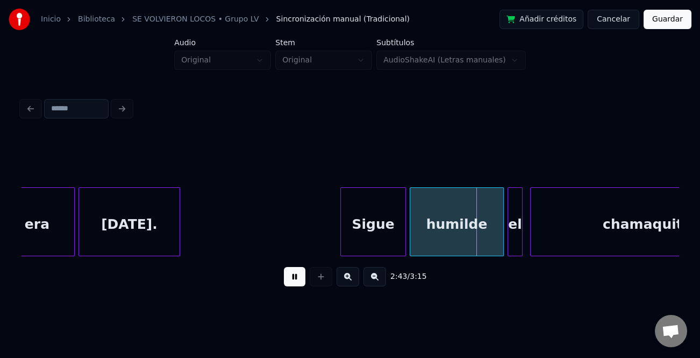
click at [345, 283] on button at bounding box center [348, 276] width 23 height 19
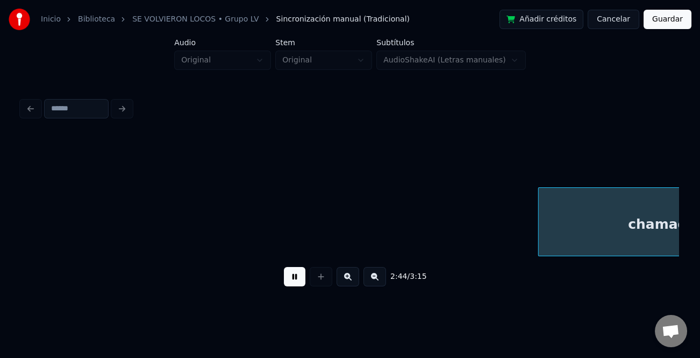
scroll to position [0, 35270]
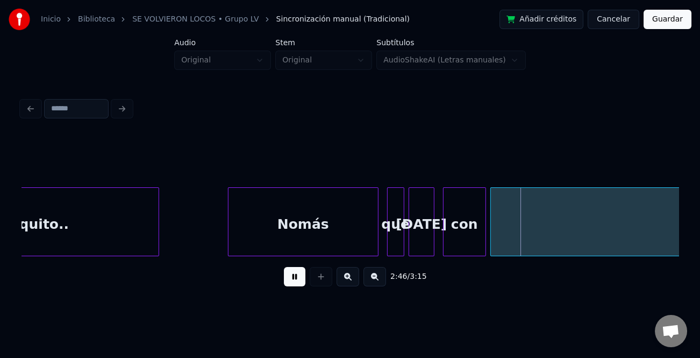
click at [349, 282] on button at bounding box center [348, 276] width 23 height 19
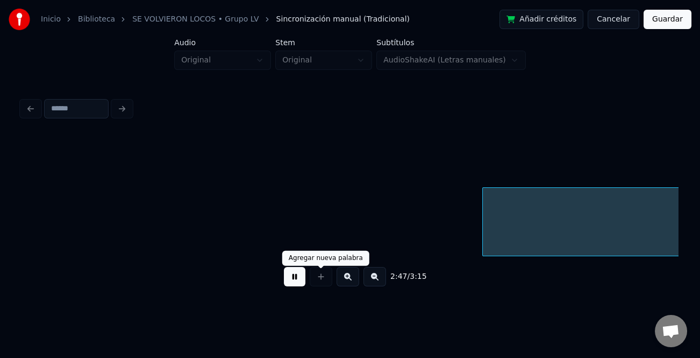
scroll to position [0, 40404]
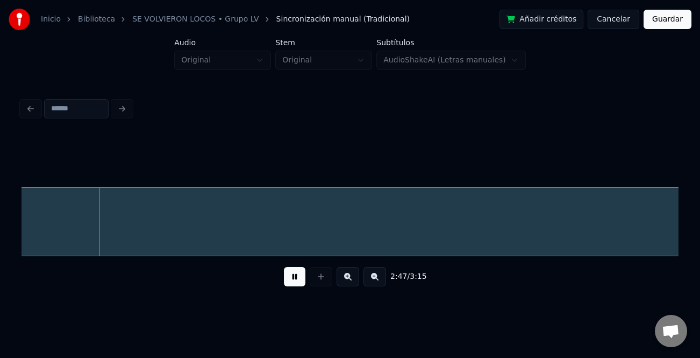
click at [296, 280] on button at bounding box center [295, 276] width 22 height 19
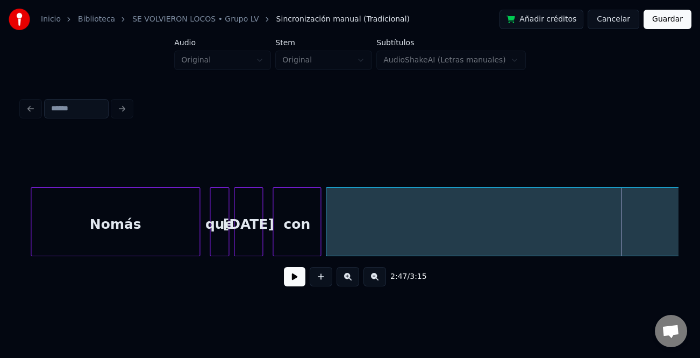
scroll to position [0, 39827]
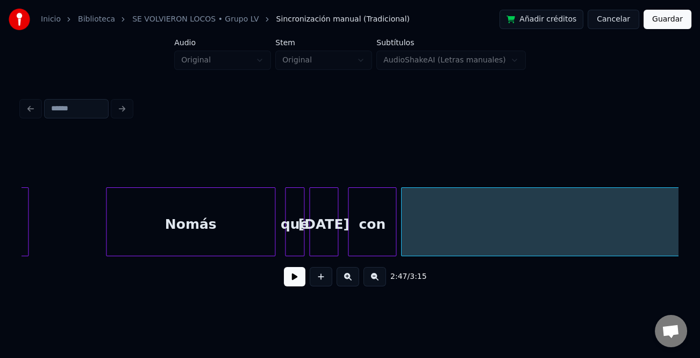
click at [253, 226] on div "Nomás" at bounding box center [190, 224] width 168 height 73
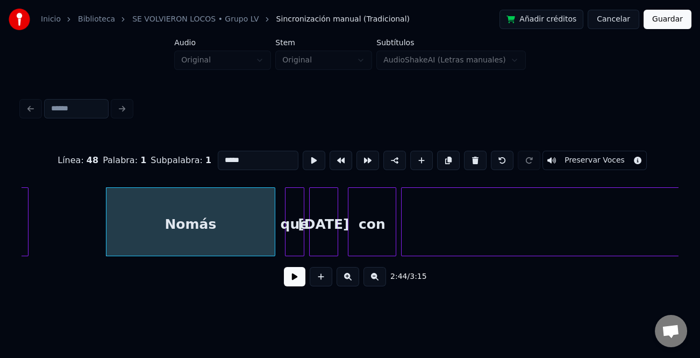
click at [305, 279] on button at bounding box center [295, 276] width 22 height 19
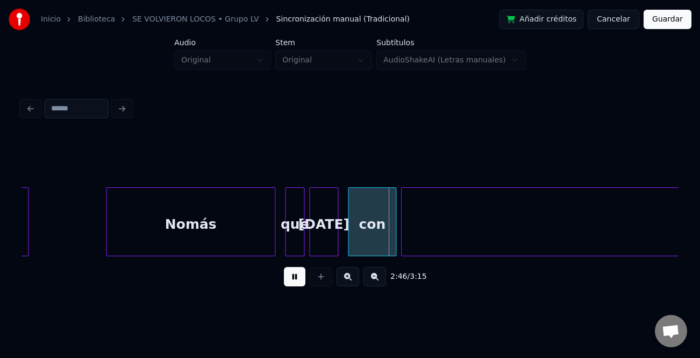
click at [303, 279] on button at bounding box center [295, 276] width 22 height 19
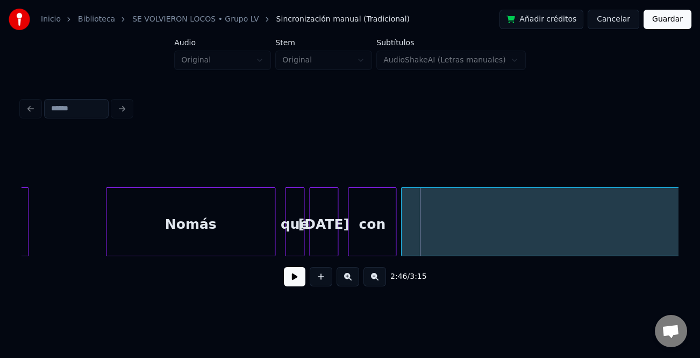
click at [293, 232] on div "que" at bounding box center [295, 224] width 18 height 73
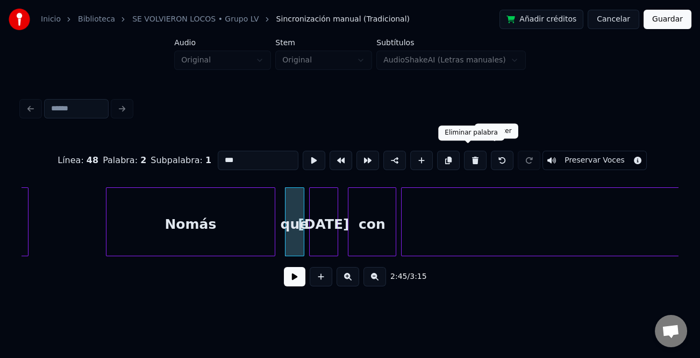
drag, startPoint x: 472, startPoint y: 158, endPoint x: 347, endPoint y: 192, distance: 129.3
click at [471, 158] on button at bounding box center [475, 160] width 23 height 19
type input "*****"
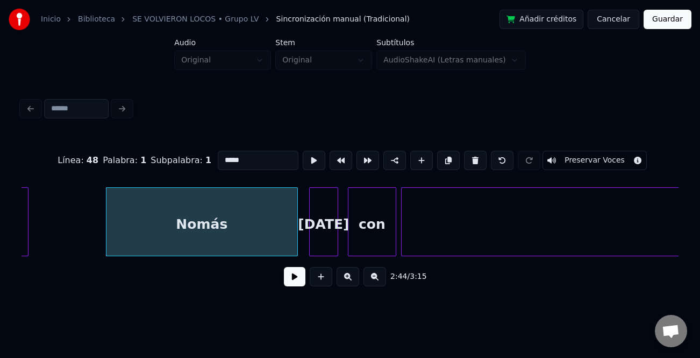
click at [295, 247] on div at bounding box center [295, 222] width 3 height 68
click at [301, 276] on button at bounding box center [295, 276] width 22 height 19
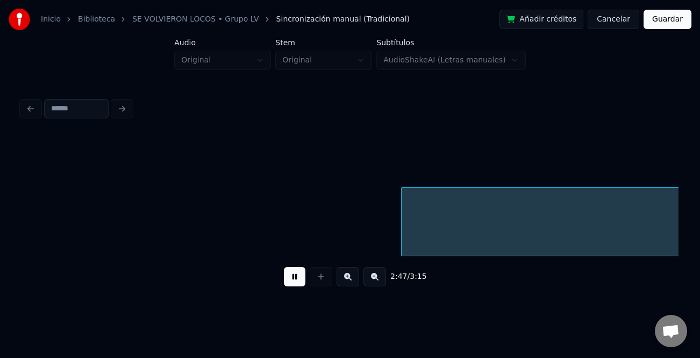
scroll to position [0, 40484]
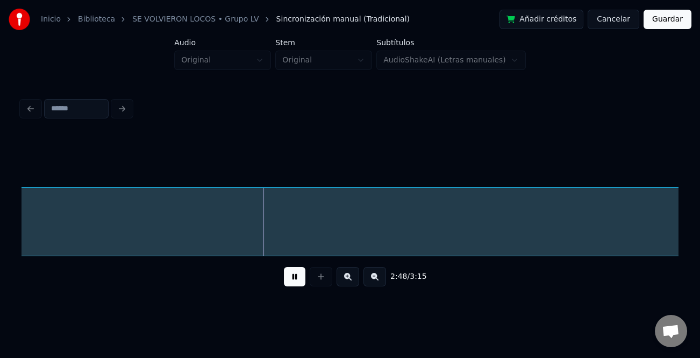
click at [378, 278] on button at bounding box center [375, 276] width 23 height 19
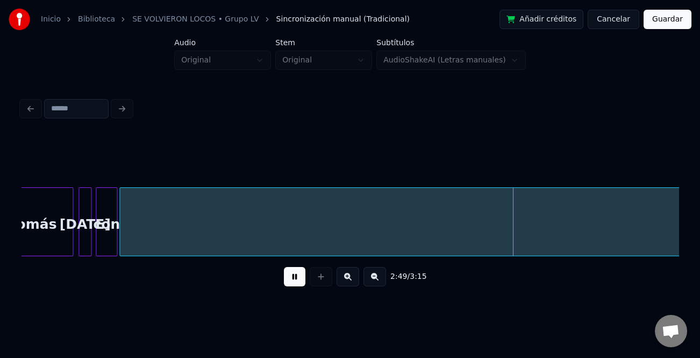
click at [378, 278] on button at bounding box center [375, 276] width 23 height 19
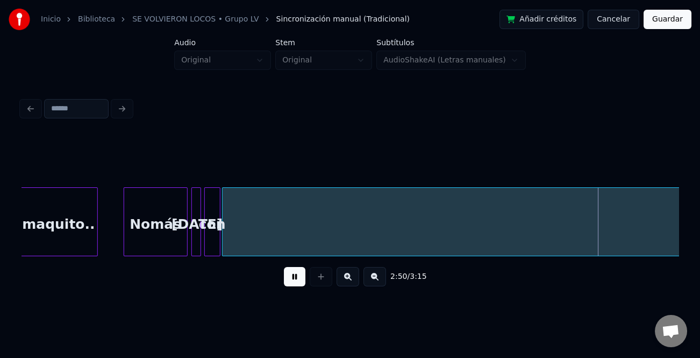
drag, startPoint x: 297, startPoint y: 273, endPoint x: 438, endPoint y: 286, distance: 141.5
click at [298, 273] on button at bounding box center [295, 276] width 22 height 19
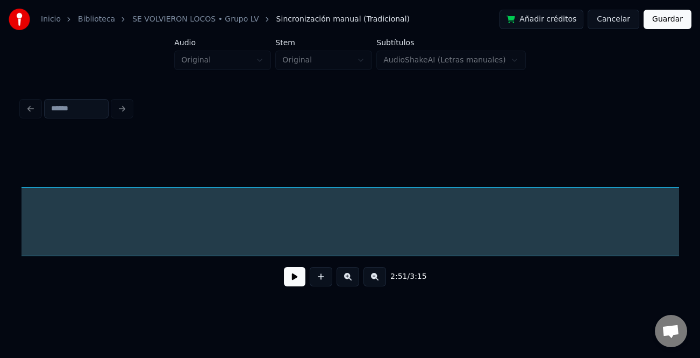
scroll to position [0, 15079]
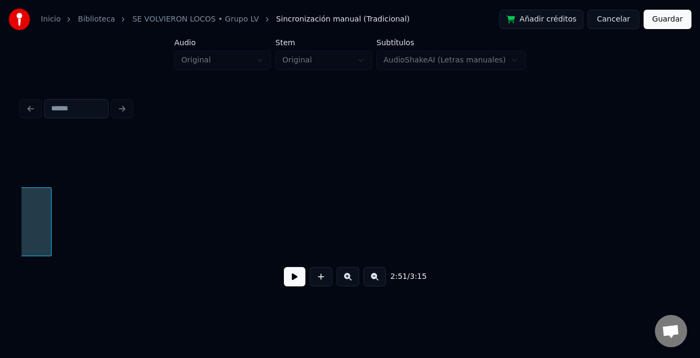
click at [49, 245] on div at bounding box center [49, 222] width 3 height 68
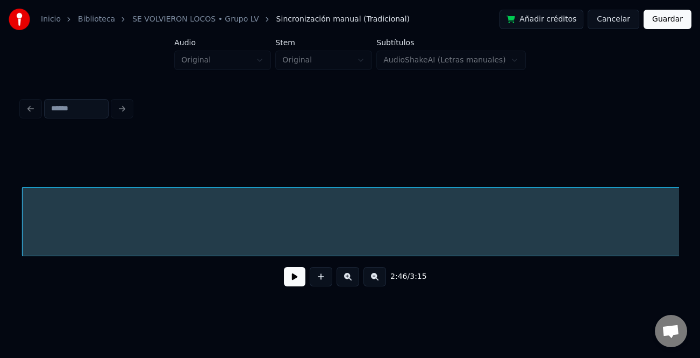
click at [373, 280] on button at bounding box center [375, 276] width 23 height 19
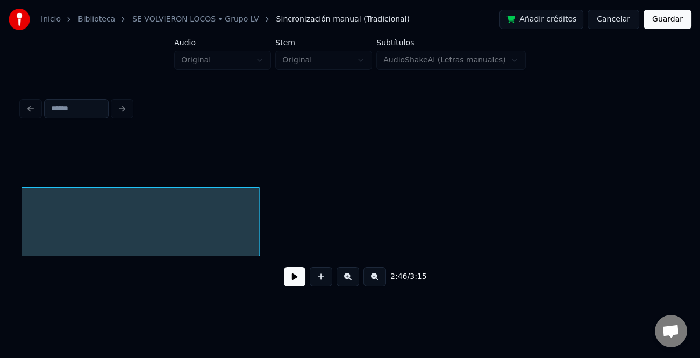
scroll to position [0, 8935]
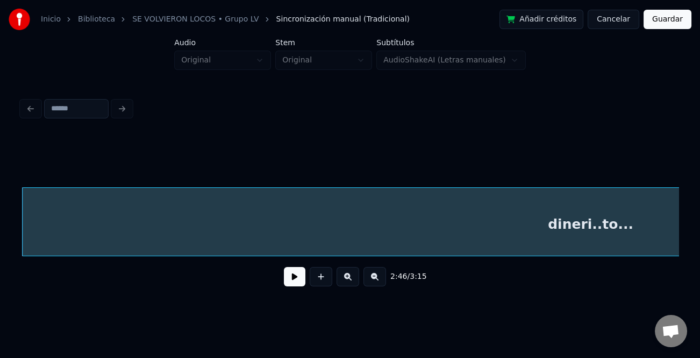
click at [375, 276] on button at bounding box center [375, 276] width 23 height 19
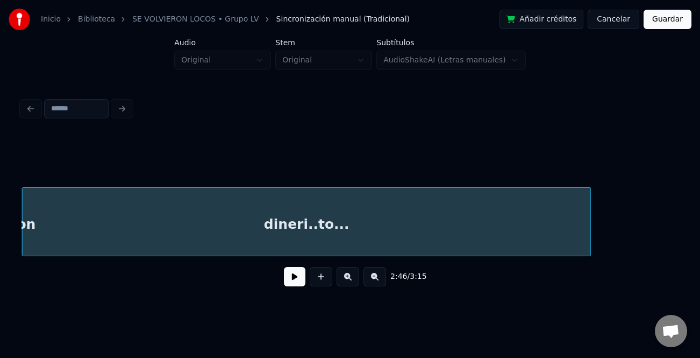
click at [590, 236] on div "dineri..to..." at bounding box center [307, 221] width 569 height 69
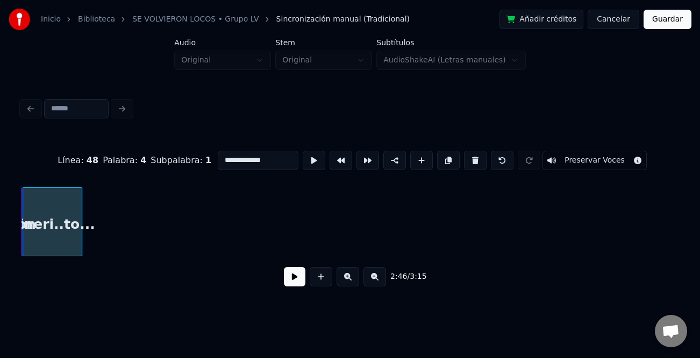
click at [81, 234] on div at bounding box center [80, 222] width 3 height 68
click at [669, 16] on button "Guardar" at bounding box center [668, 19] width 48 height 19
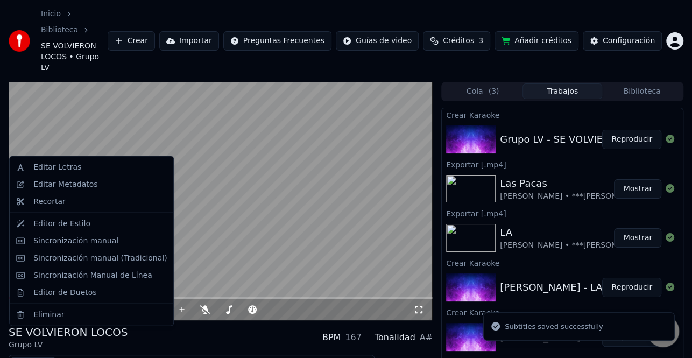
click at [27, 357] on button "Editar" at bounding box center [33, 364] width 44 height 15
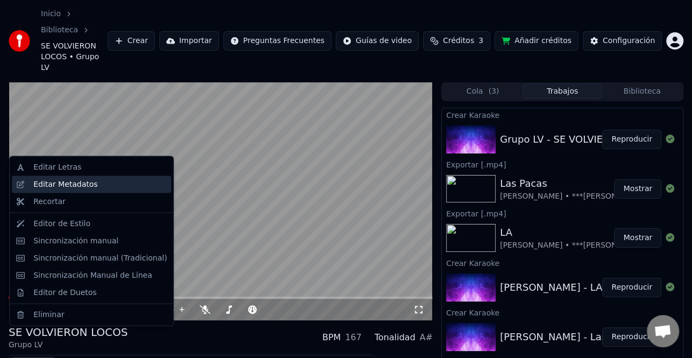
click at [76, 186] on div "Editar Metadatos" at bounding box center [65, 184] width 64 height 11
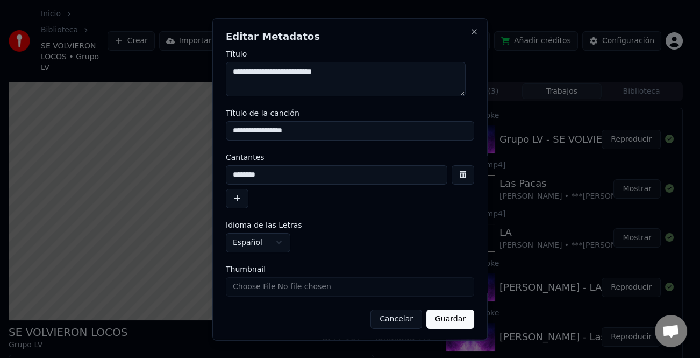
click at [239, 204] on button "button" at bounding box center [237, 197] width 23 height 19
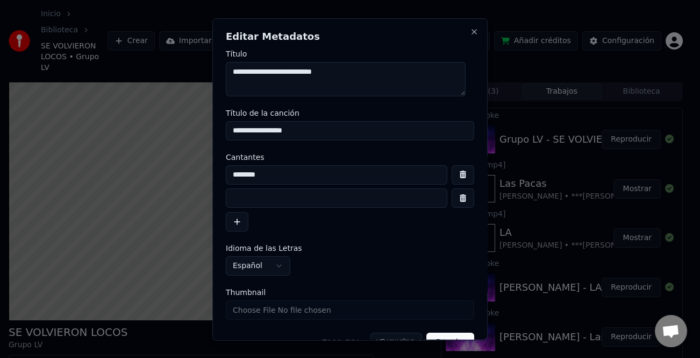
click at [249, 202] on input at bounding box center [337, 197] width 222 height 19
type input "*"
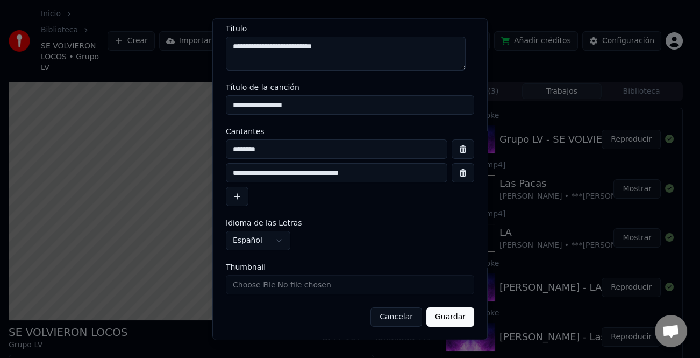
type input "**********"
click at [449, 322] on button "Guardar" at bounding box center [450, 316] width 48 height 19
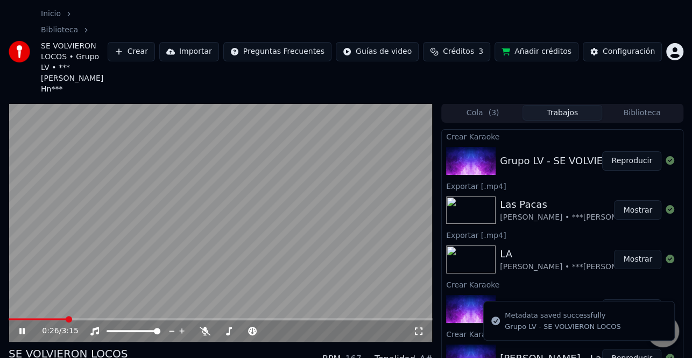
click at [25, 326] on icon at bounding box center [29, 330] width 25 height 9
click at [9, 318] on span at bounding box center [10, 319] width 2 height 2
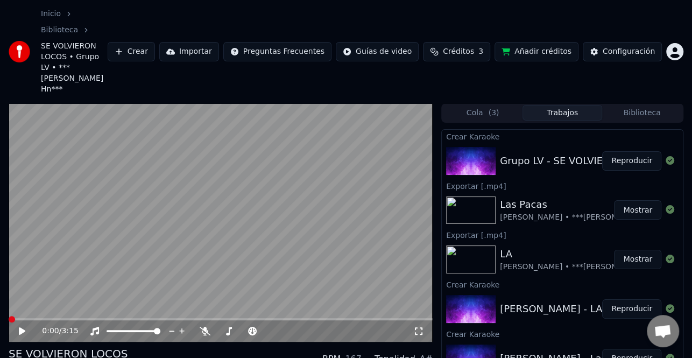
click at [28, 326] on icon at bounding box center [29, 330] width 25 height 9
click at [24, 328] on icon at bounding box center [21, 331] width 5 height 6
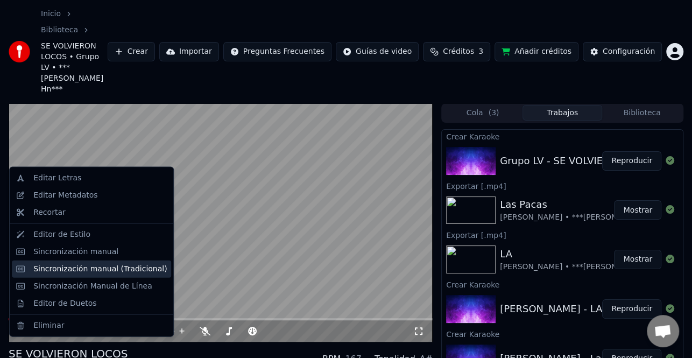
click at [110, 272] on div "Sincronización manual (Tradicional)" at bounding box center [99, 268] width 133 height 11
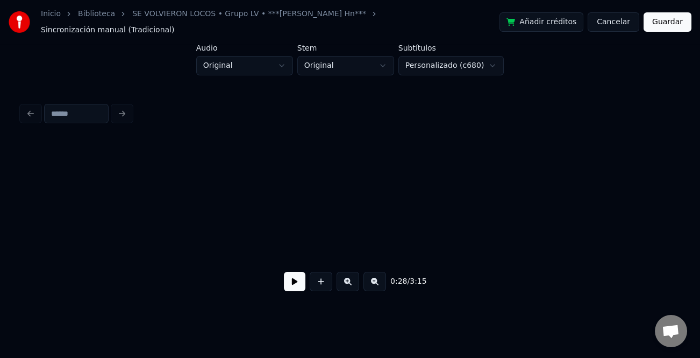
scroll to position [0, 756]
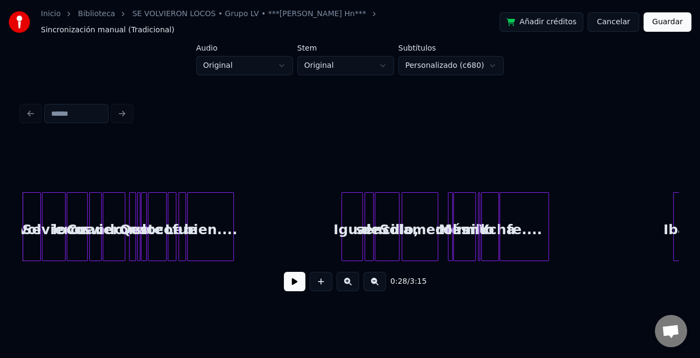
click at [671, 23] on button "Guardar" at bounding box center [668, 21] width 48 height 19
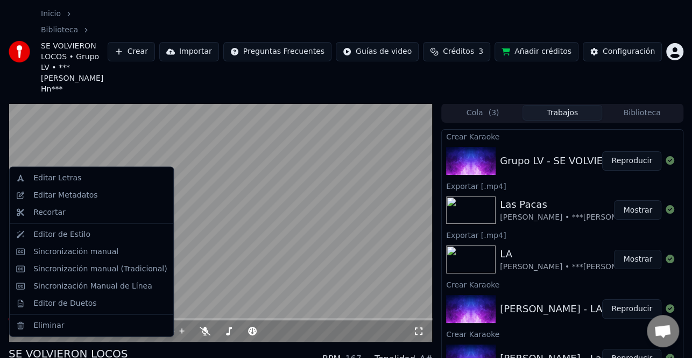
click at [75, 194] on div "Editar Metadatos" at bounding box center [65, 195] width 64 height 11
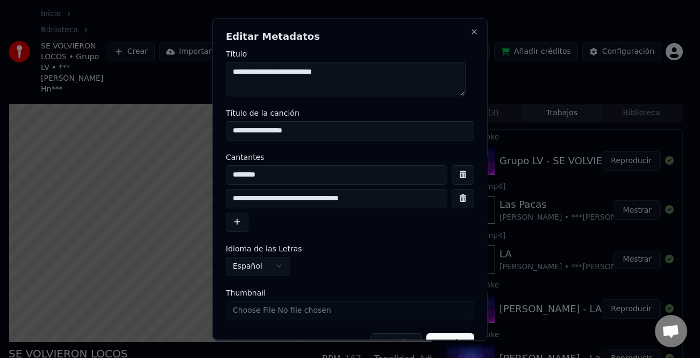
click at [258, 198] on input "**********" at bounding box center [337, 197] width 222 height 19
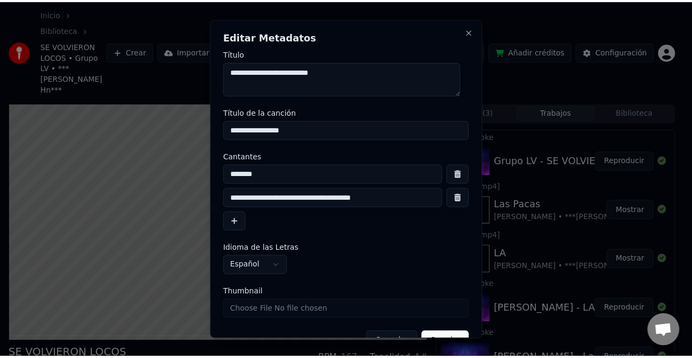
scroll to position [25, 0]
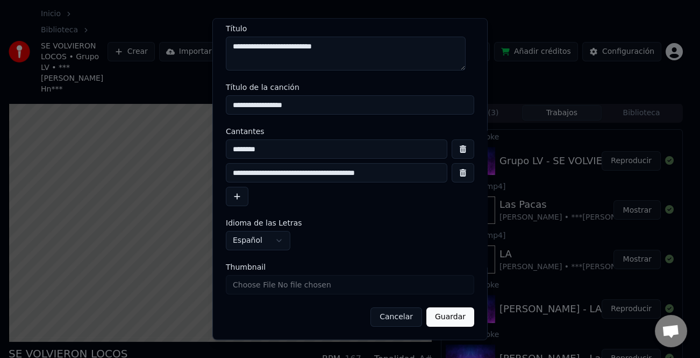
type input "**********"
click at [441, 318] on button "Guardar" at bounding box center [450, 316] width 48 height 19
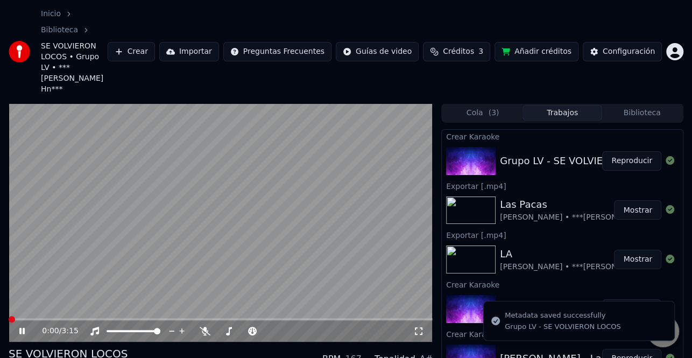
click at [9, 316] on span at bounding box center [12, 319] width 6 height 6
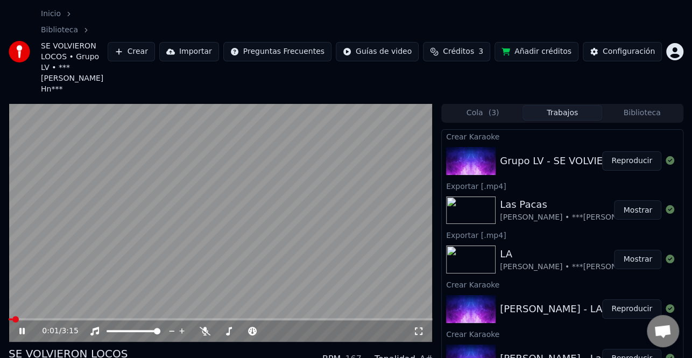
click at [22, 326] on icon at bounding box center [29, 330] width 25 height 9
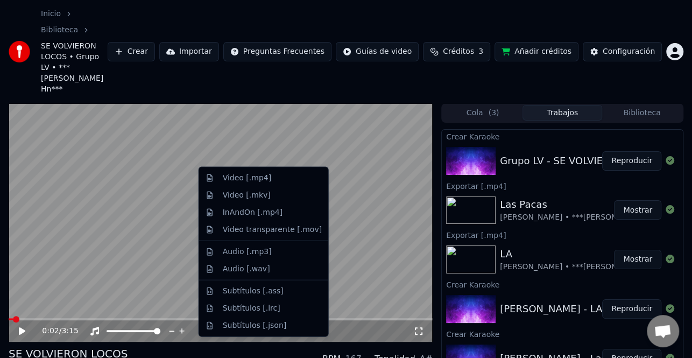
click at [281, 183] on div "Video [.mp4]" at bounding box center [263, 177] width 125 height 17
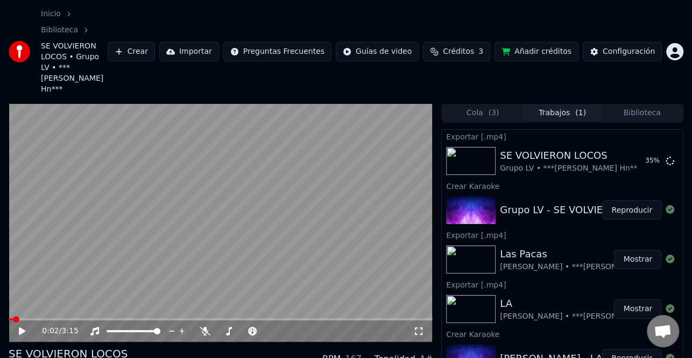
click at [22, 327] on icon at bounding box center [22, 331] width 6 height 8
click at [24, 325] on div "0:02 / 3:15" at bounding box center [220, 330] width 415 height 11
click at [21, 328] on icon at bounding box center [21, 331] width 5 height 6
click at [21, 327] on icon at bounding box center [22, 331] width 6 height 8
click at [23, 328] on icon at bounding box center [21, 331] width 5 height 6
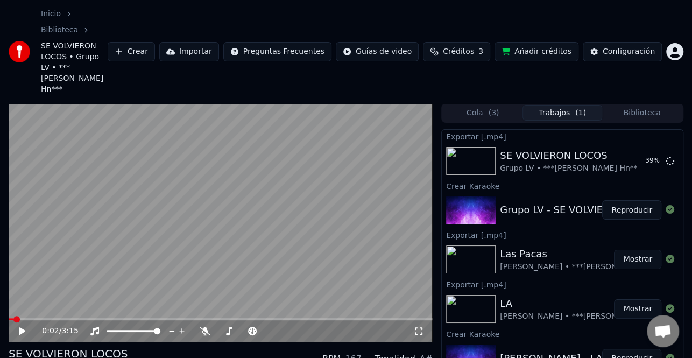
click at [27, 326] on icon at bounding box center [29, 330] width 25 height 9
click at [23, 328] on icon at bounding box center [21, 331] width 5 height 6
click at [630, 151] on button "Mostrar" at bounding box center [637, 160] width 47 height 19
